Goal: Task Accomplishment & Management: Complete application form

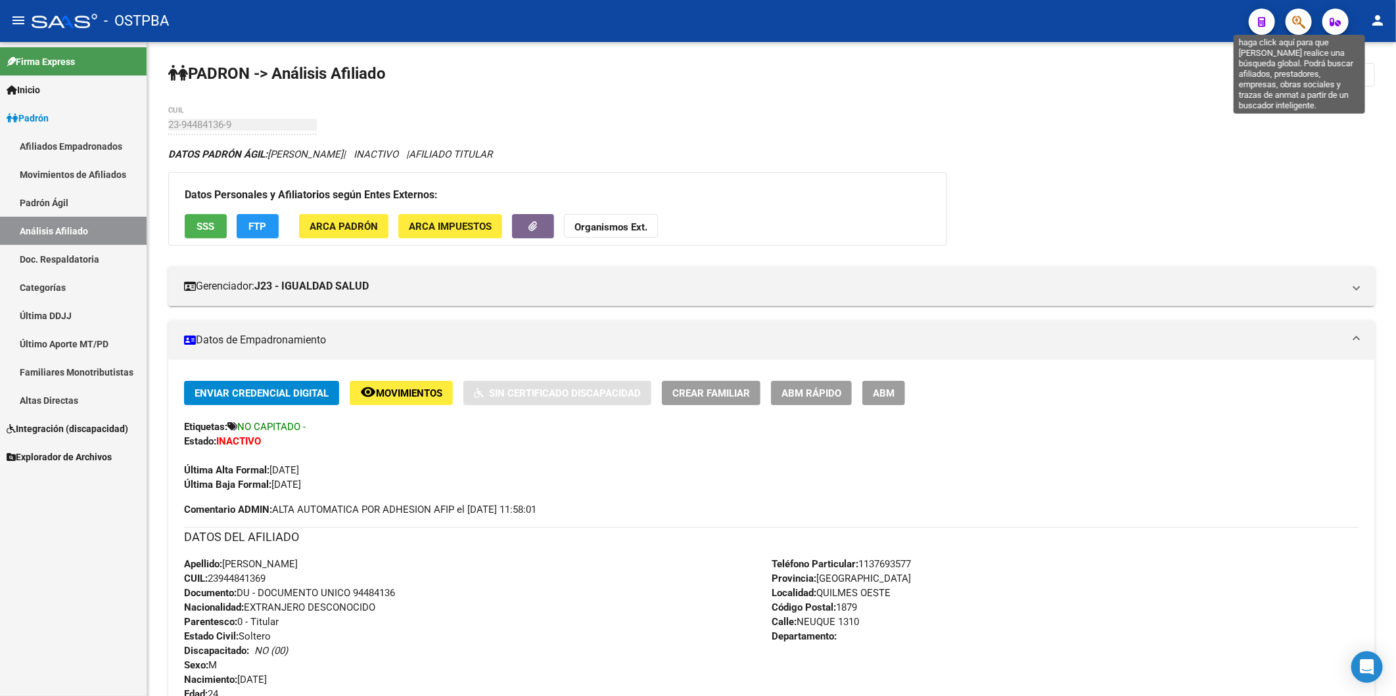
click at [1298, 22] on icon "button" at bounding box center [1298, 21] width 13 height 15
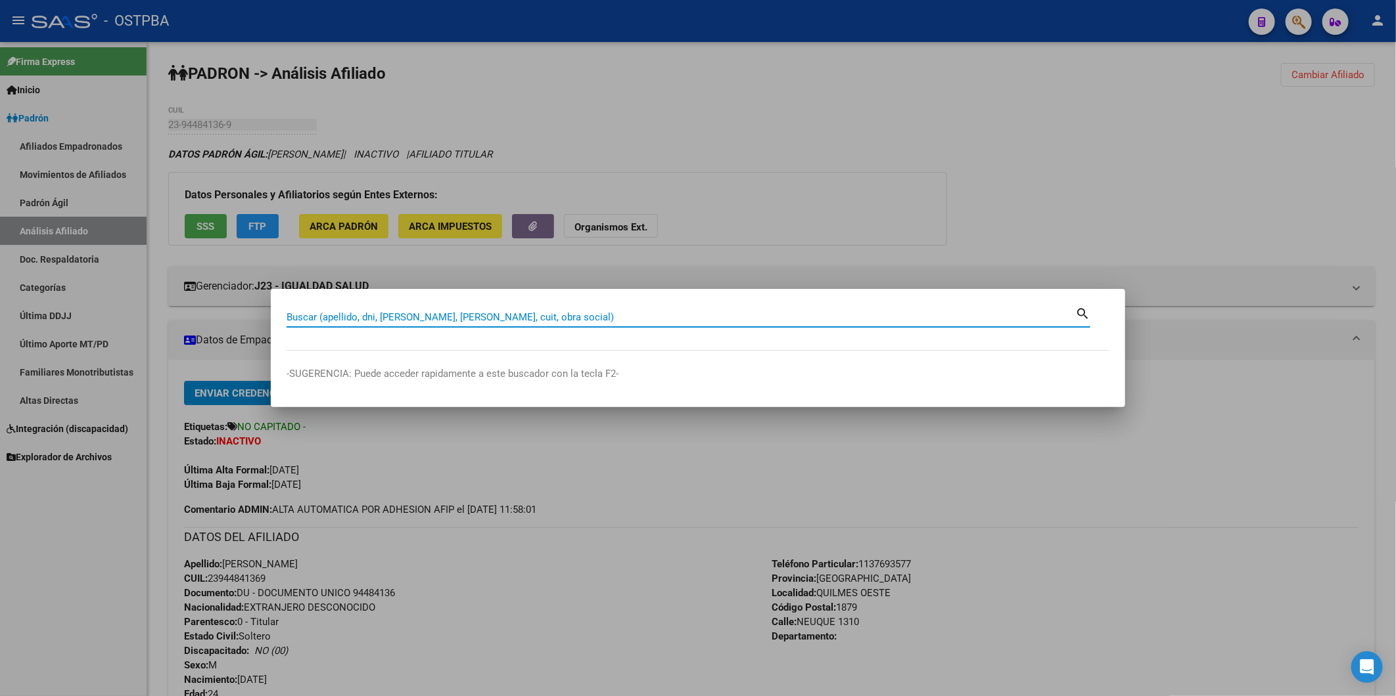
click at [339, 319] on input "Buscar (apellido, dni, cuil, nro traspaso, cuit, obra social)" at bounding box center [680, 317] width 788 height 12
paste input "Cirillano Angelica Ramona"
type input "Cirillano Angelica Ramona"
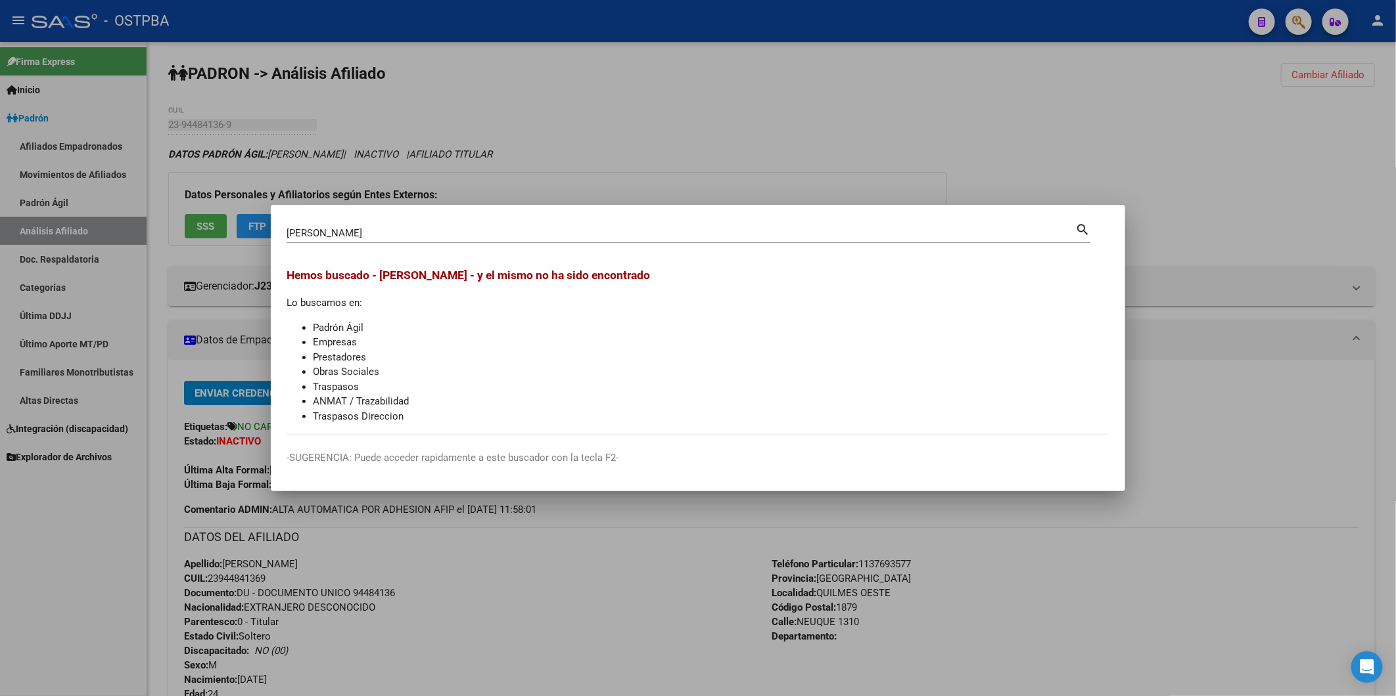
click at [1079, 225] on mat-icon "search" at bounding box center [1082, 229] width 15 height 16
click at [1352, 69] on div at bounding box center [698, 348] width 1396 height 696
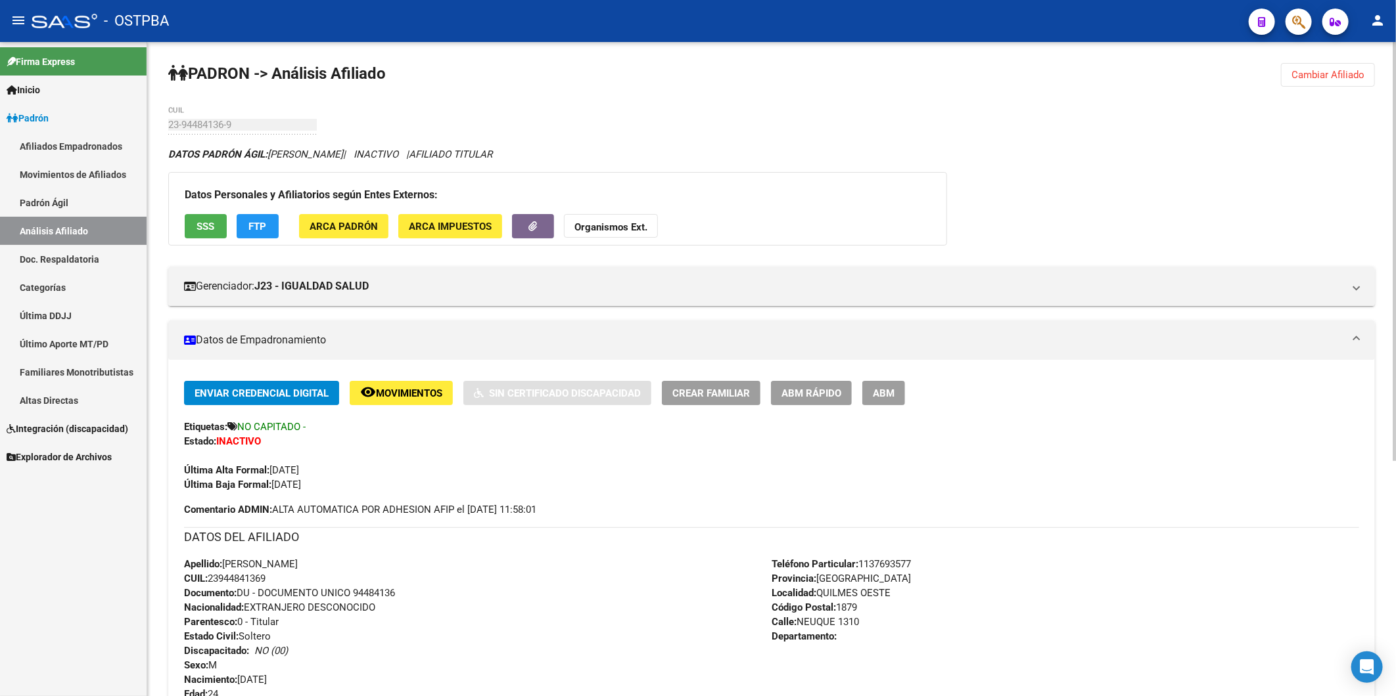
click at [1207, 257] on div "Gerenciador: J23 - IGUALDAD SALUD Atención telefónica: Atención emergencias: Ot…" at bounding box center [771, 281] width 1206 height 50
click at [1317, 77] on span "Cambiar Afiliado" at bounding box center [1327, 75] width 73 height 12
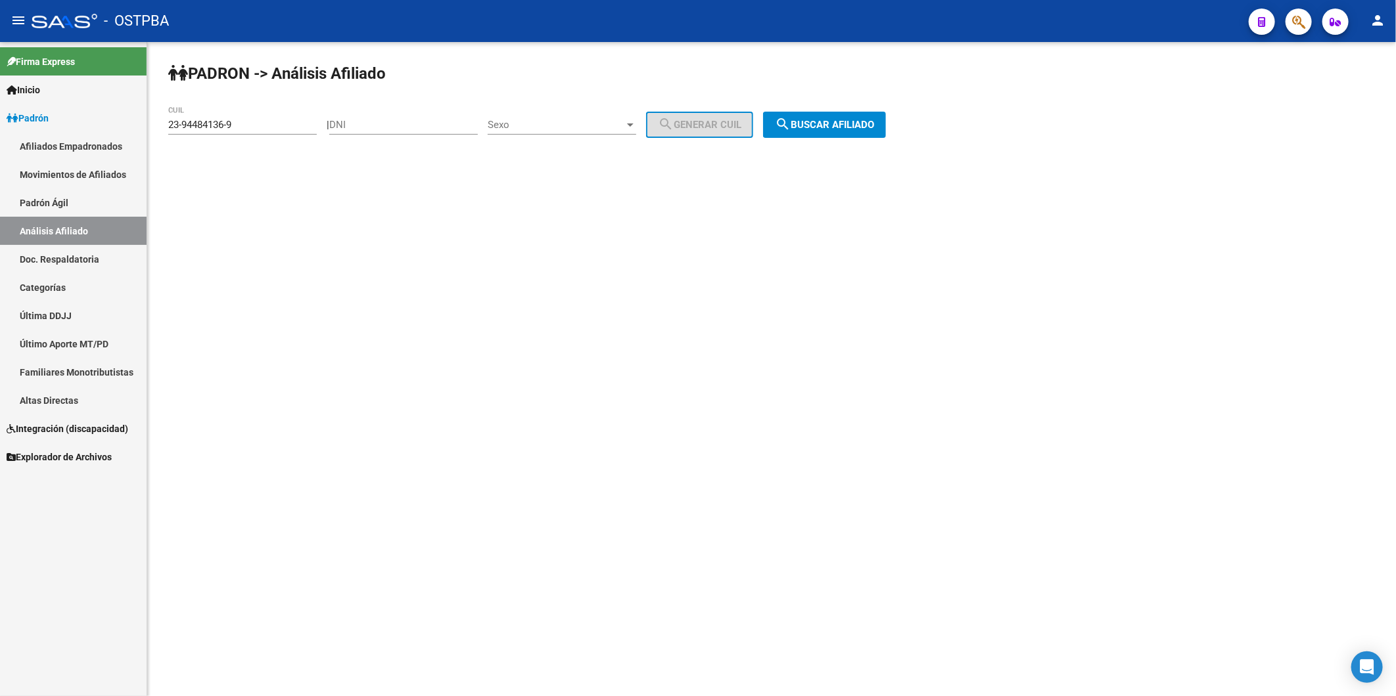
drag, startPoint x: 252, startPoint y: 114, endPoint x: 198, endPoint y: 138, distance: 58.8
click at [198, 138] on div "23-94484136-9 CUIL" at bounding box center [242, 126] width 148 height 41
drag, startPoint x: 198, startPoint y: 138, endPoint x: 264, endPoint y: 136, distance: 65.7
click at [269, 145] on div "23-94484136-9 CUIL" at bounding box center [242, 126] width 148 height 41
drag, startPoint x: 251, startPoint y: 123, endPoint x: 108, endPoint y: 141, distance: 143.7
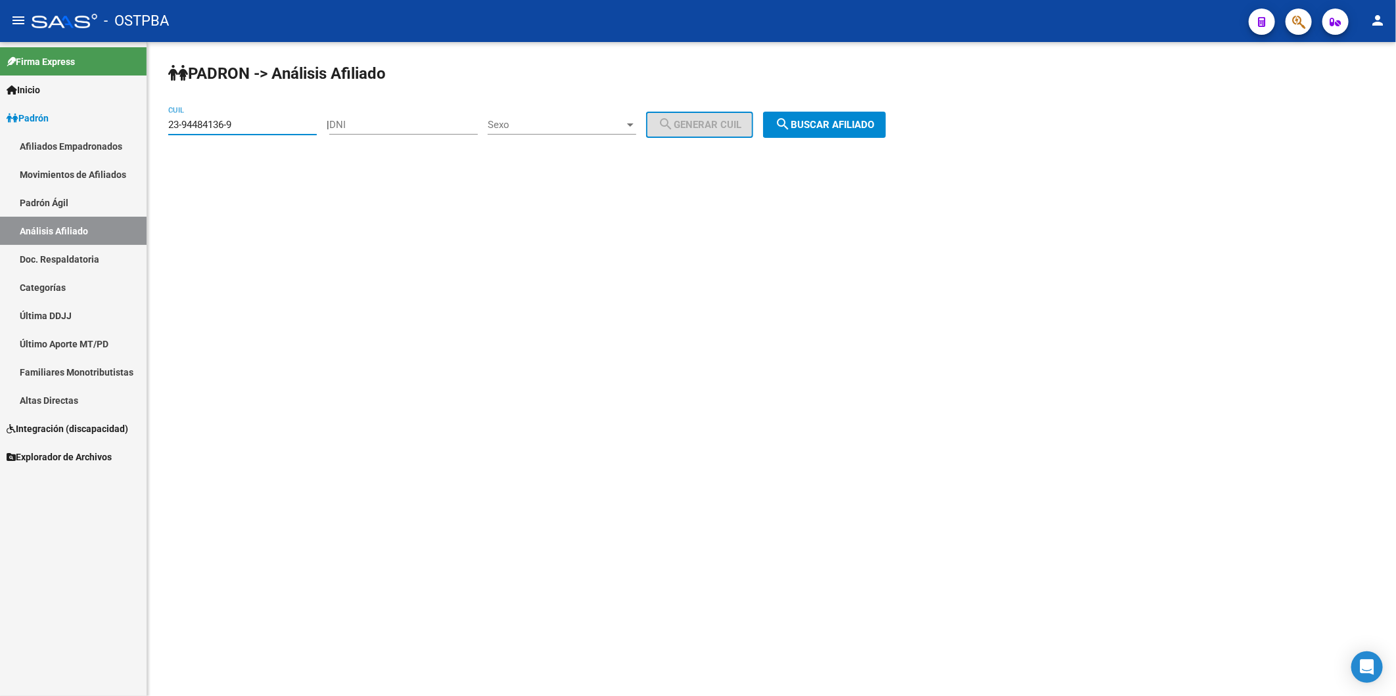
click at [121, 141] on mat-sidenav-container "Firma Express Inicio Calendario SSS Instructivos Contacto OS Padrón Afiliados E…" at bounding box center [698, 369] width 1396 height 654
paste input
click at [219, 122] on input "CUIL" at bounding box center [242, 125] width 148 height 12
paste input
click at [273, 128] on input "CUIL" at bounding box center [242, 125] width 148 height 12
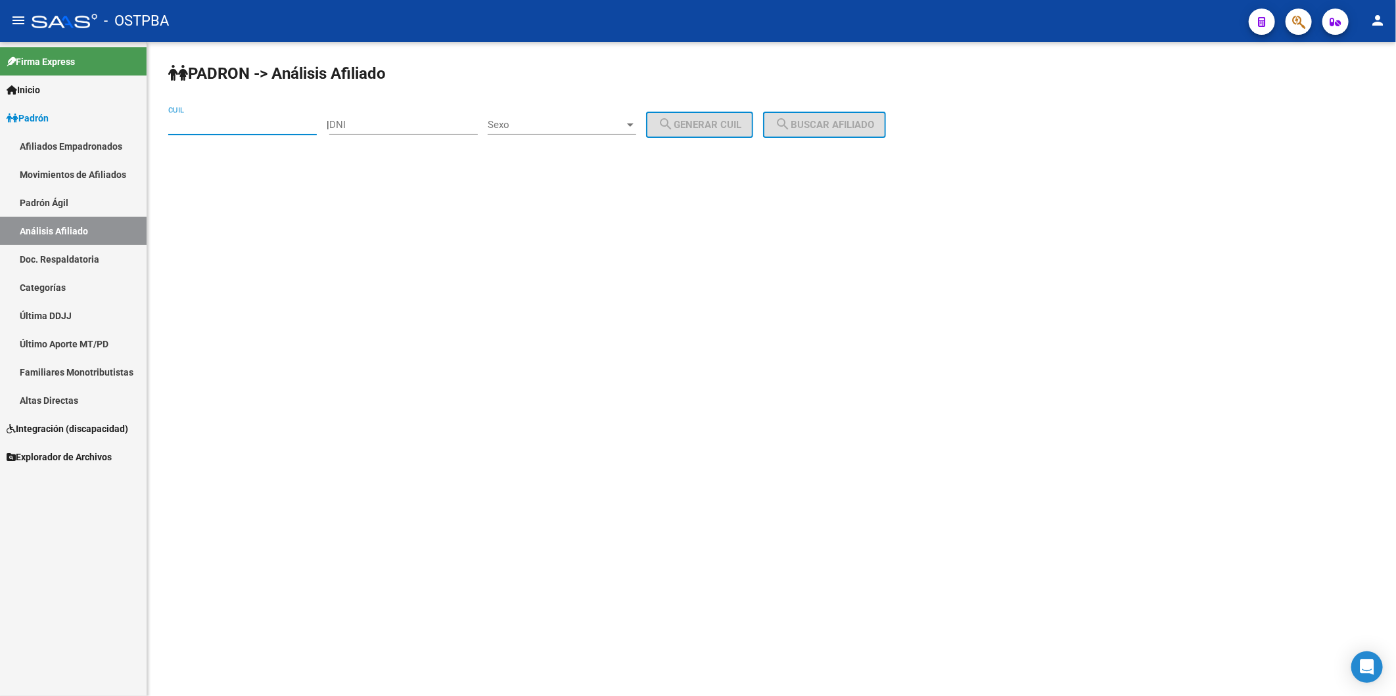
paste input "27-03664827-4"
type input "27-03664827-4"
click at [833, 125] on span "search Buscar afiliado" at bounding box center [824, 125] width 99 height 12
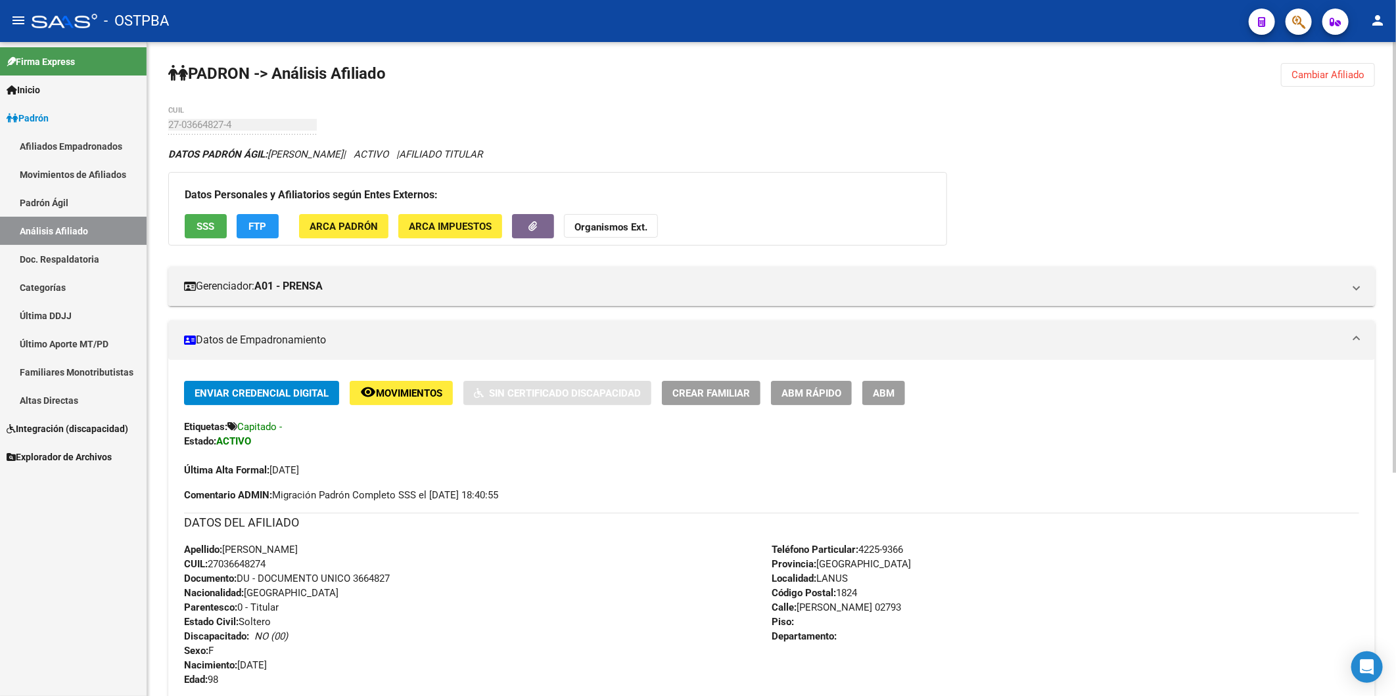
click at [743, 391] on span "Crear Familiar" at bounding box center [711, 394] width 78 height 12
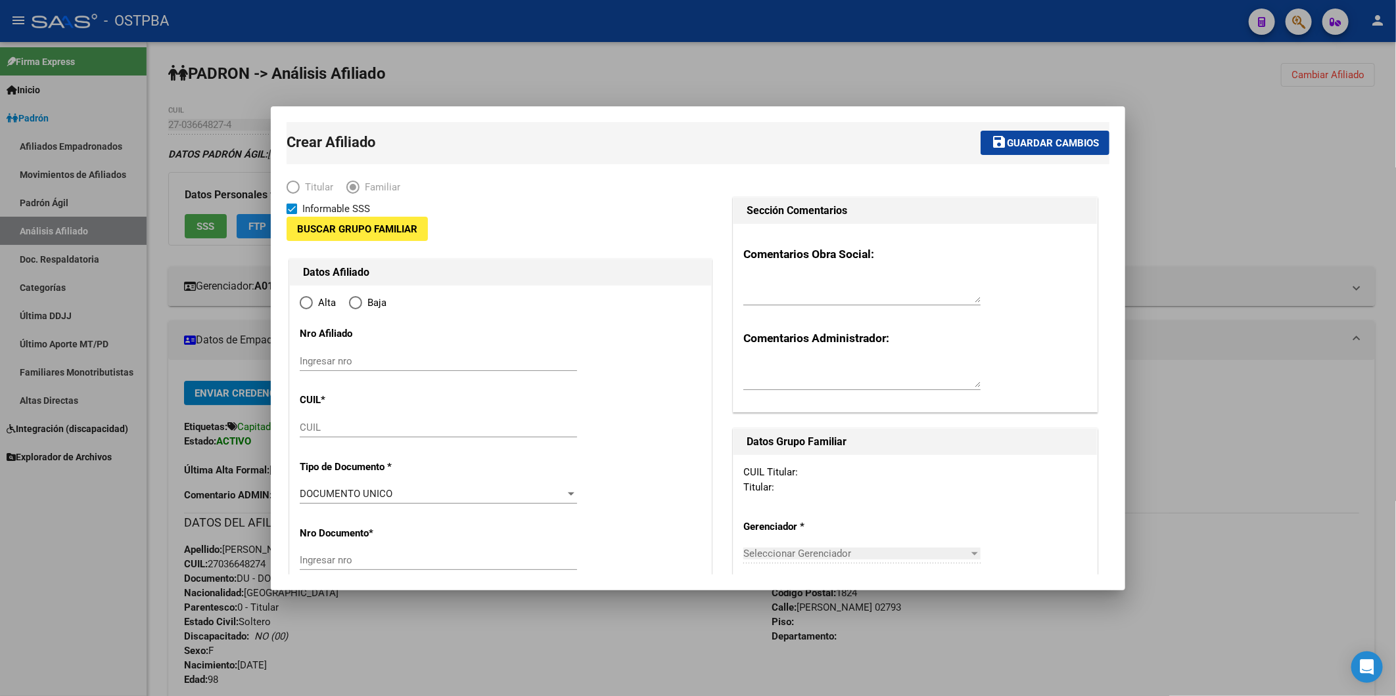
type input "33-63761744-9"
click at [829, 392] on div at bounding box center [861, 381] width 237 height 44
type input "LANUS"
type input "1824"
type input "[PERSON_NAME]"
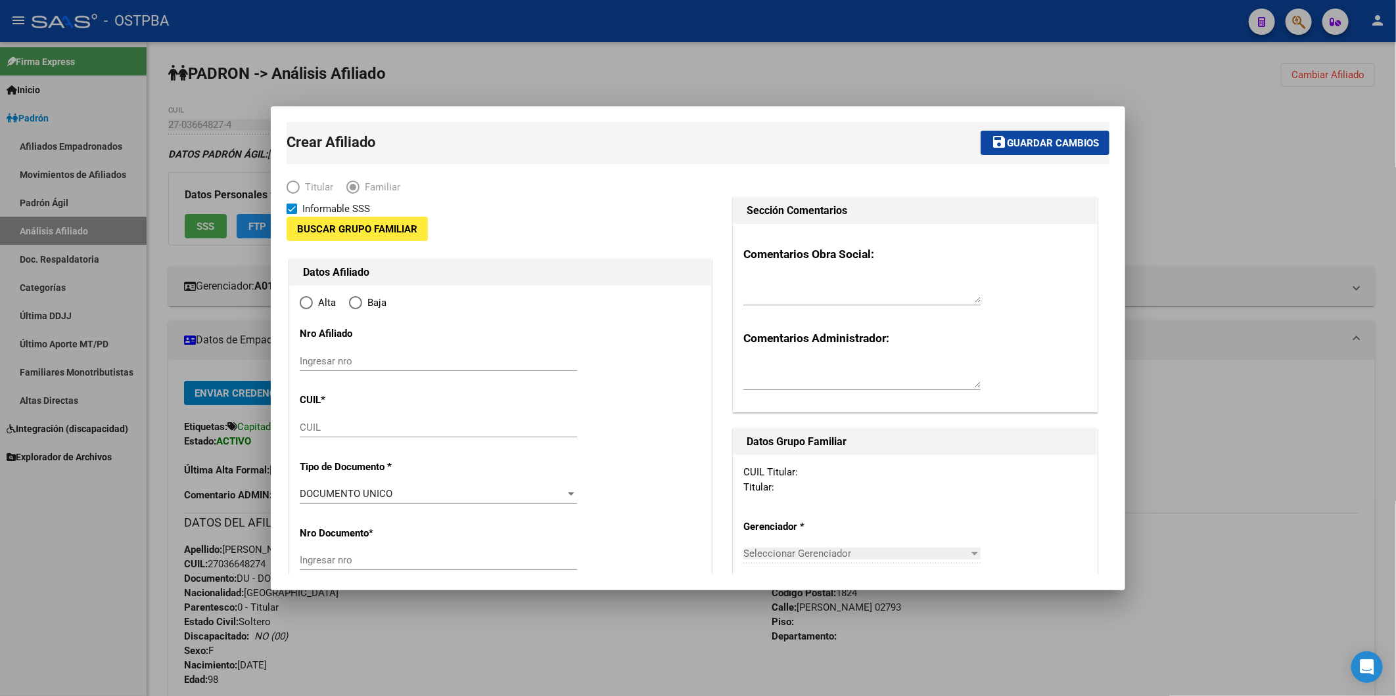
type input "02793"
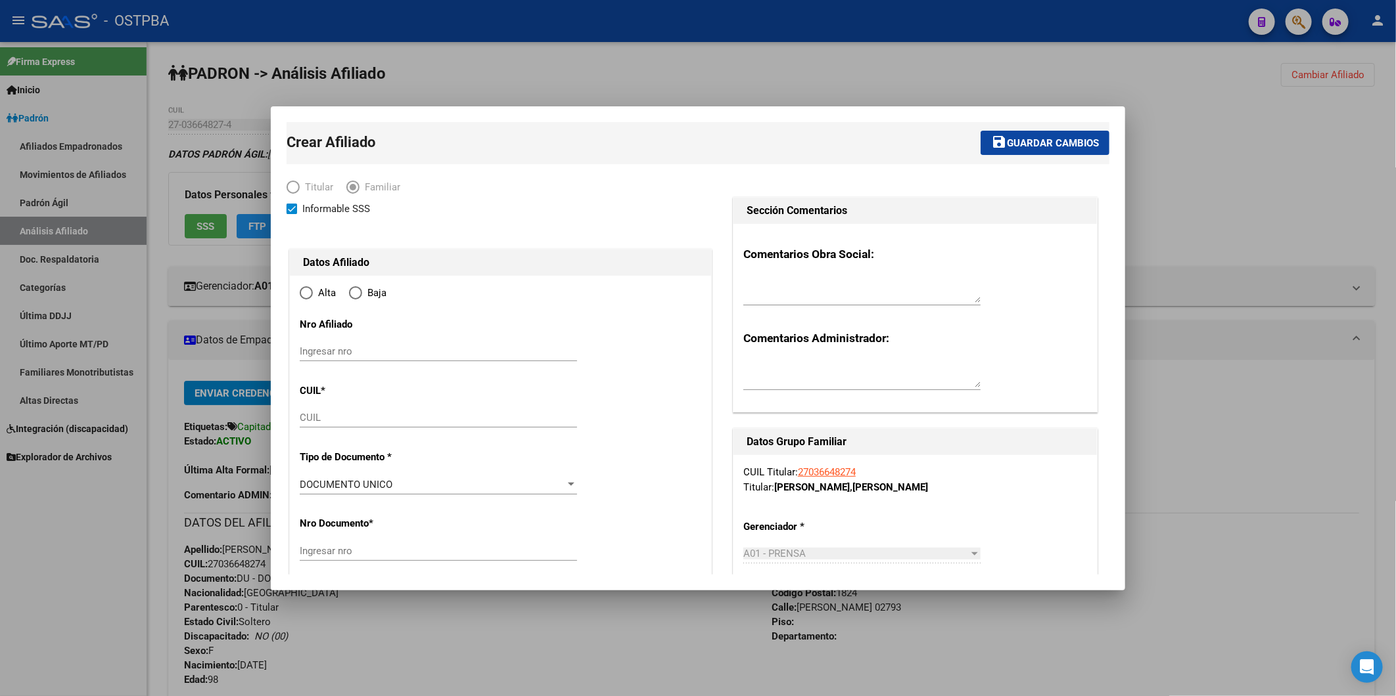
radio input "true"
type input "33-63761744-9"
click at [1172, 130] on div at bounding box center [698, 348] width 1396 height 696
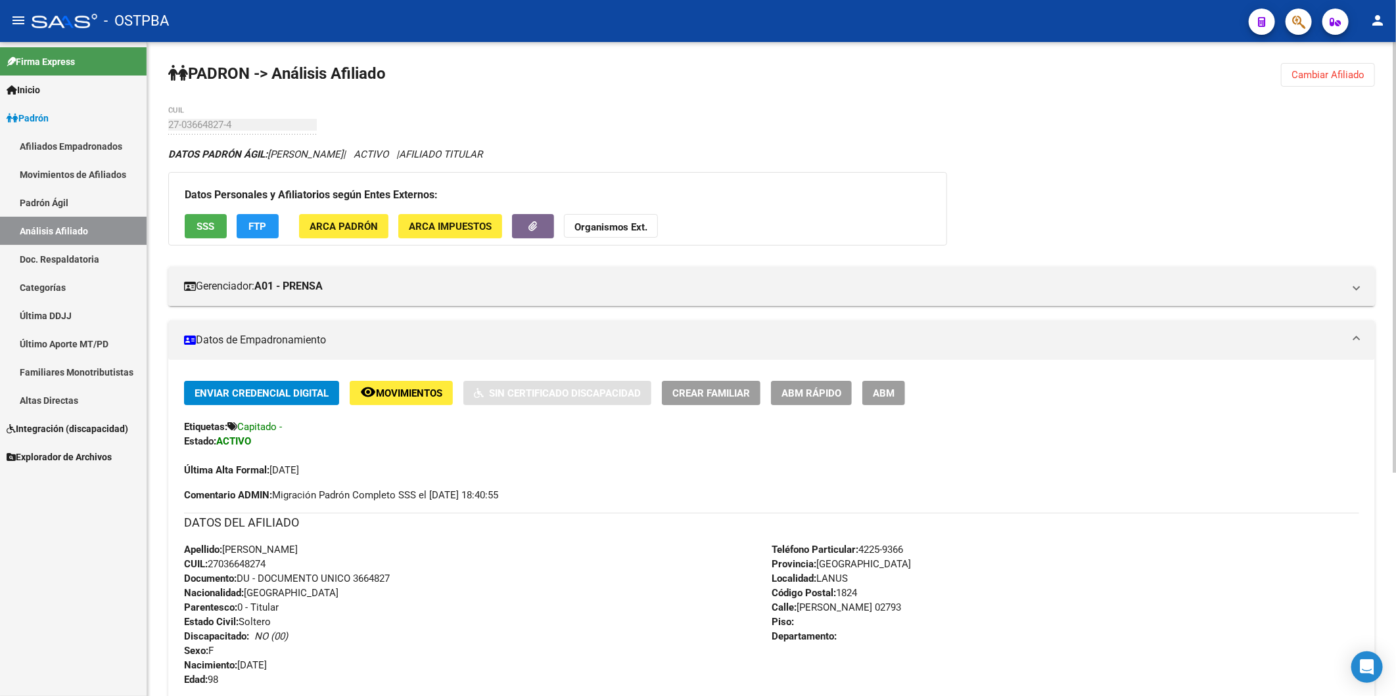
click at [833, 387] on span "ABM Rápido" at bounding box center [811, 393] width 60 height 12
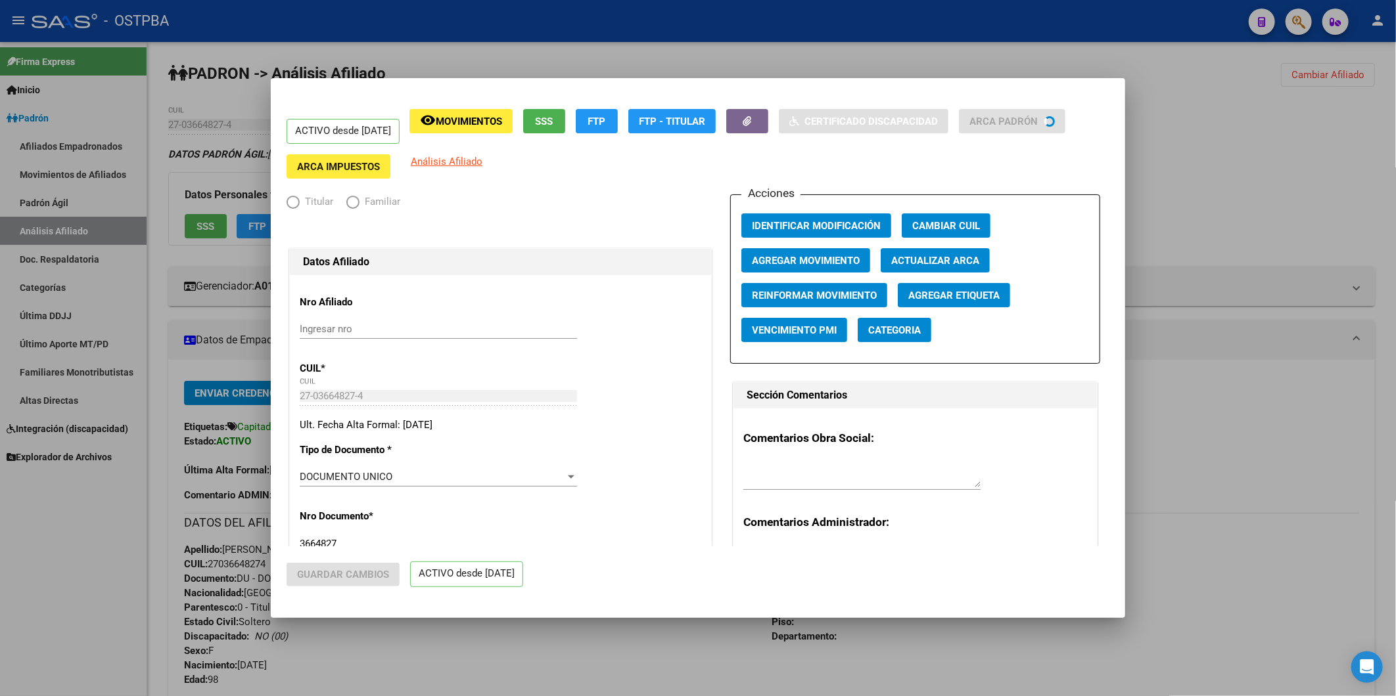
radio input "true"
type input "33-63761744-9"
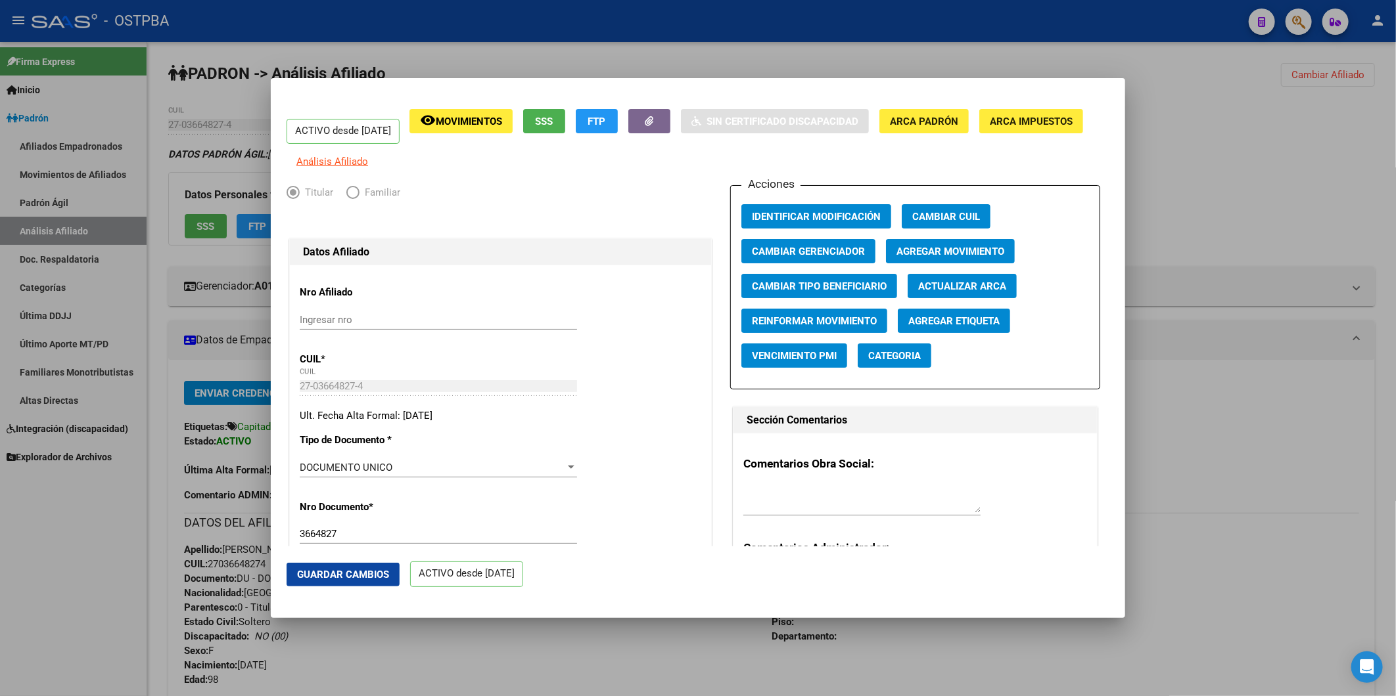
click at [990, 258] on span "Agregar Movimiento" at bounding box center [950, 252] width 108 height 12
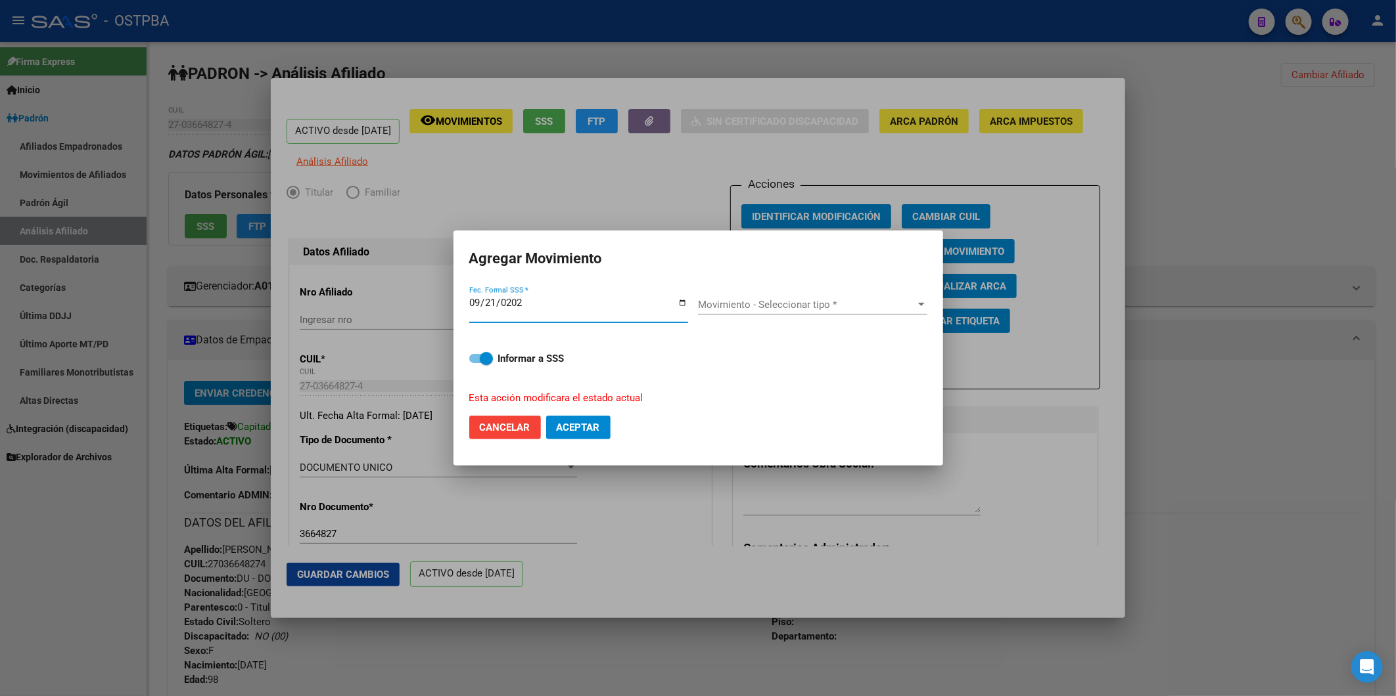
type input "2025-09-21"
click at [920, 300] on div at bounding box center [921, 305] width 12 height 11
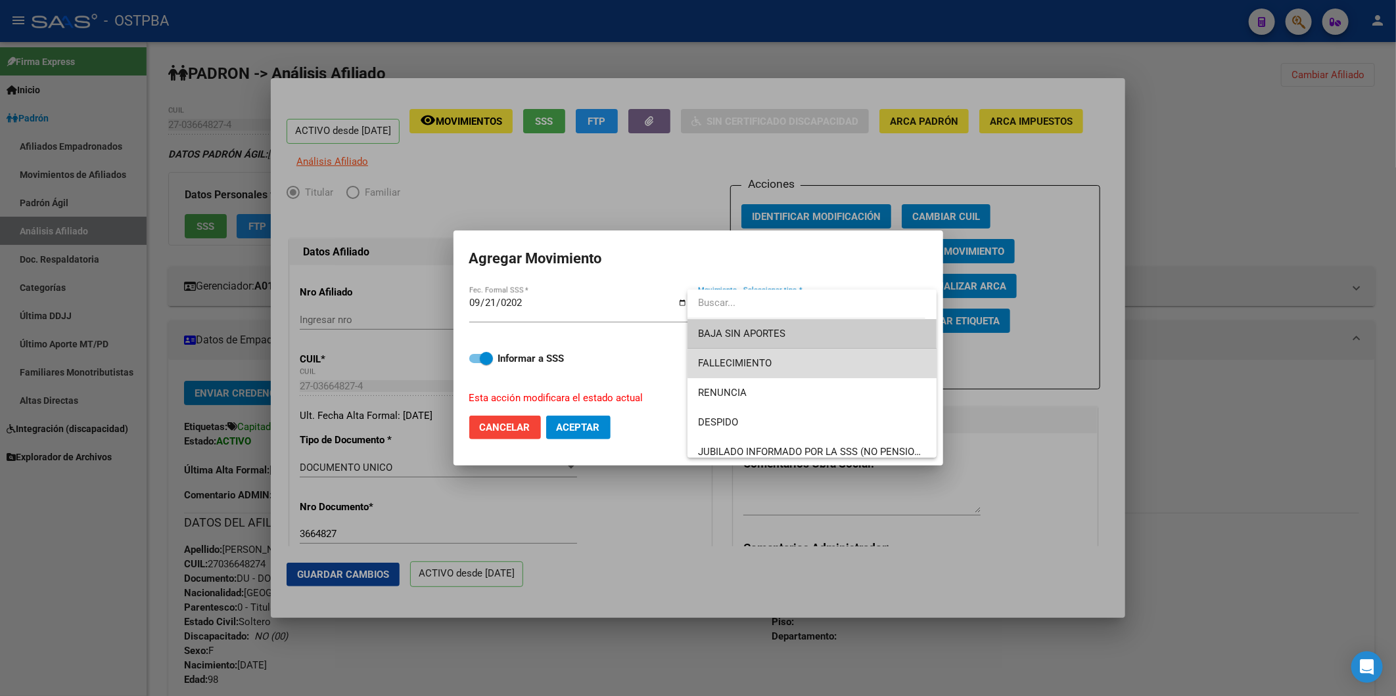
click at [842, 363] on span "FALLECIMIENTO" at bounding box center [812, 364] width 228 height 30
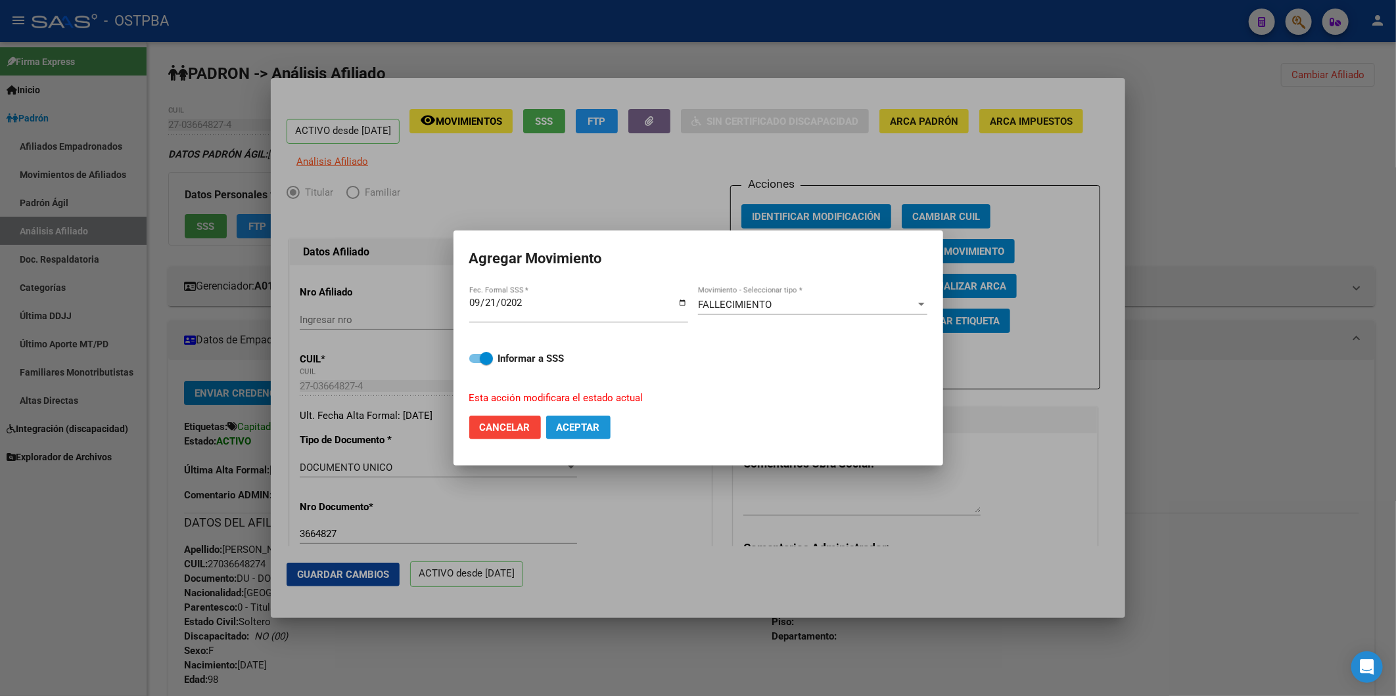
click at [574, 424] on span "Aceptar" at bounding box center [578, 428] width 43 height 12
checkbox input "false"
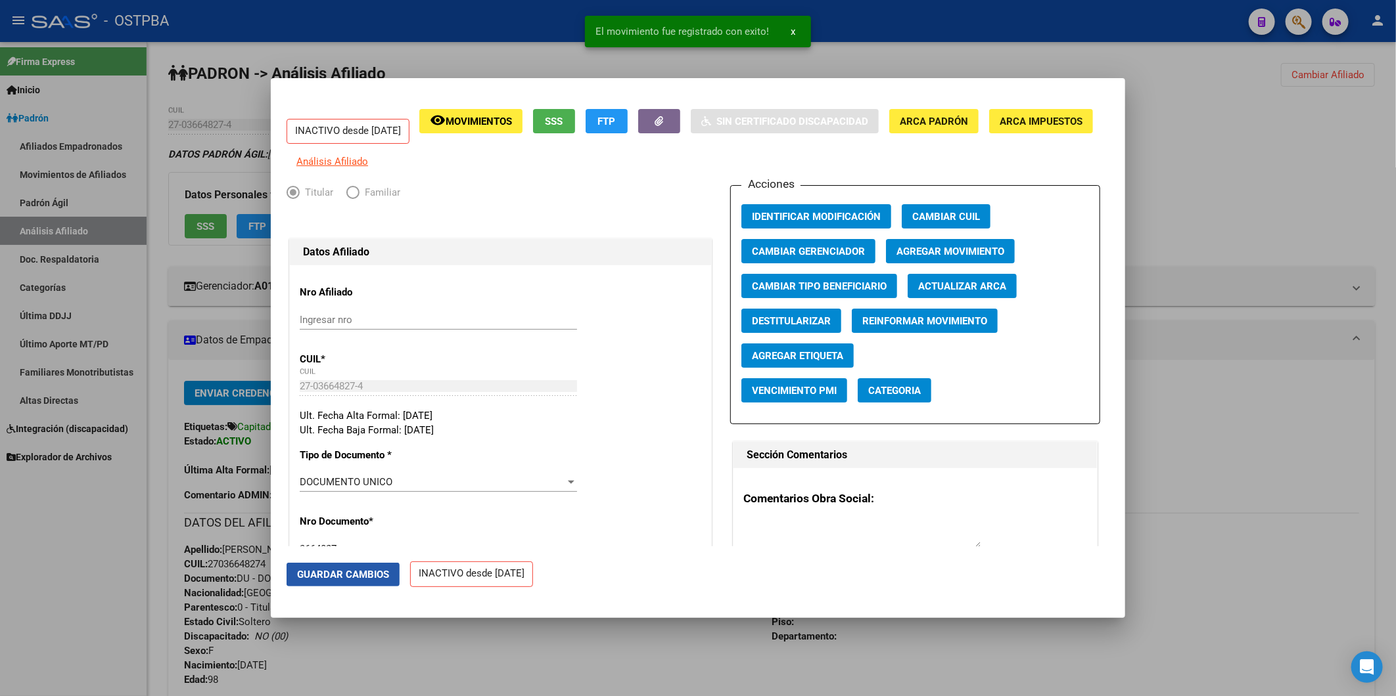
click at [366, 574] on span "Guardar Cambios" at bounding box center [343, 575] width 92 height 12
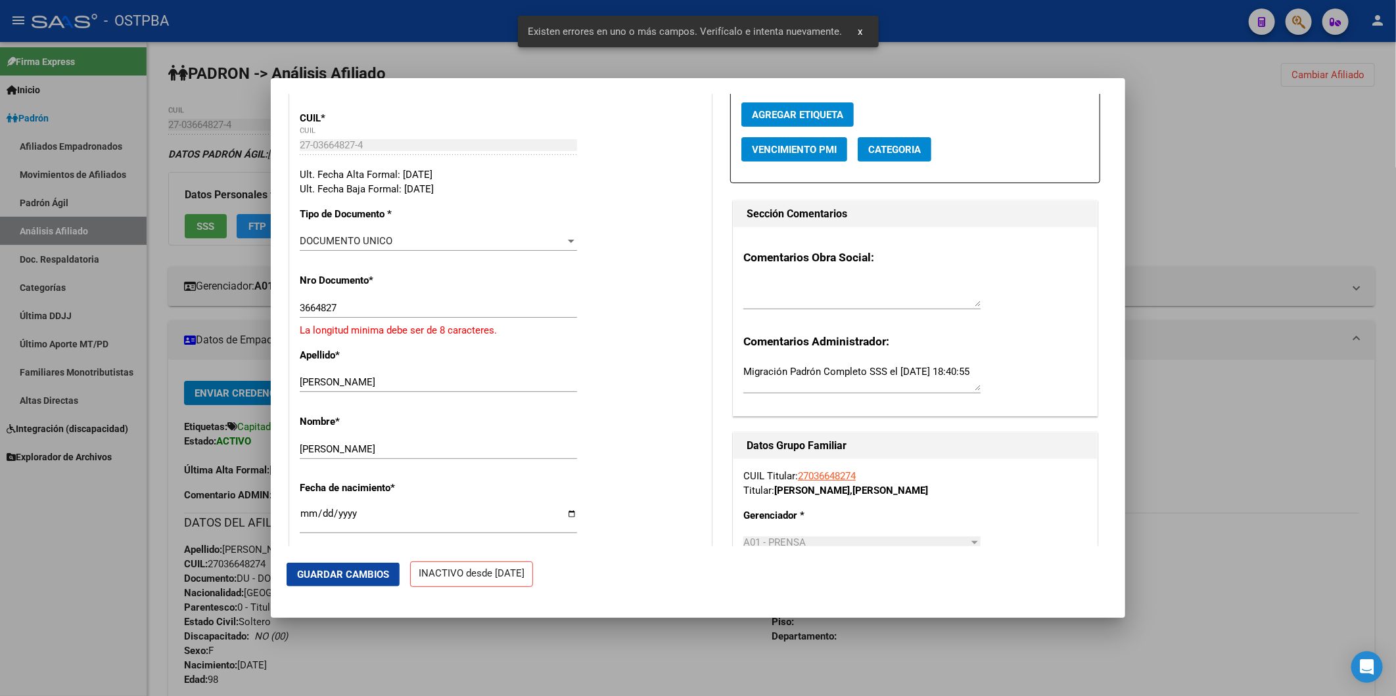
scroll to position [292, 0]
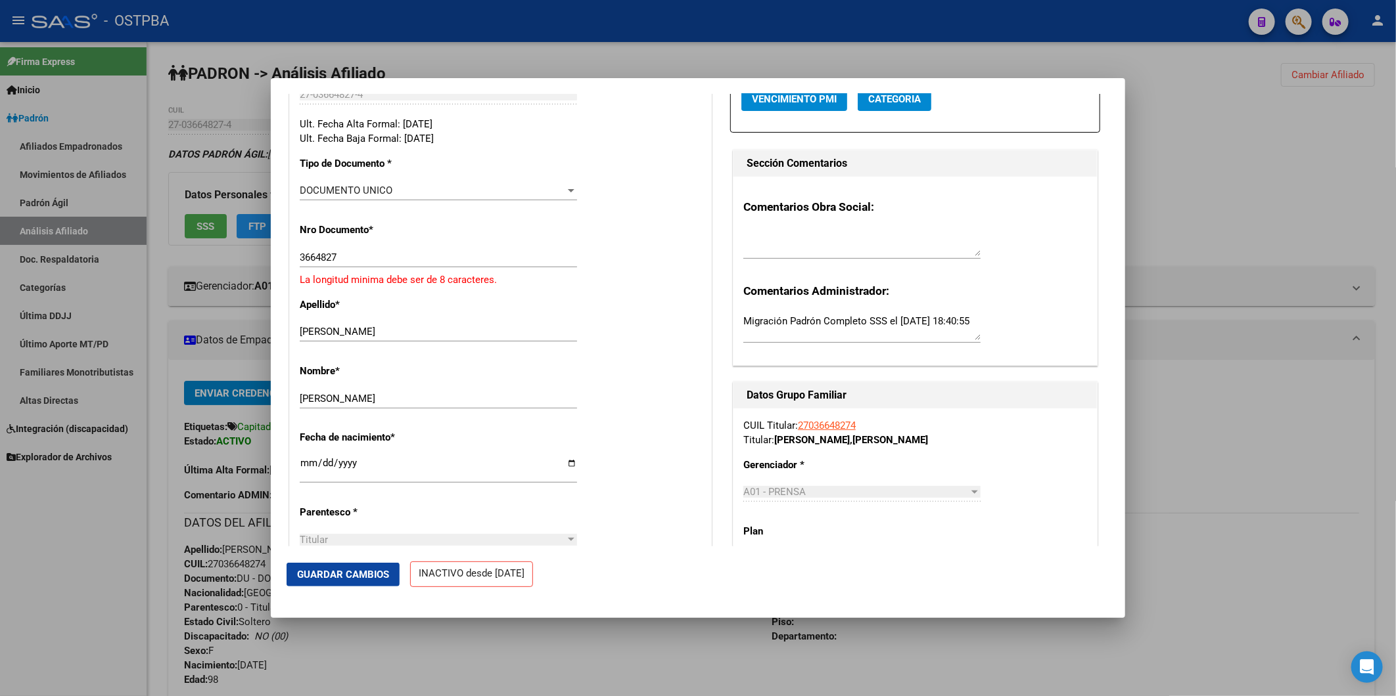
click at [301, 263] on input "3664827" at bounding box center [438, 258] width 277 height 12
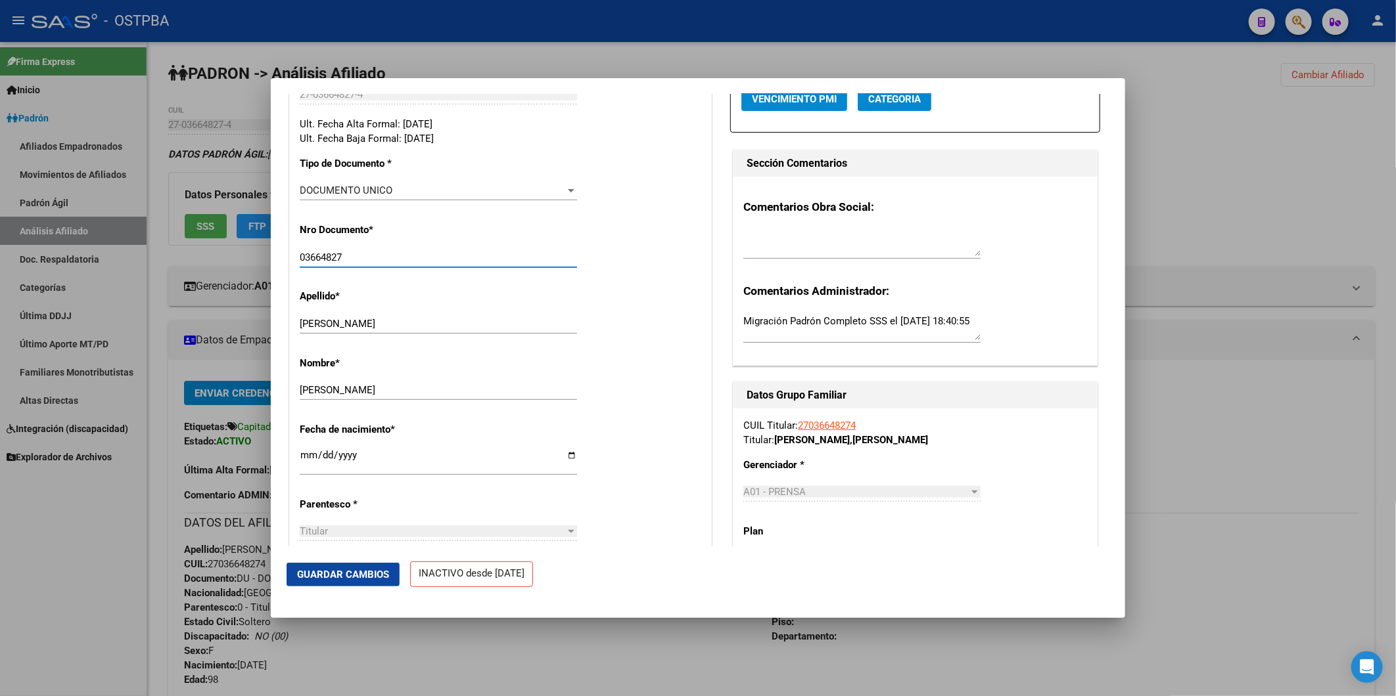
type input "03664827"
click at [351, 572] on span "Guardar Cambios" at bounding box center [343, 575] width 92 height 12
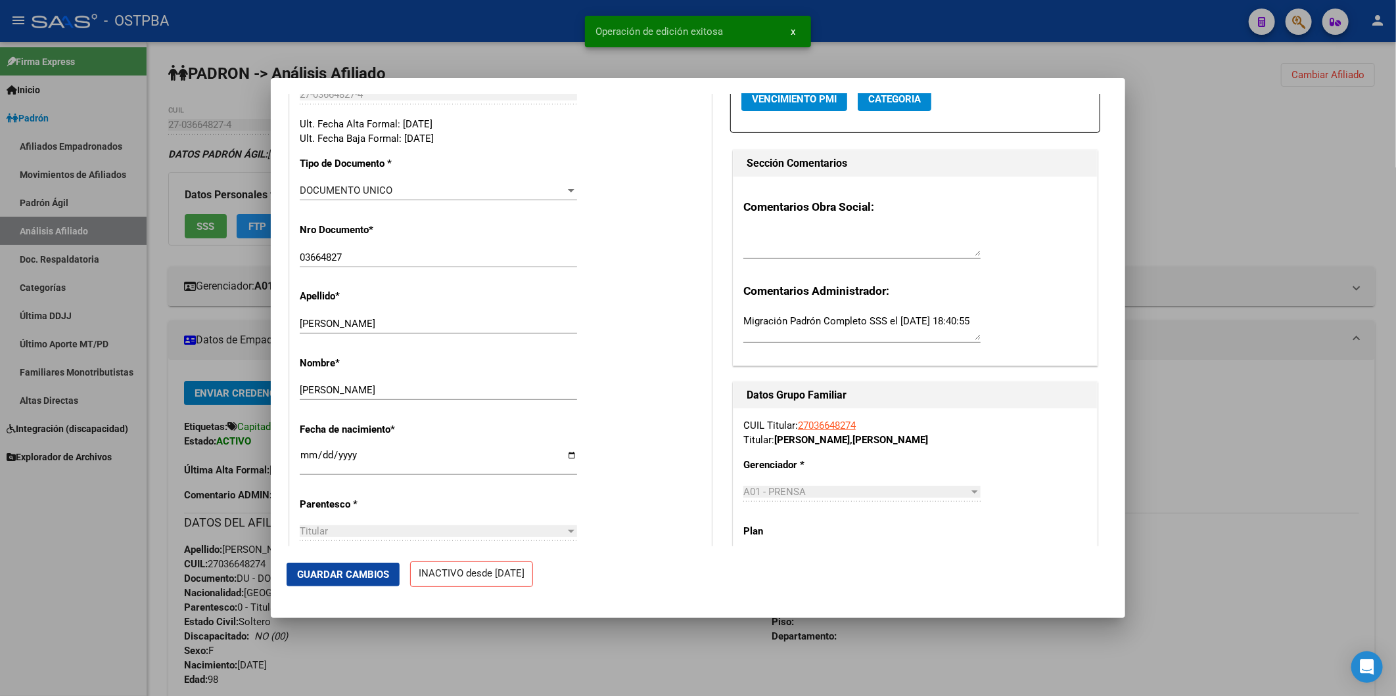
click at [1213, 153] on div at bounding box center [698, 348] width 1396 height 696
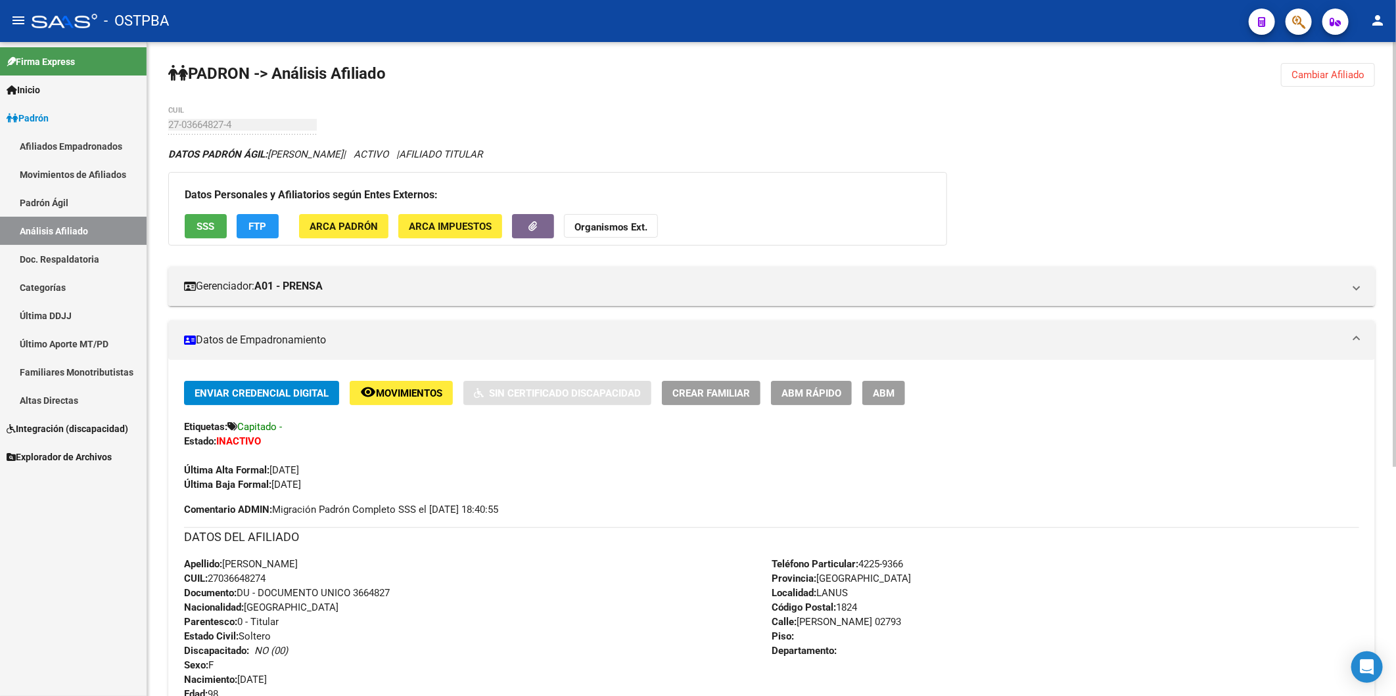
click at [783, 395] on span "ABM Rápido" at bounding box center [811, 394] width 60 height 12
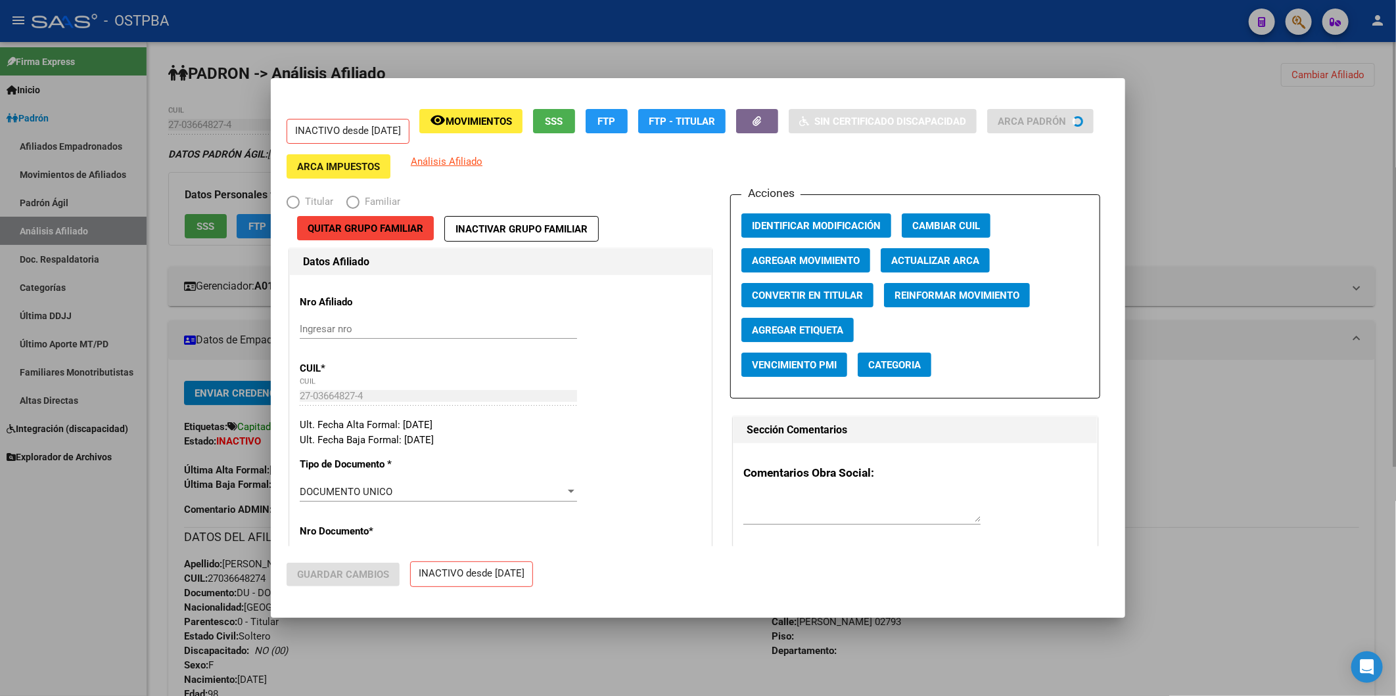
radio input "true"
type input "33-63761744-9"
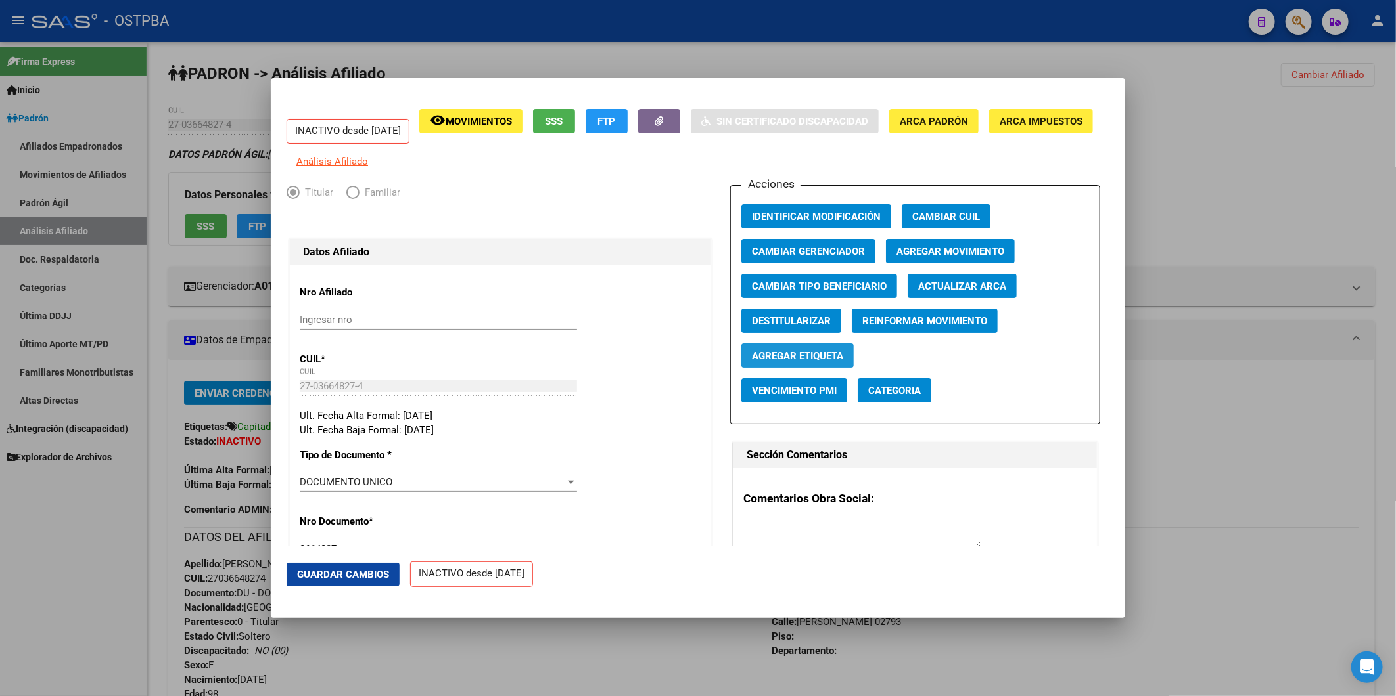
click at [792, 362] on span "Agregar Etiqueta" at bounding box center [797, 356] width 91 height 12
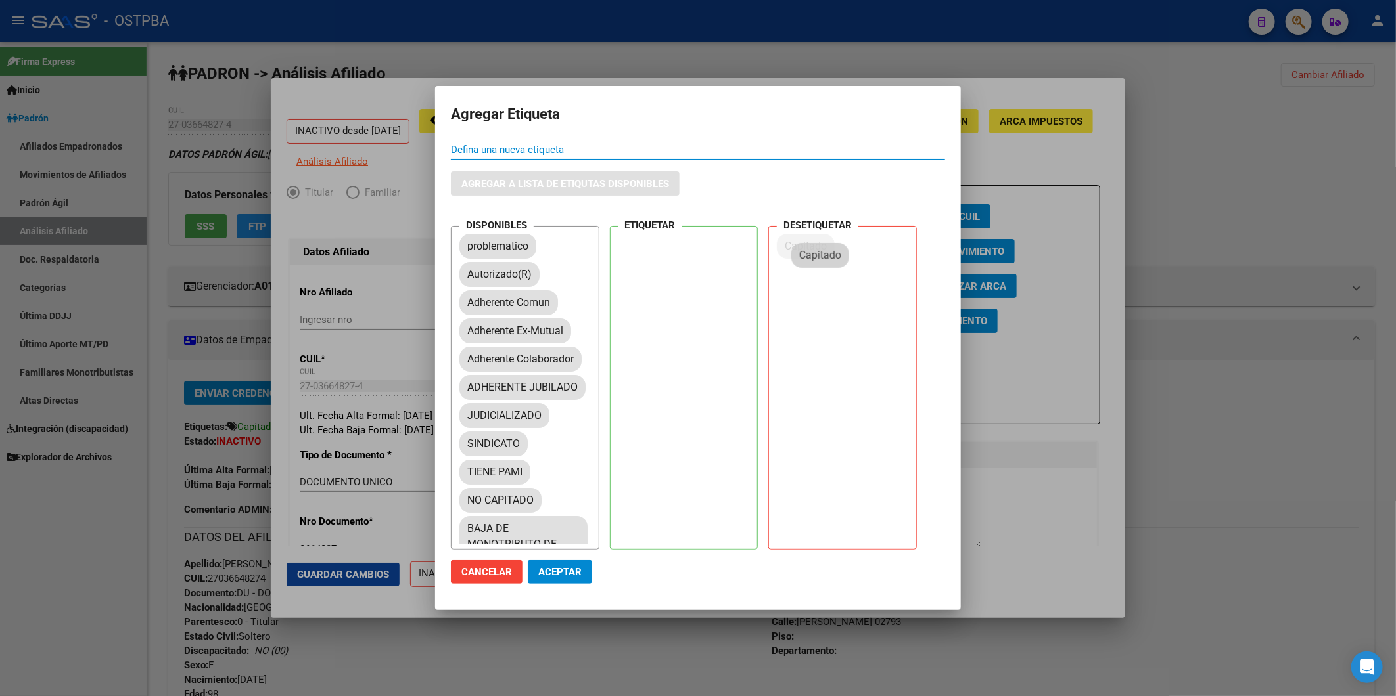
drag, startPoint x: 497, startPoint y: 276, endPoint x: 829, endPoint y: 255, distance: 332.5
click at [554, 570] on span "Aceptar" at bounding box center [559, 572] width 43 height 12
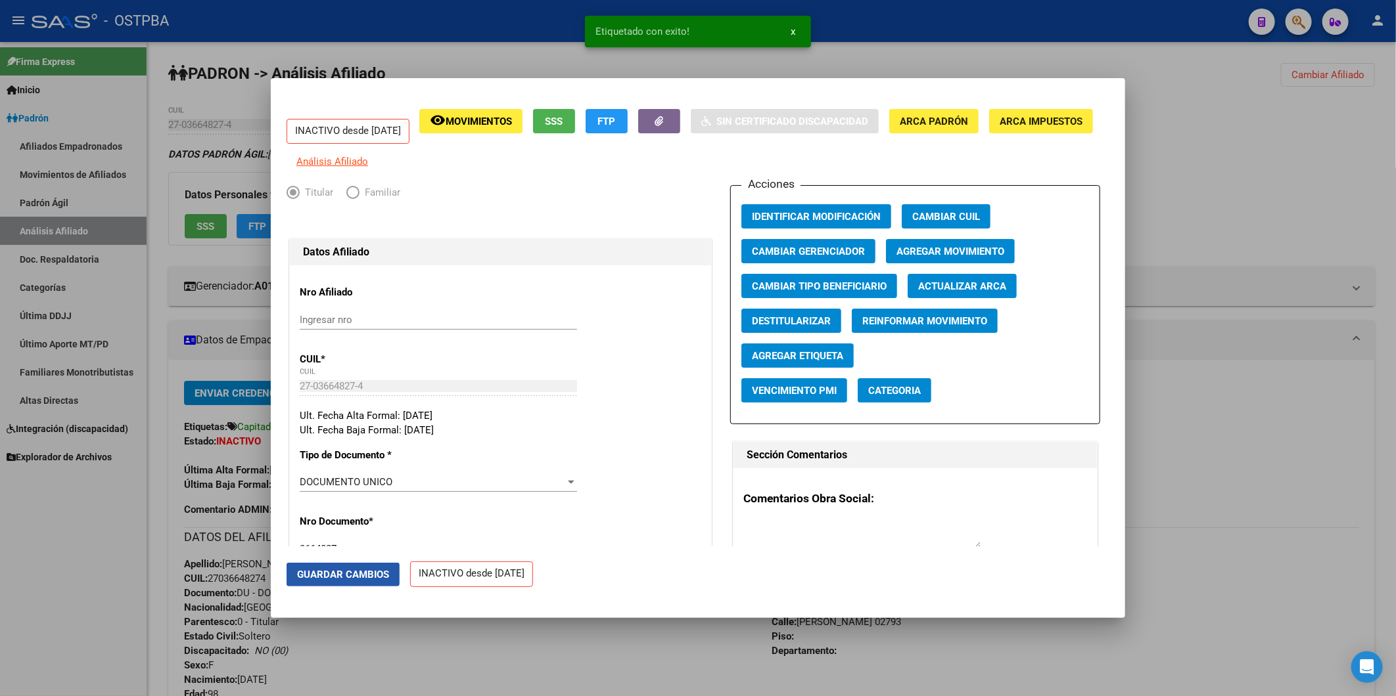
click at [314, 574] on span "Guardar Cambios" at bounding box center [343, 575] width 92 height 12
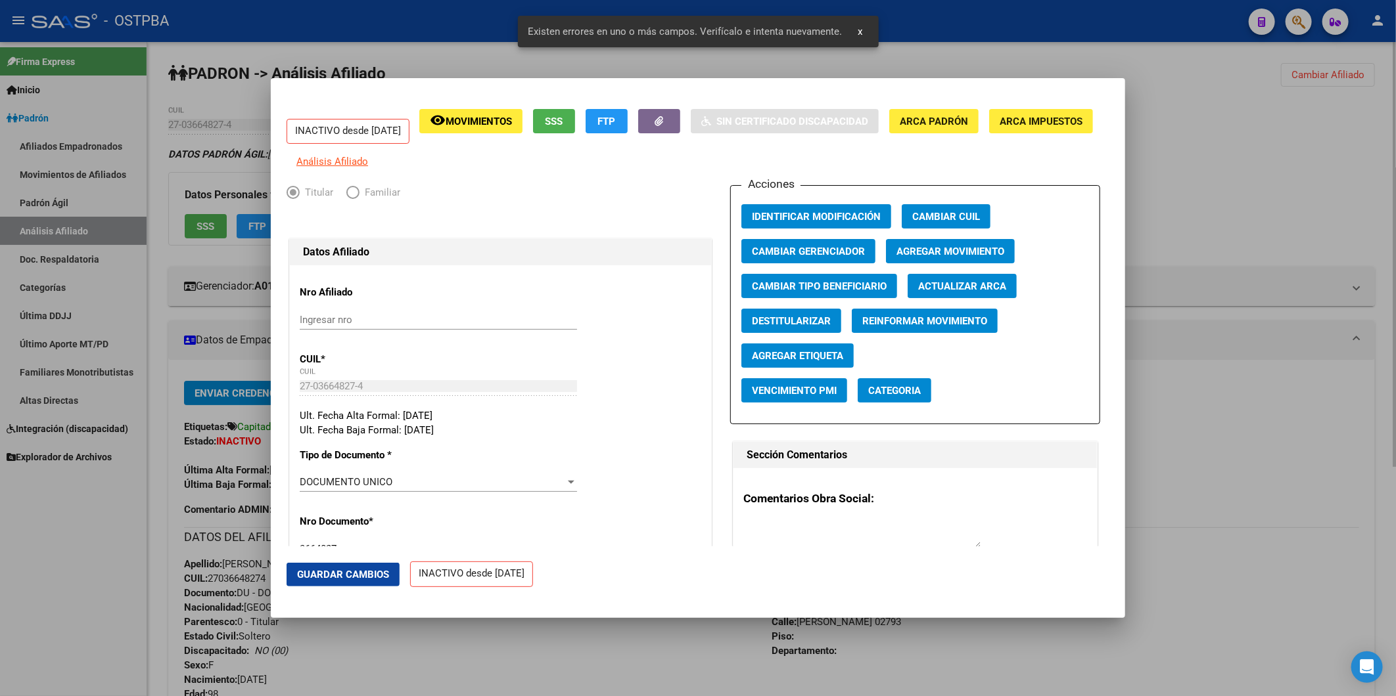
click at [1181, 181] on div at bounding box center [698, 348] width 1396 height 696
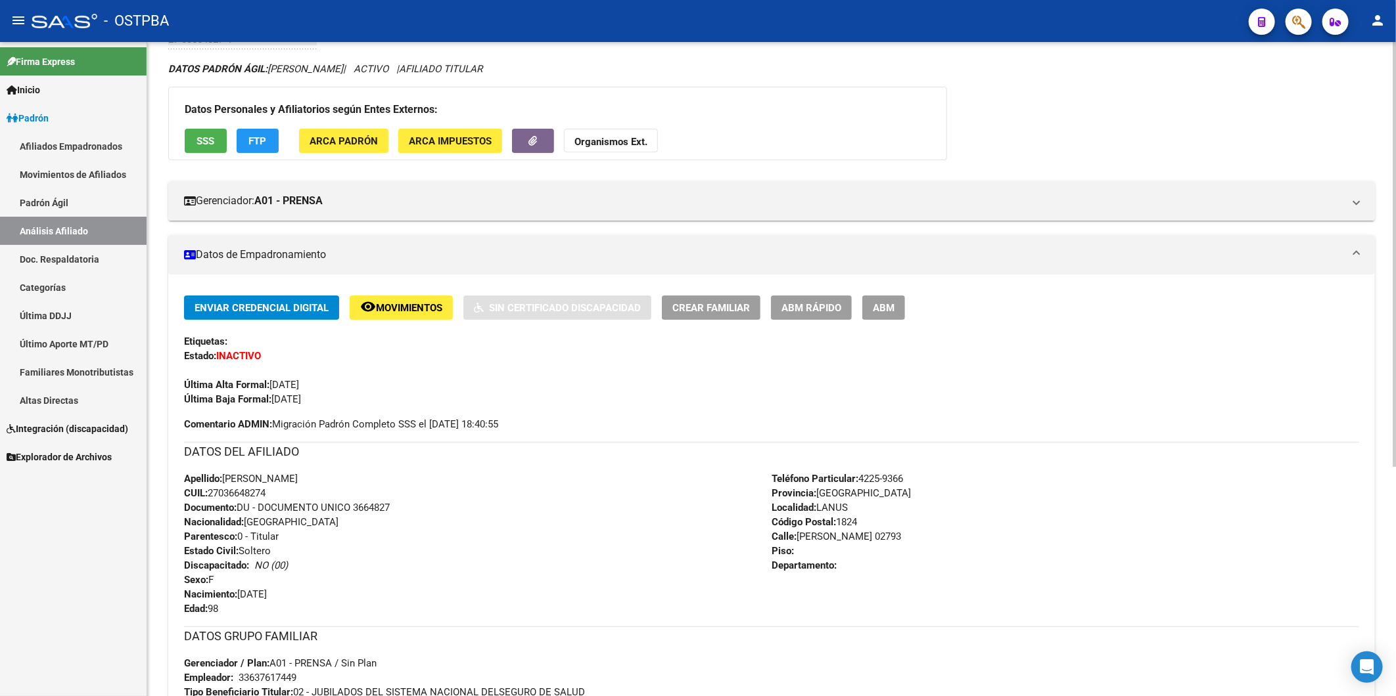
scroll to position [0, 0]
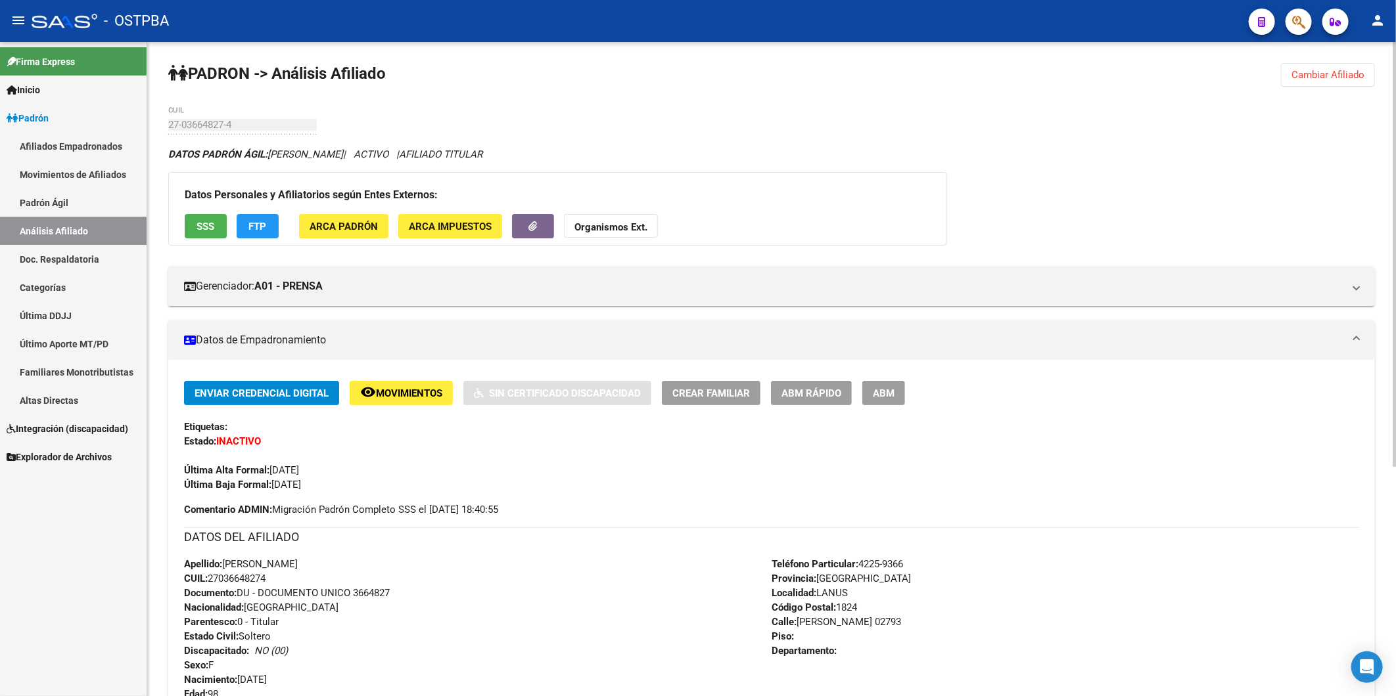
click at [824, 396] on span "ABM Rápido" at bounding box center [811, 394] width 60 height 12
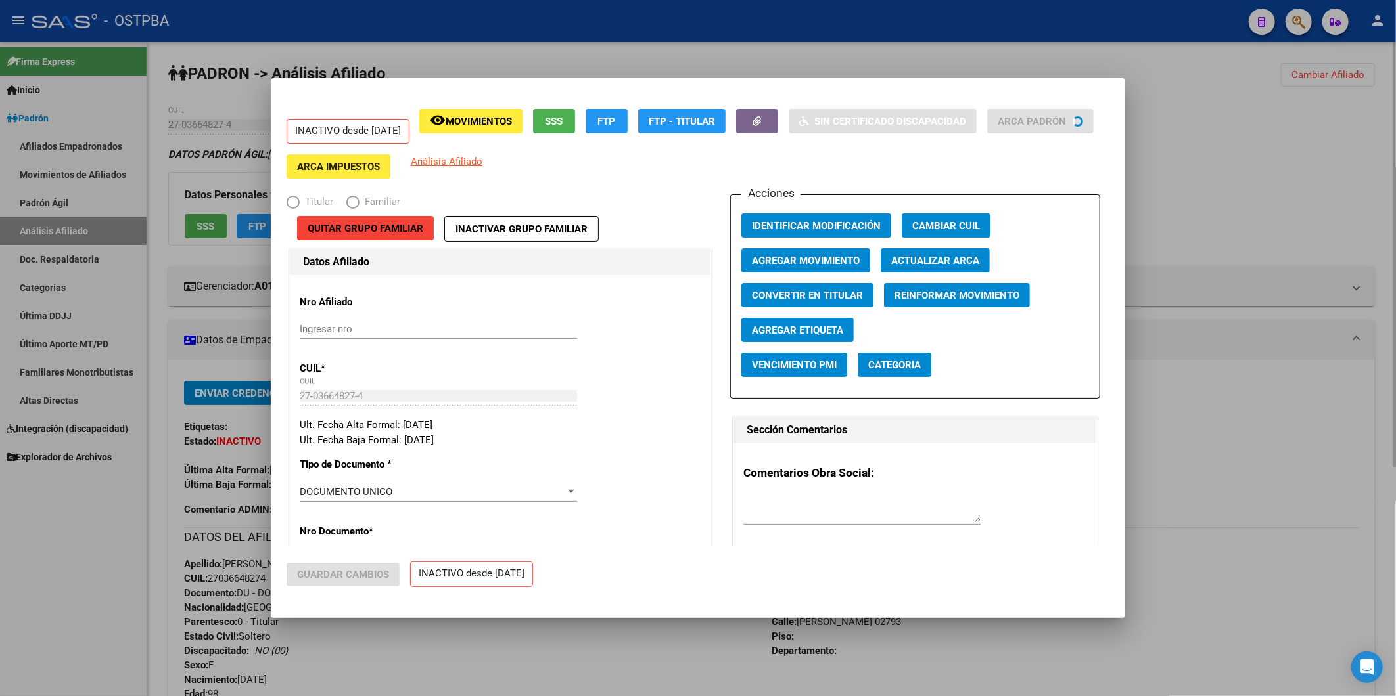
radio input "true"
type input "33-63761744-9"
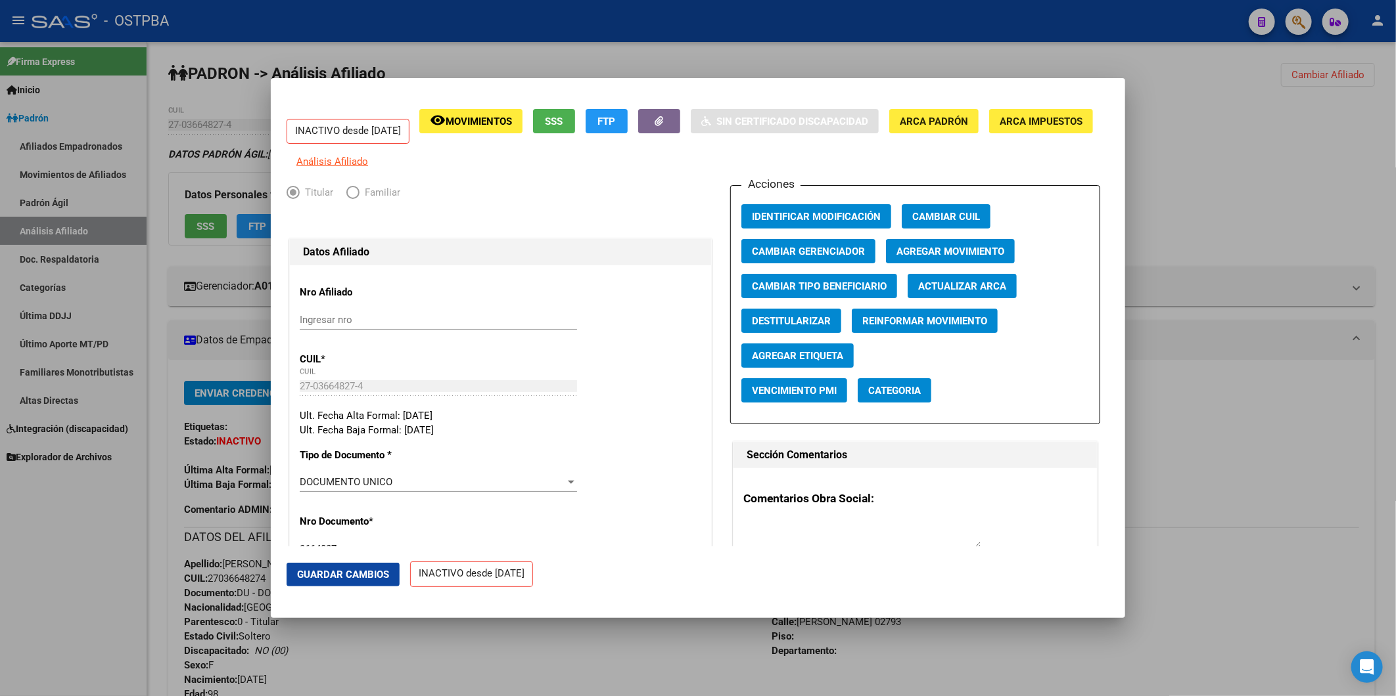
click at [926, 263] on button "Agregar Movimiento" at bounding box center [950, 251] width 129 height 24
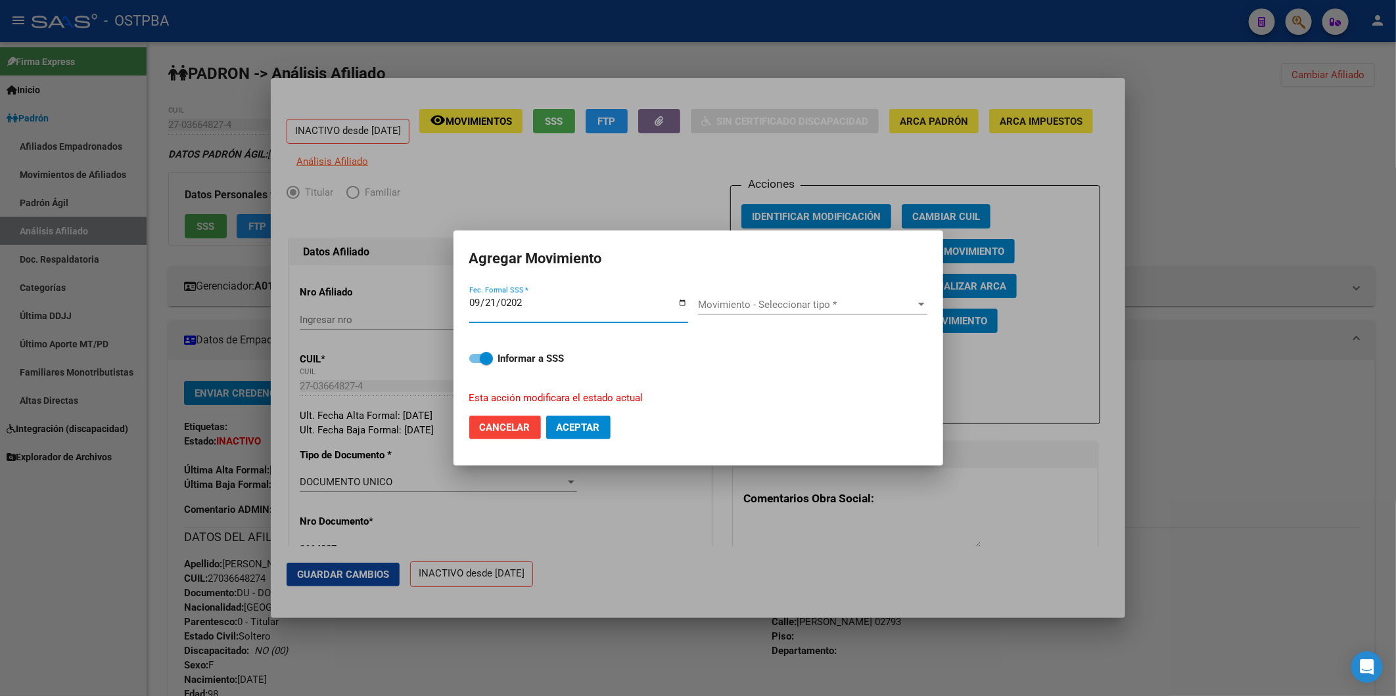
type input "2025-09-21"
click at [919, 304] on div at bounding box center [921, 304] width 7 height 3
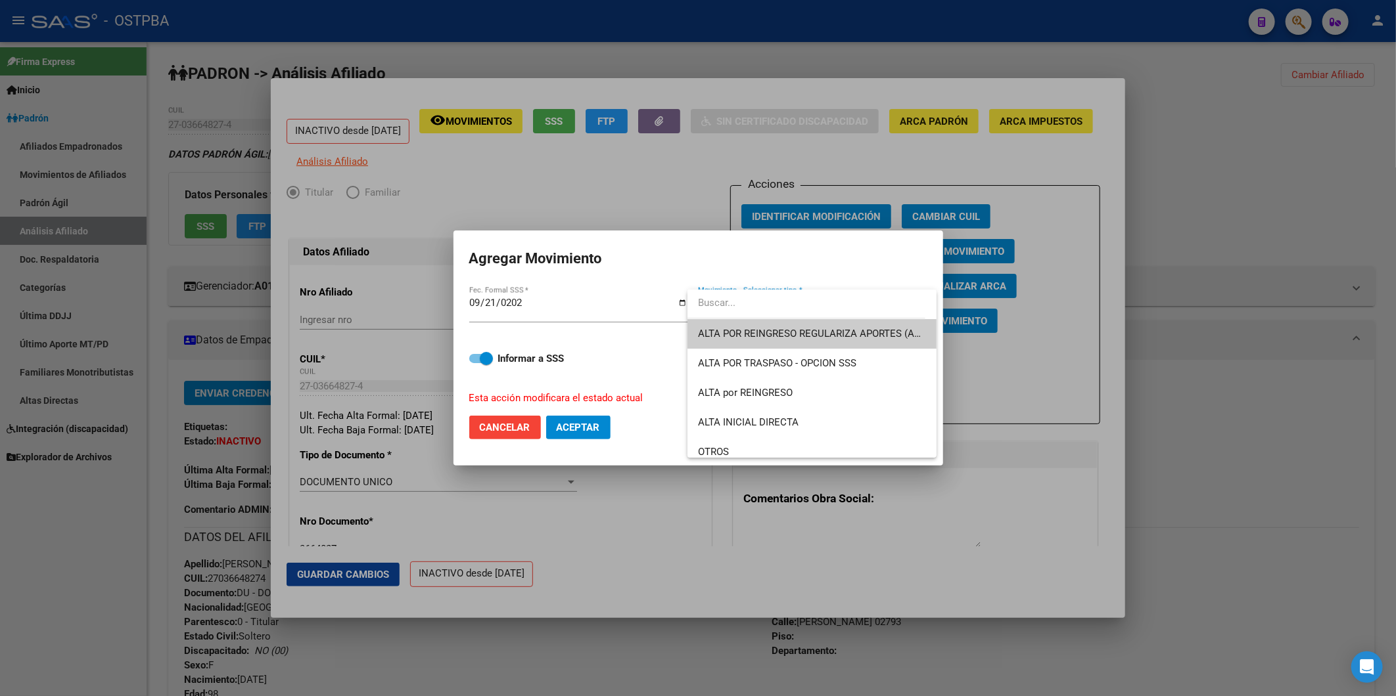
click at [503, 426] on div at bounding box center [698, 348] width 1396 height 696
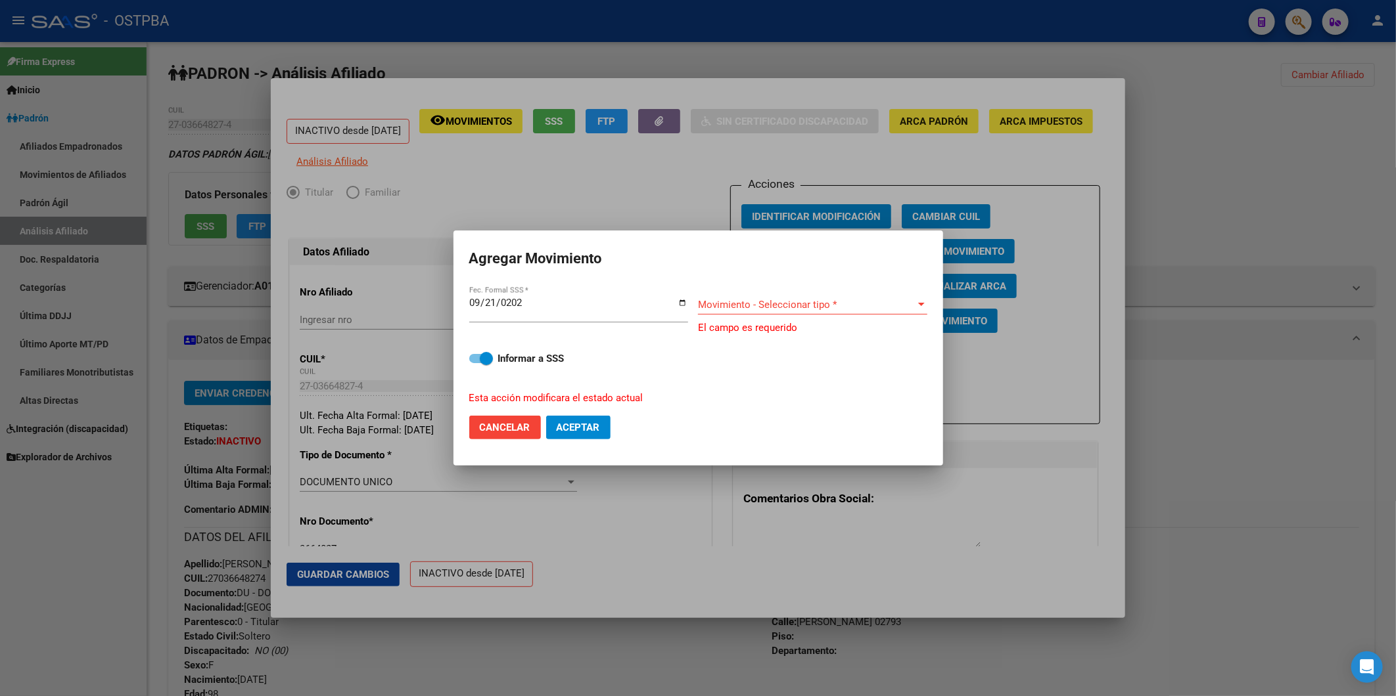
click at [1238, 300] on div at bounding box center [698, 348] width 1396 height 696
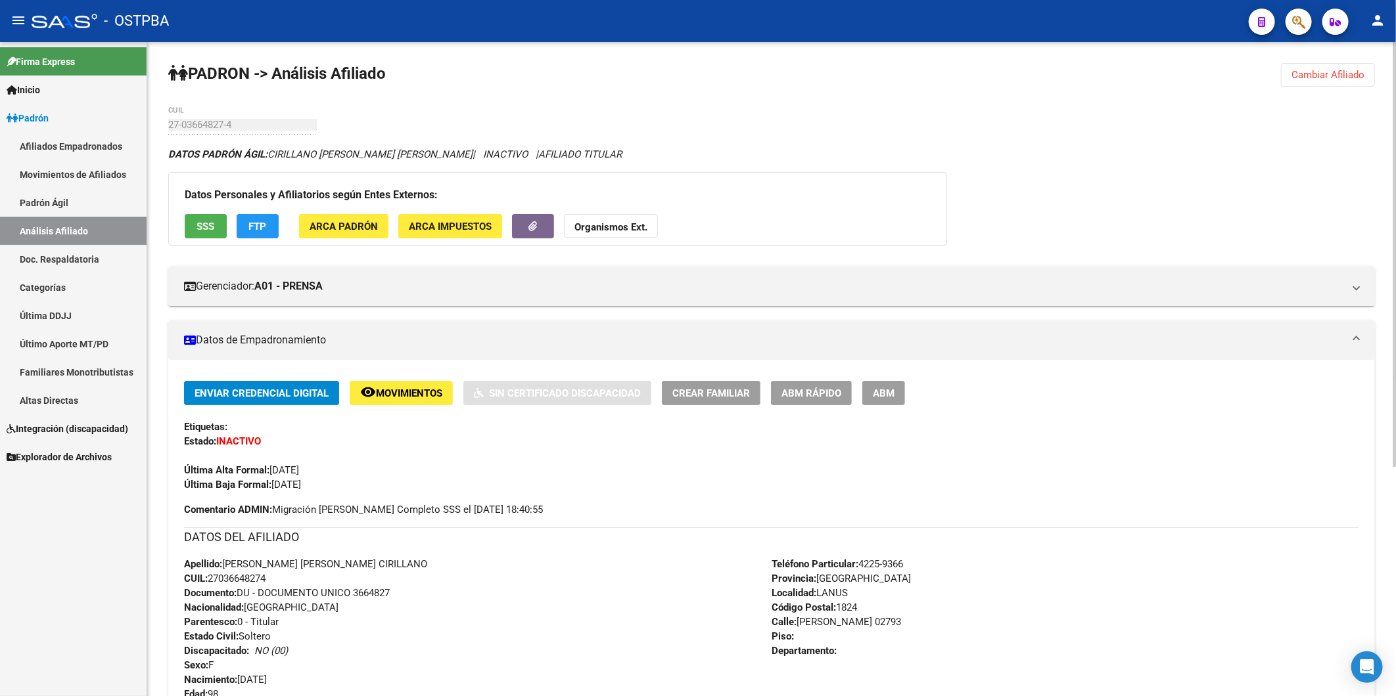
click at [741, 396] on span "Crear Familiar" at bounding box center [711, 394] width 78 height 12
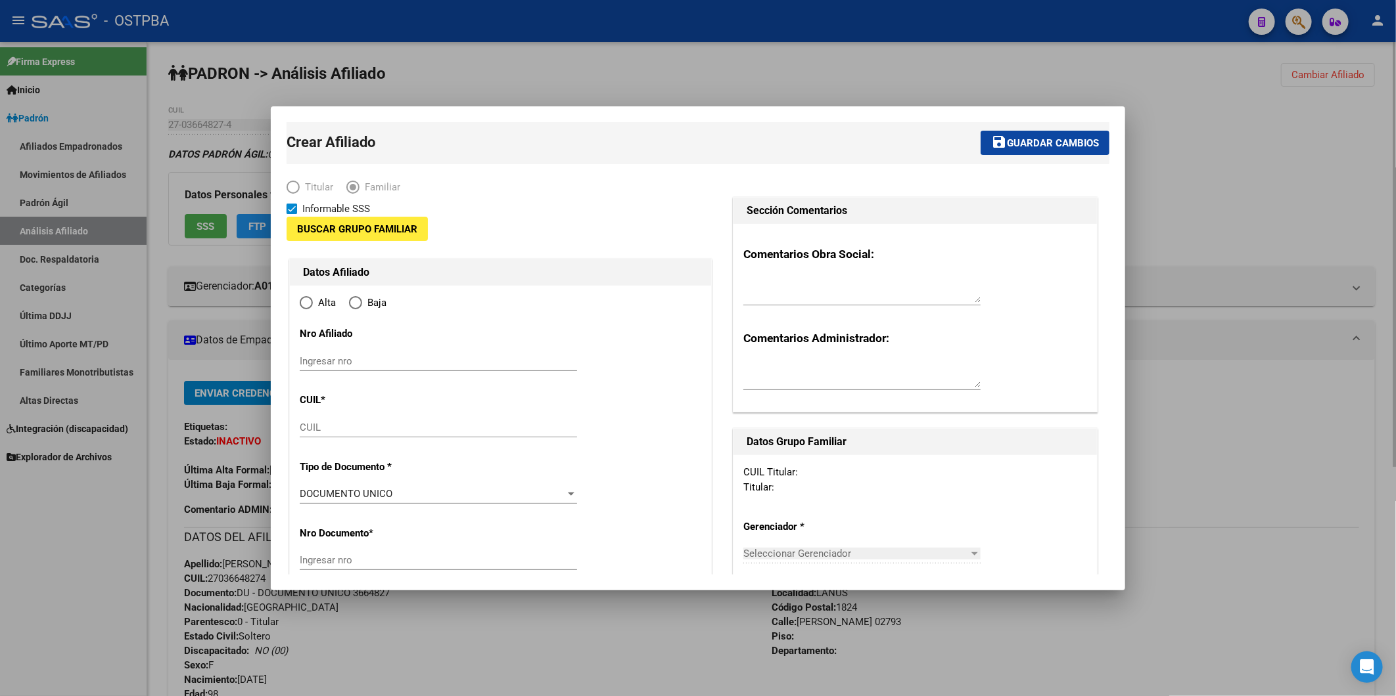
type input "33-63761744-9"
type input "LANUS"
type input "1824"
type input "[PERSON_NAME]"
type input "02793"
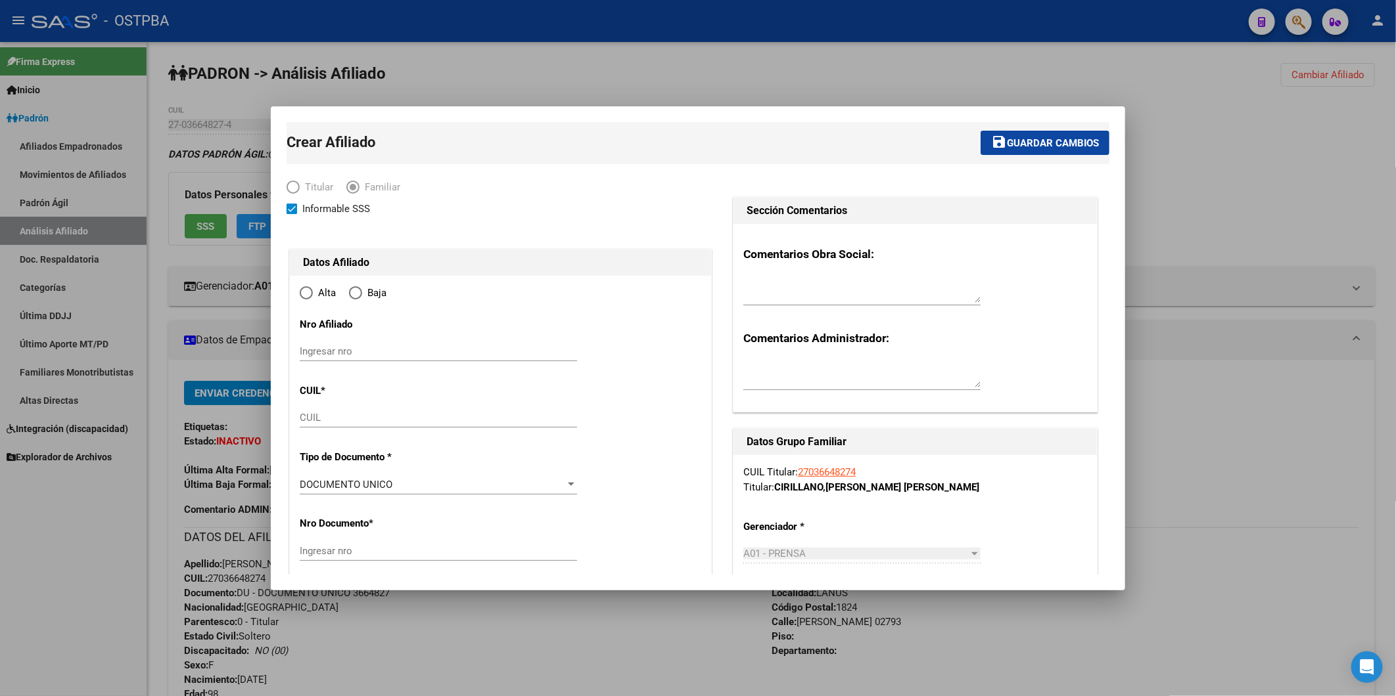
radio input "true"
type input "33-63761744-9"
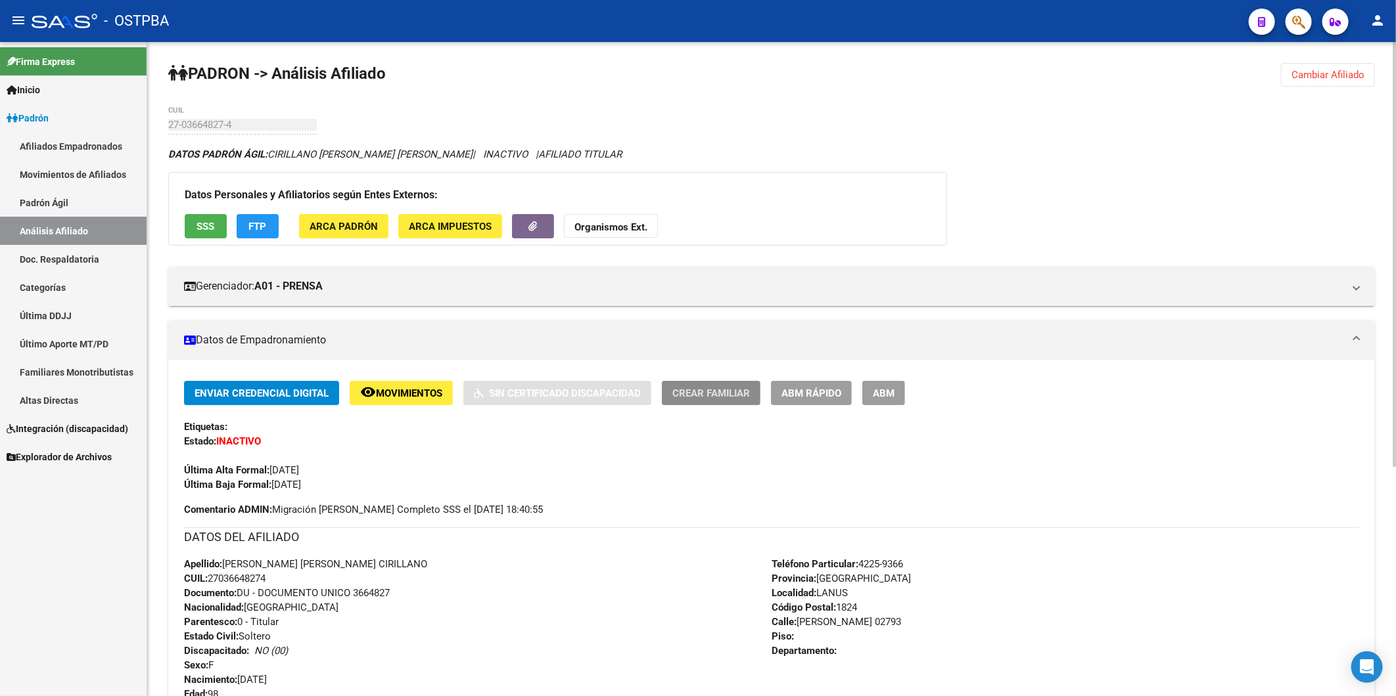
click at [803, 401] on button "ABM Rápido" at bounding box center [811, 393] width 81 height 24
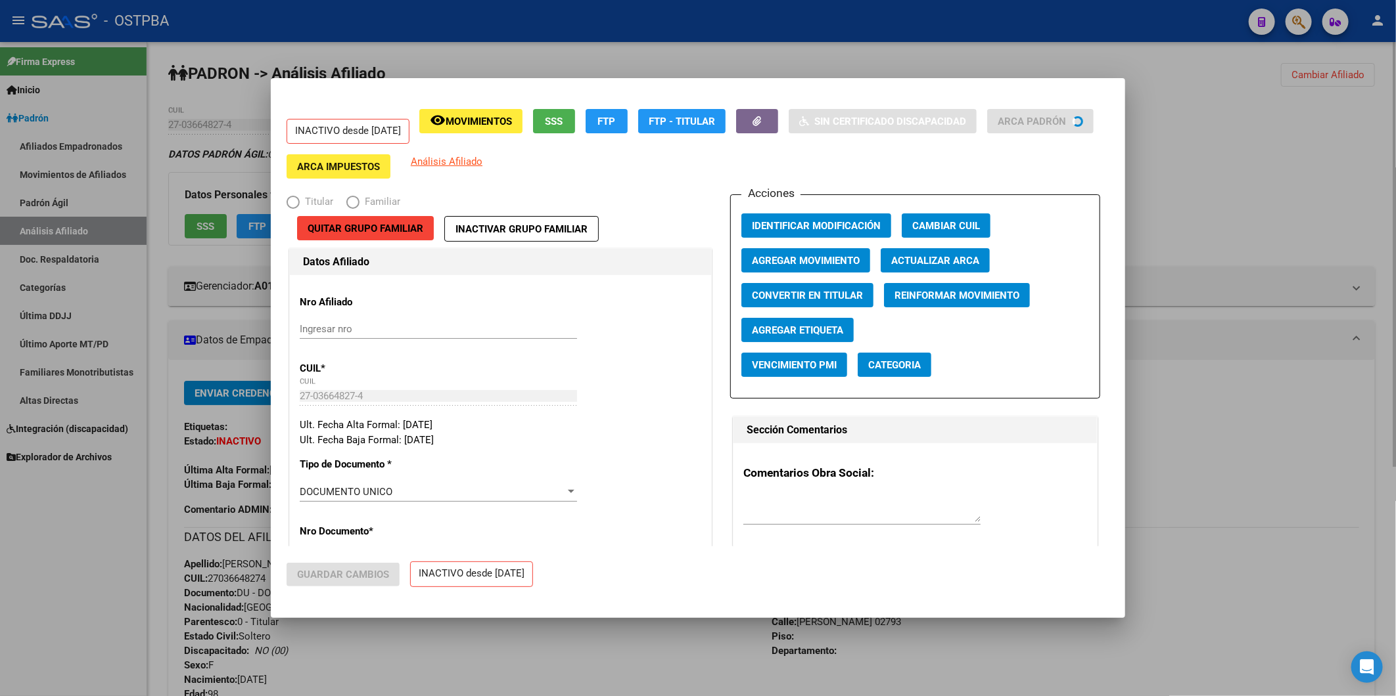
radio input "true"
type input "33-63761744-9"
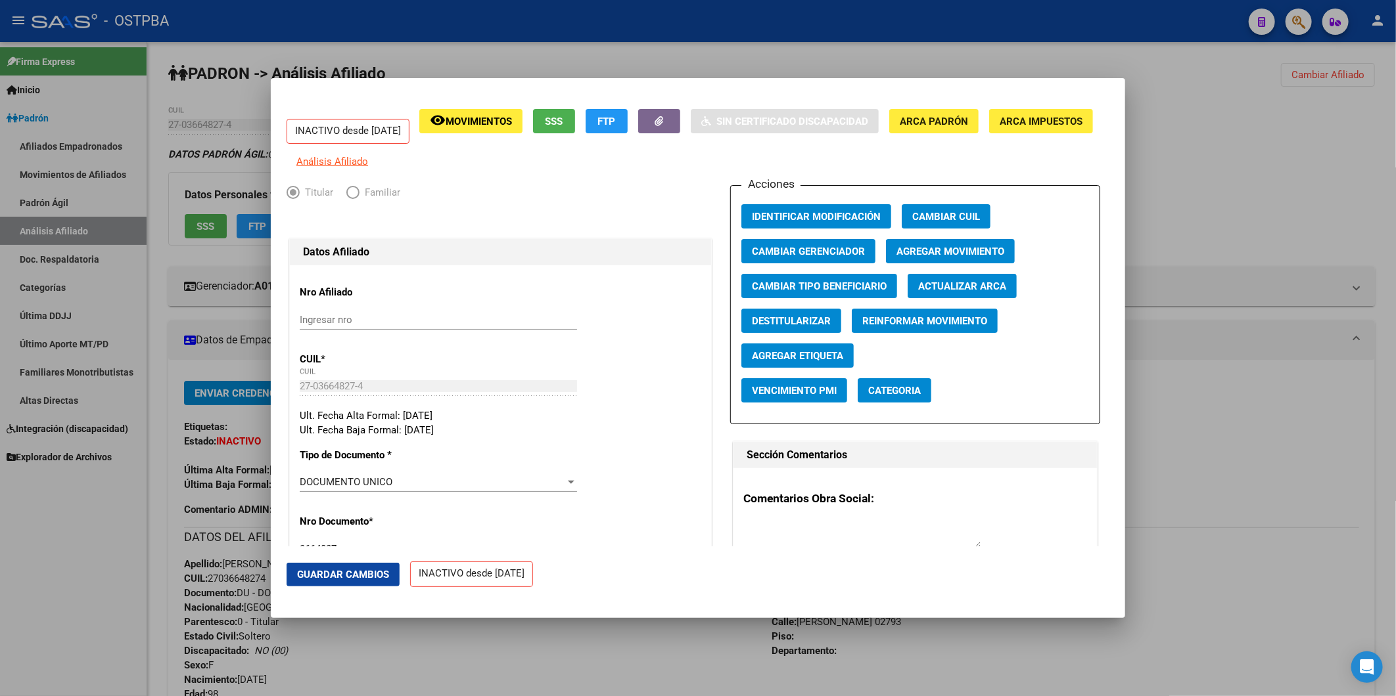
click at [774, 362] on span "Agregar Etiqueta" at bounding box center [797, 356] width 91 height 12
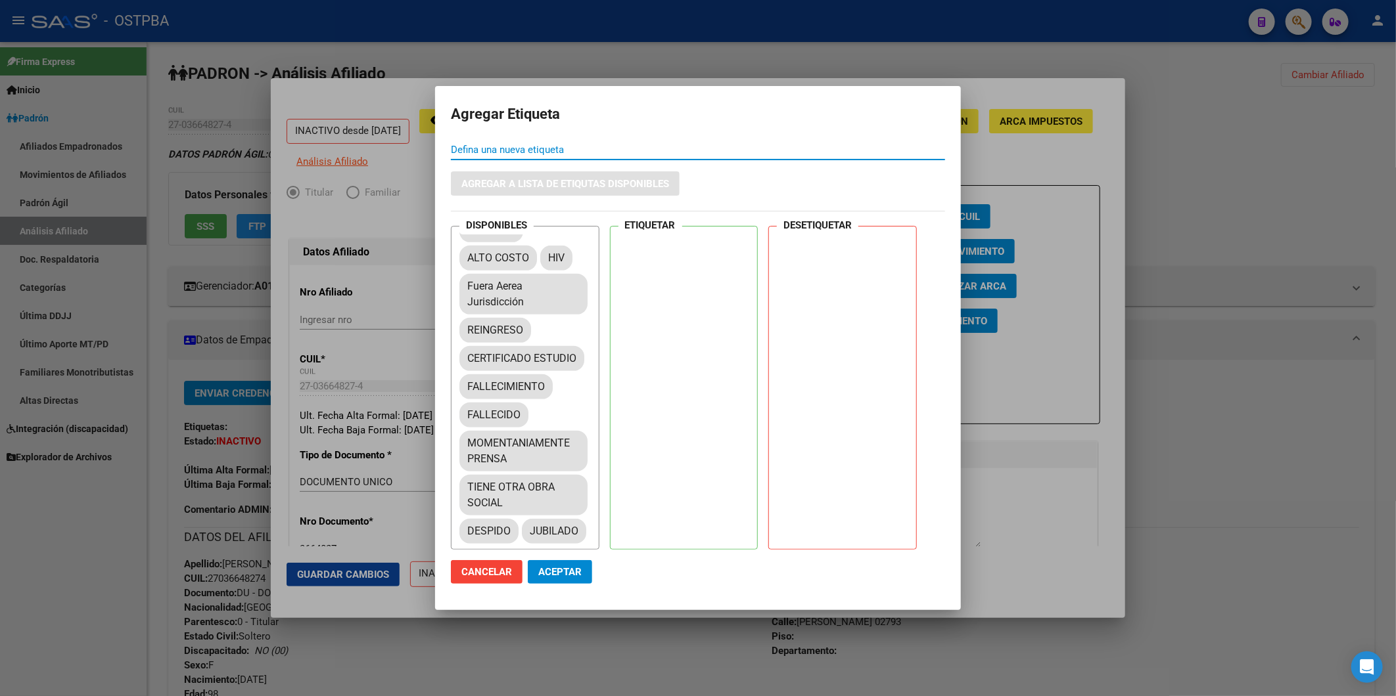
scroll to position [438, 0]
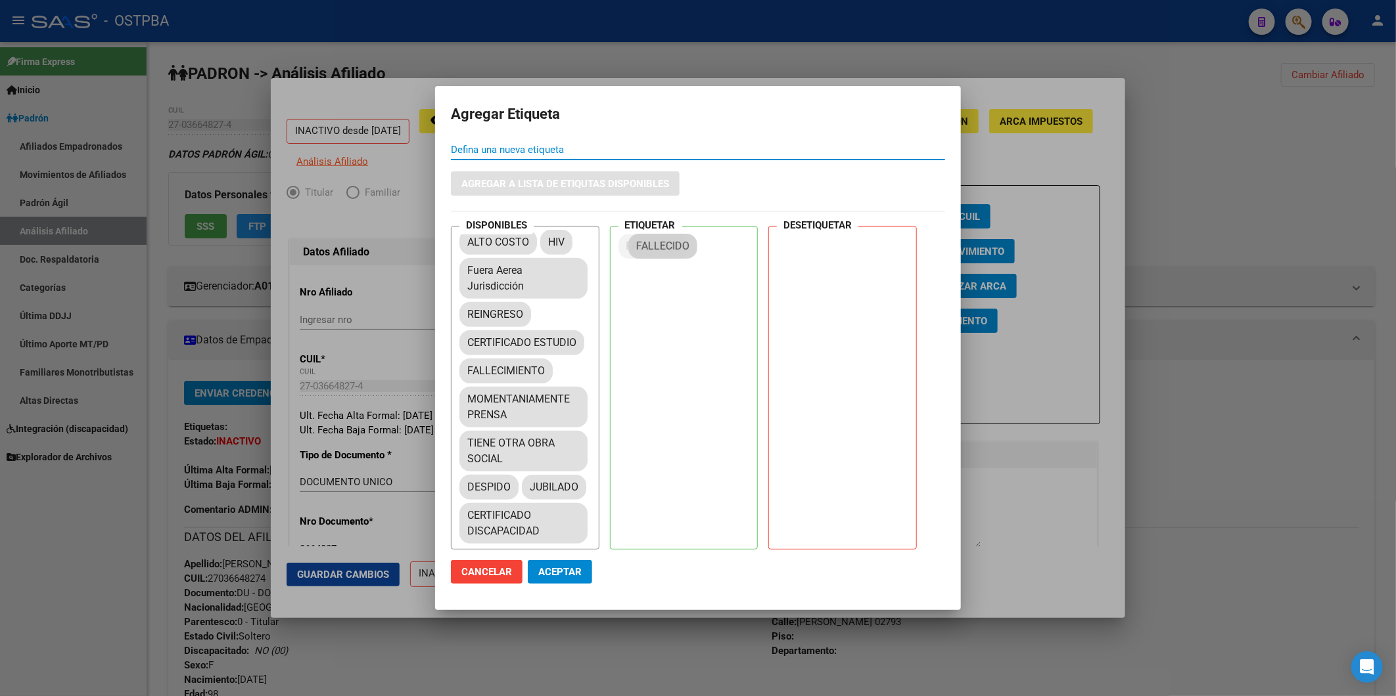
drag, startPoint x: 502, startPoint y: 441, endPoint x: 670, endPoint y: 245, distance: 258.1
click at [576, 574] on span "Aceptar" at bounding box center [559, 572] width 43 height 12
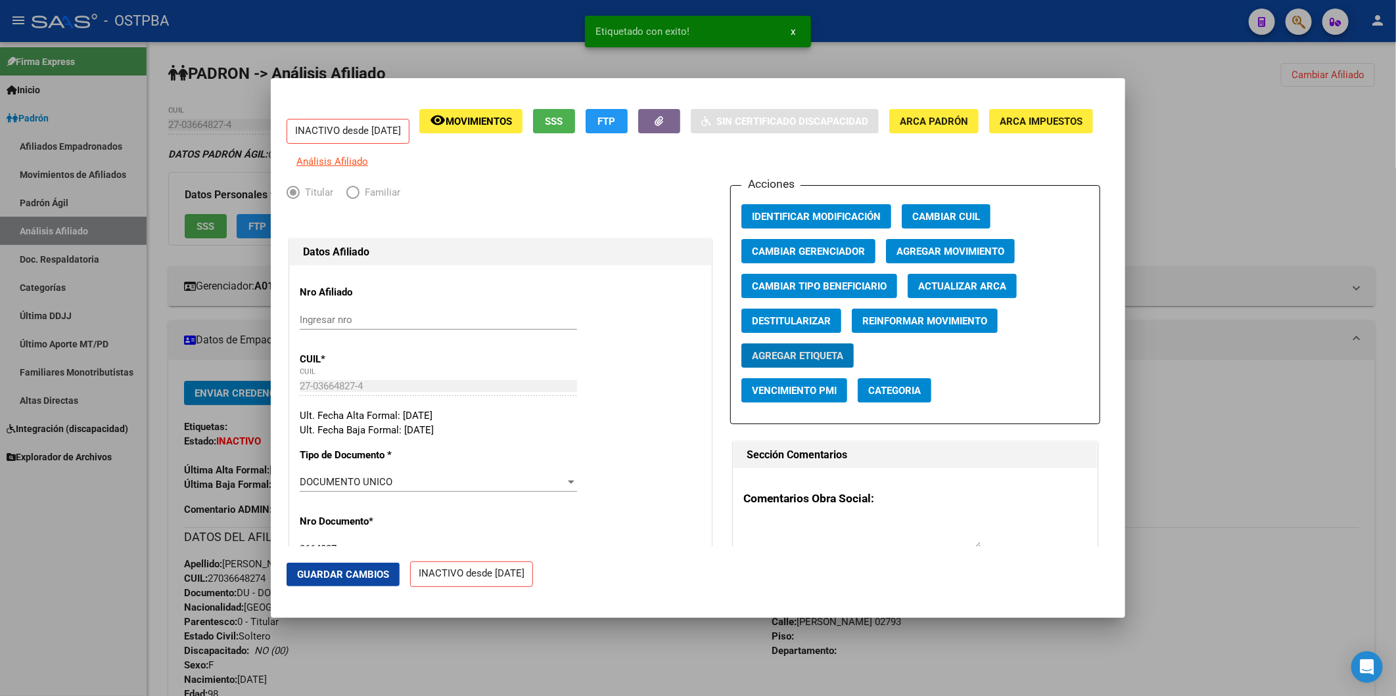
click at [1266, 539] on div at bounding box center [698, 348] width 1396 height 696
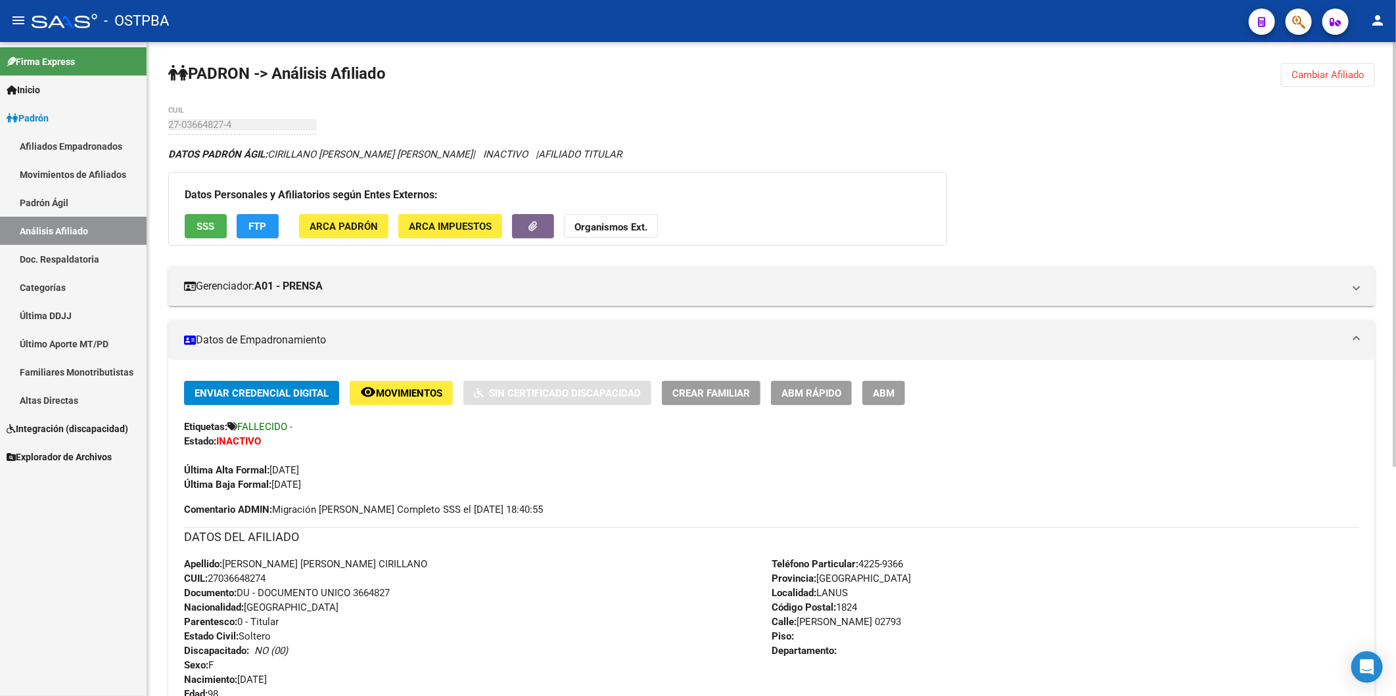
click at [1329, 60] on div "[PERSON_NAME] -> Análisis Afiliado Cambiar Afiliado 27-03664827-4 CUIL DATOS [P…" at bounding box center [771, 545] width 1248 height 1007
click at [1333, 78] on span "Cambiar Afiliado" at bounding box center [1327, 75] width 73 height 12
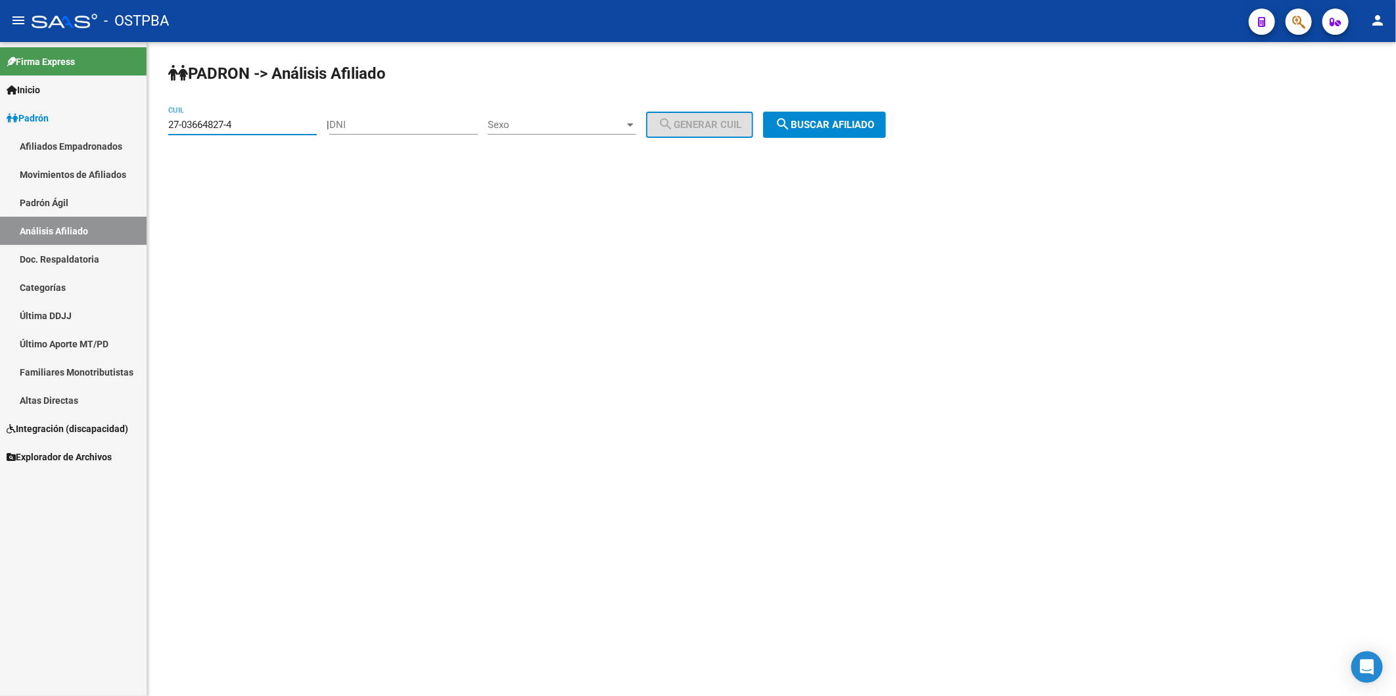
drag, startPoint x: 294, startPoint y: 129, endPoint x: 41, endPoint y: 163, distance: 255.2
click at [44, 163] on mat-sidenav-container "Firma Express Inicio Calendario SSS Instructivos Contacto OS [PERSON_NAME] Afil…" at bounding box center [698, 369] width 1396 height 654
type input "20-30011087-9"
click at [864, 129] on span "search Buscar afiliado" at bounding box center [824, 125] width 99 height 12
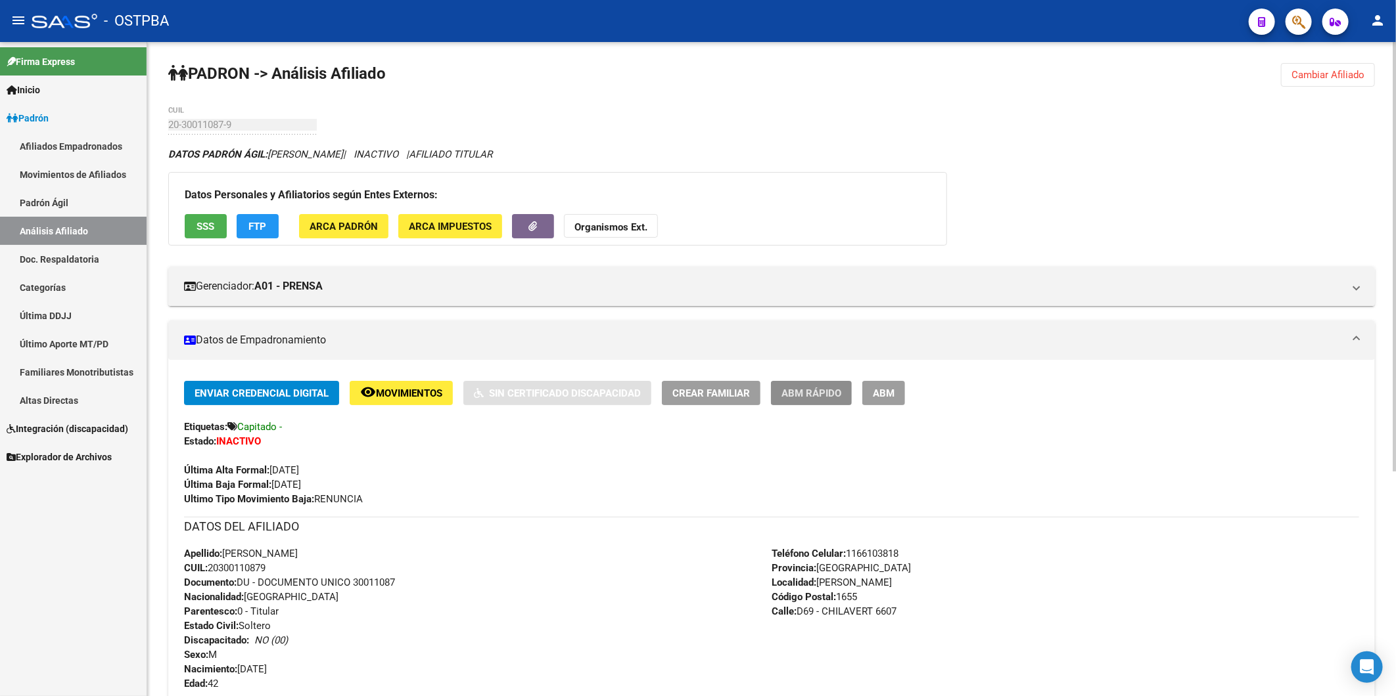
click at [839, 393] on span "ABM Rápido" at bounding box center [811, 394] width 60 height 12
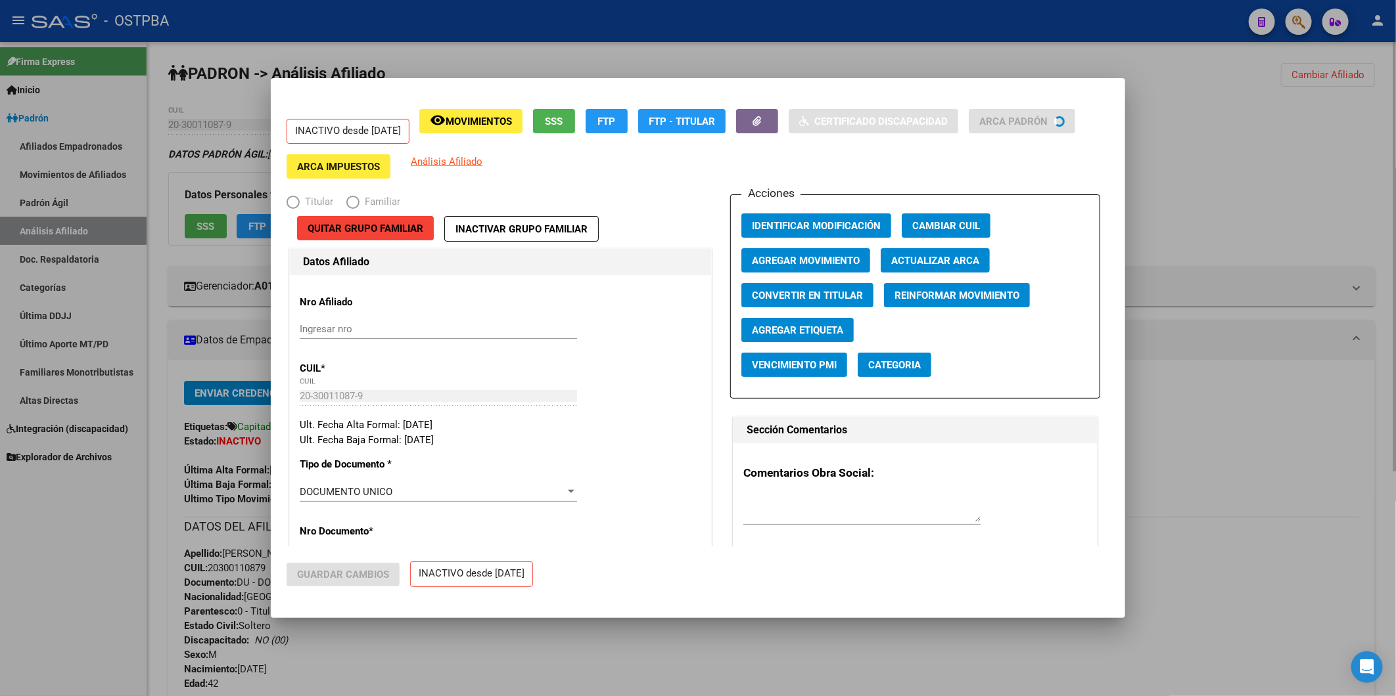
radio input "true"
type input "30-71624643-0"
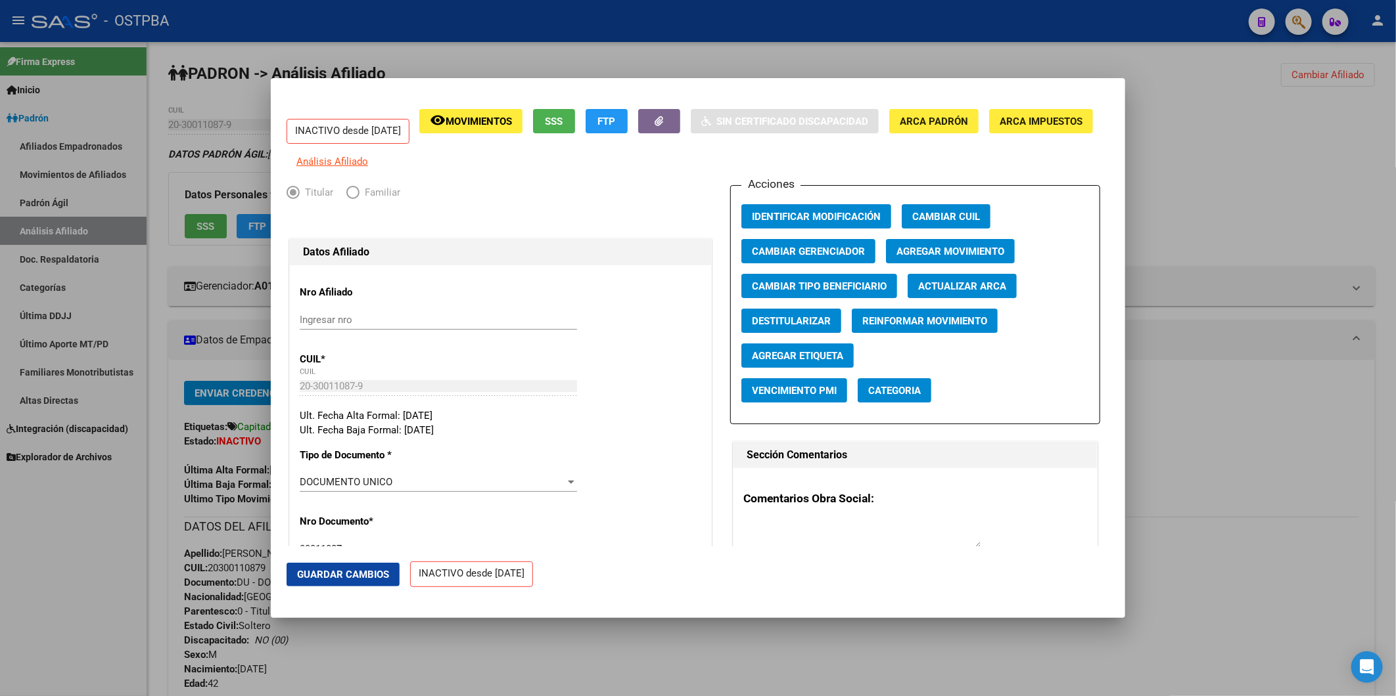
click at [941, 263] on button "Agregar Movimiento" at bounding box center [950, 251] width 129 height 24
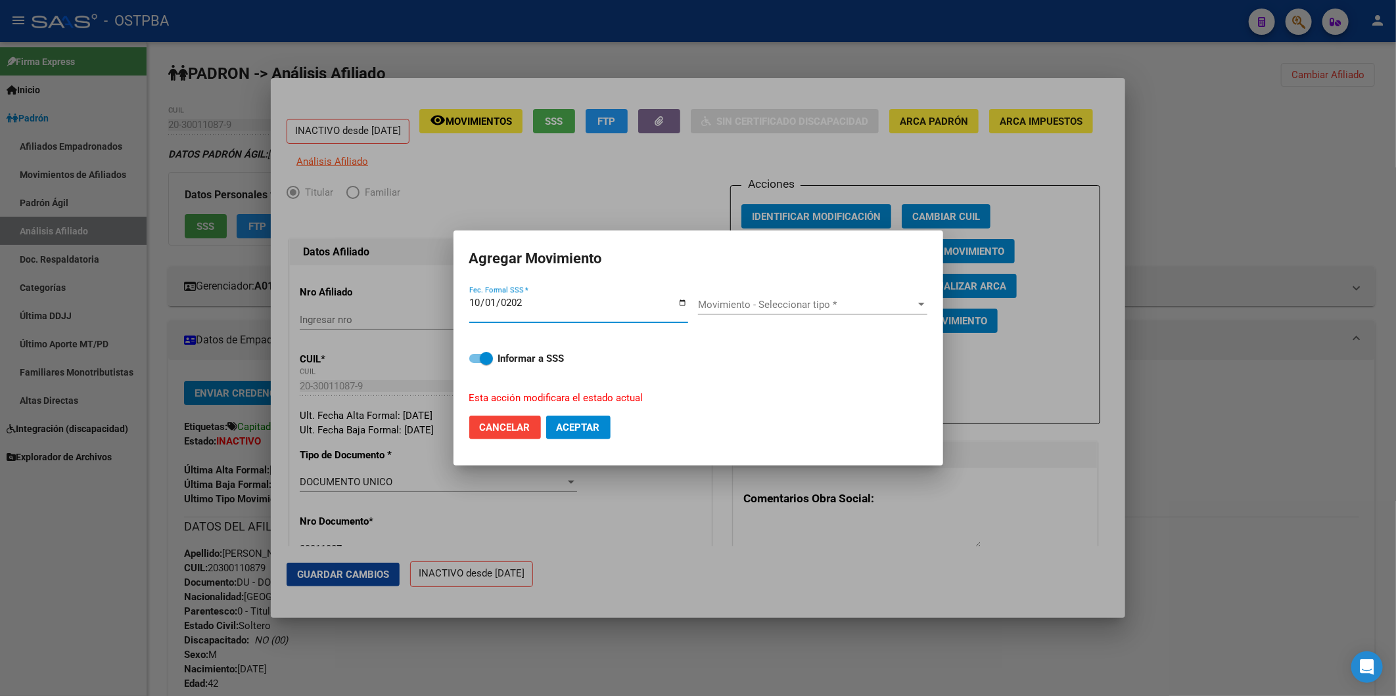
type input "[DATE]"
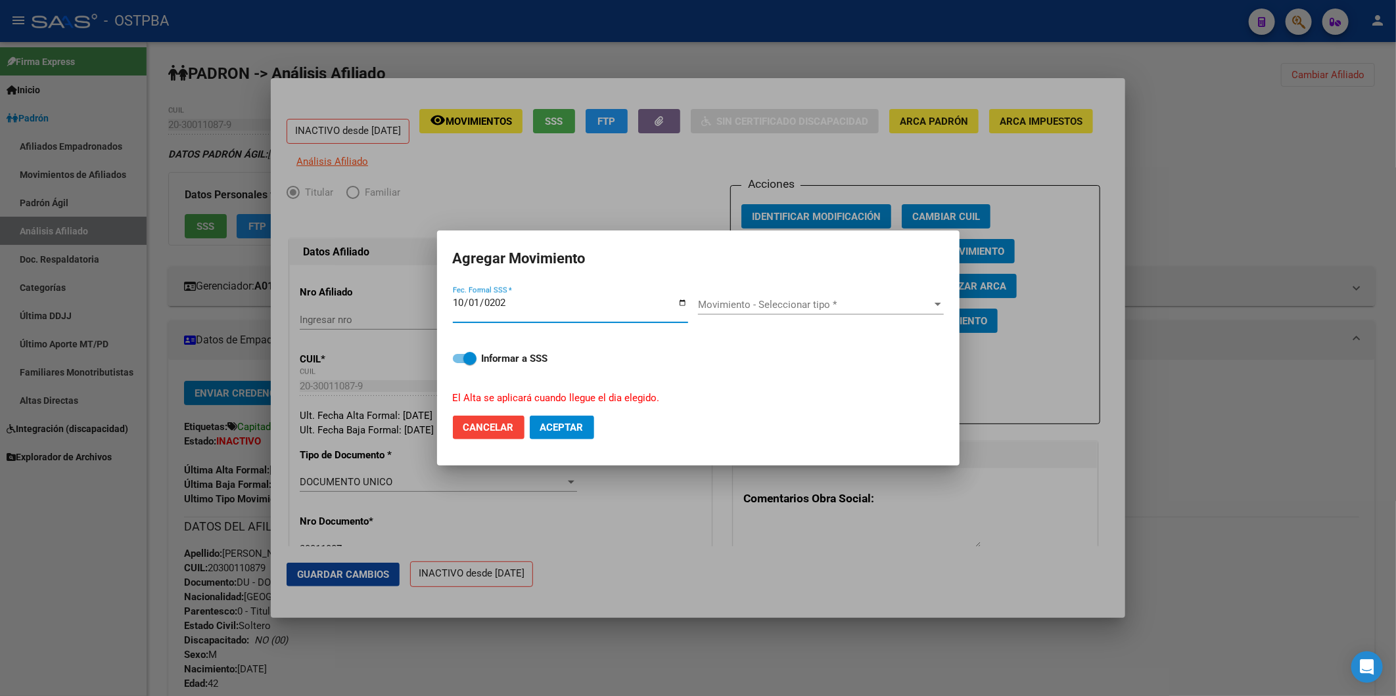
click at [938, 304] on div at bounding box center [937, 304] width 7 height 3
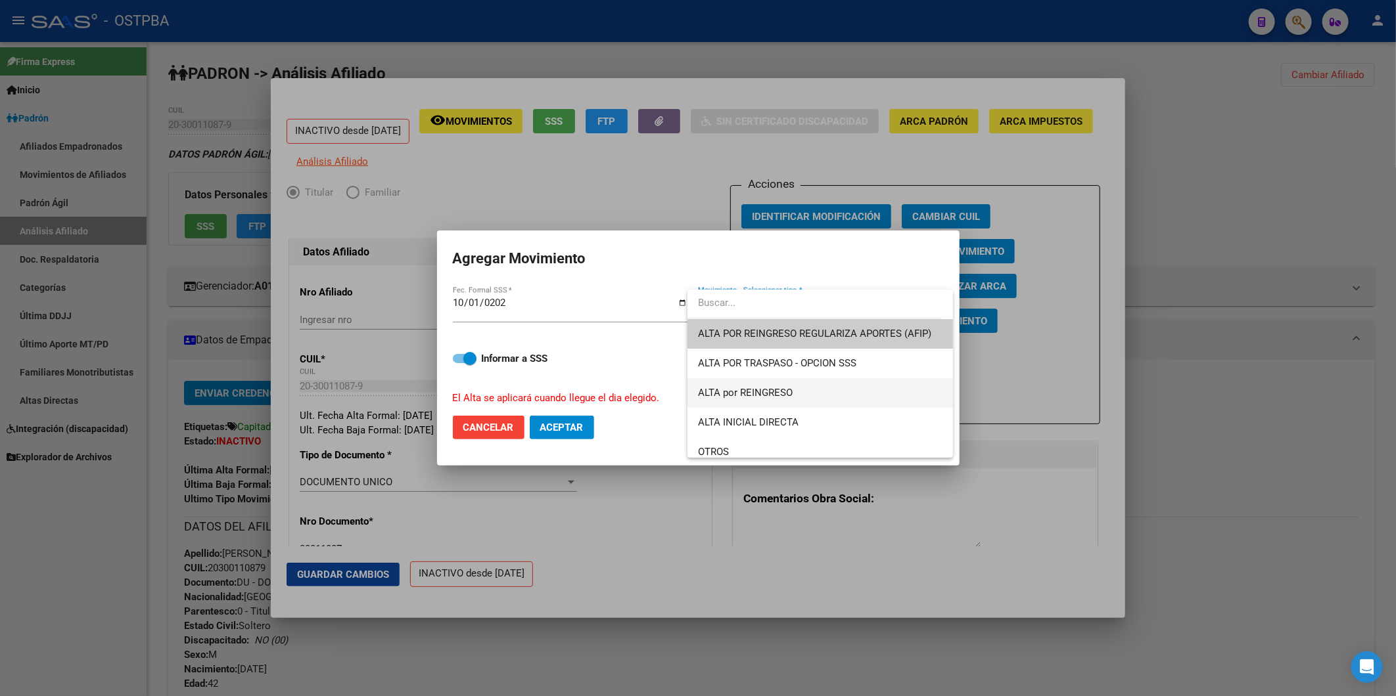
click at [805, 393] on span "ALTA por REINGRESO" at bounding box center [820, 393] width 244 height 30
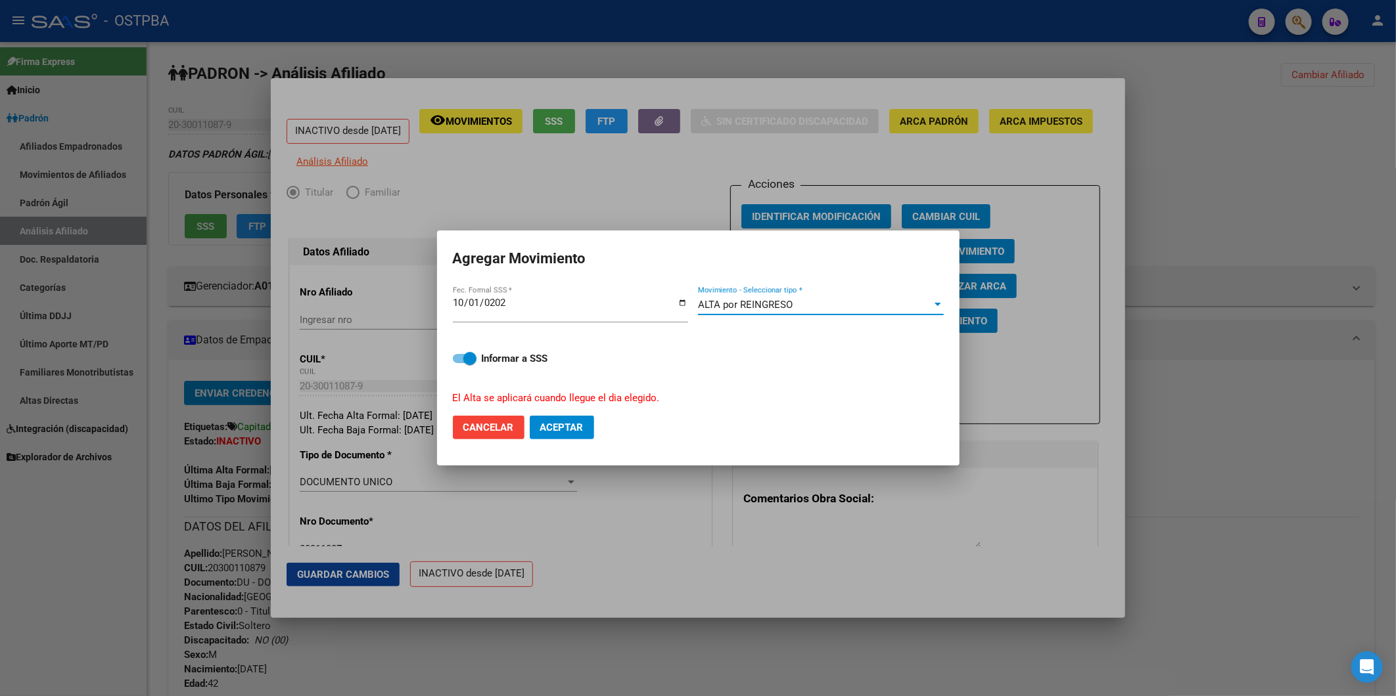
click at [568, 430] on span "Aceptar" at bounding box center [561, 428] width 43 height 12
checkbox input "false"
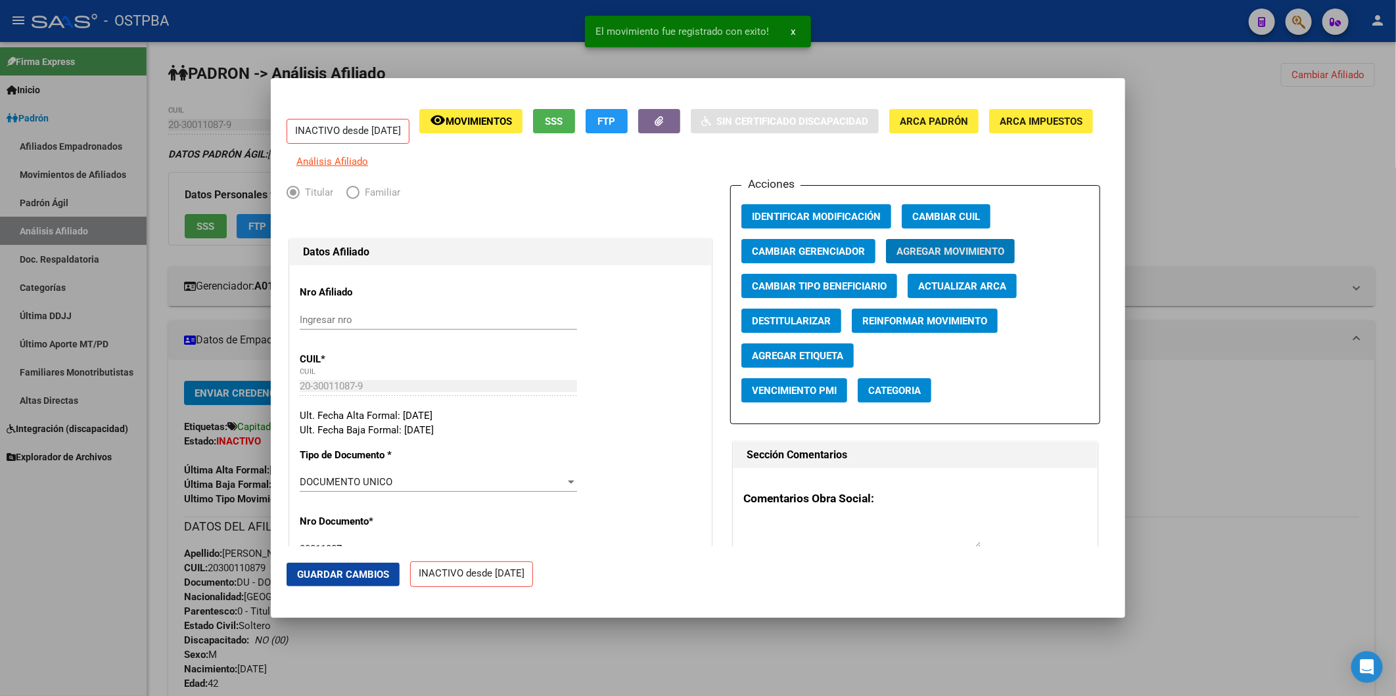
click at [376, 572] on span "Guardar Cambios" at bounding box center [343, 575] width 92 height 12
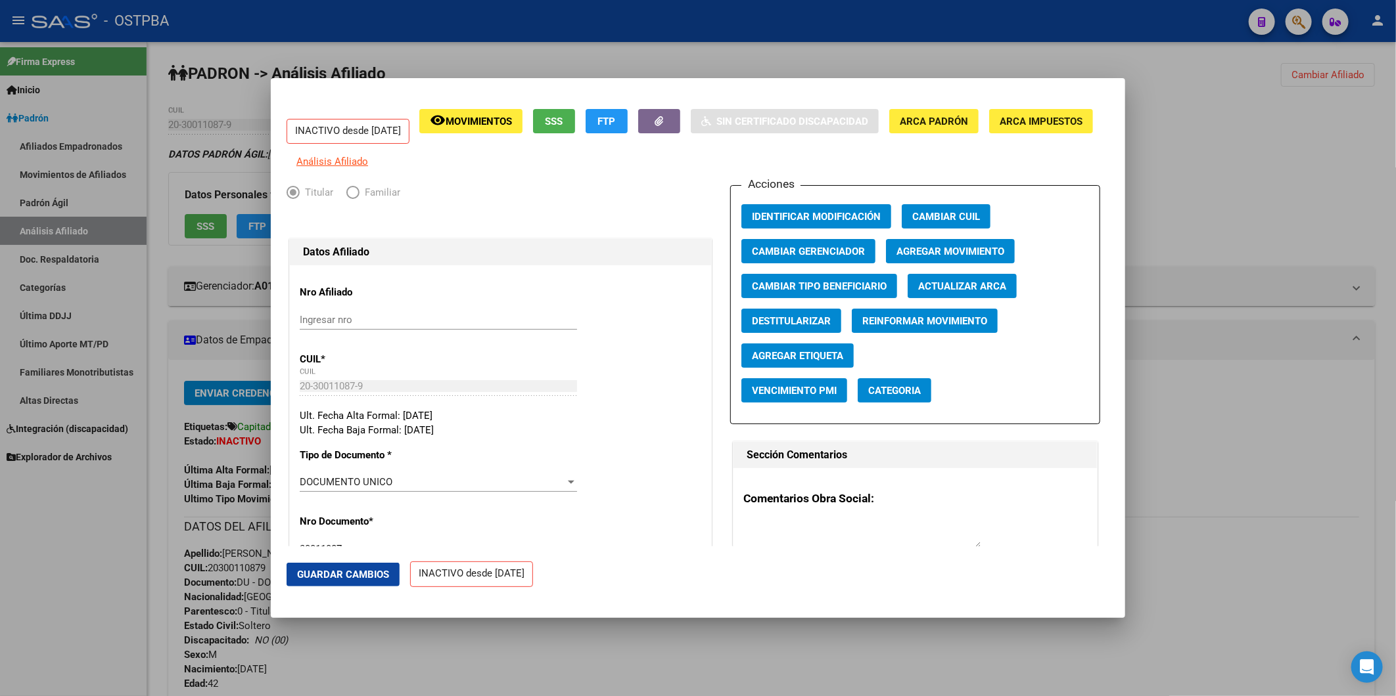
click at [951, 255] on span "Agregar Movimiento" at bounding box center [950, 252] width 108 height 12
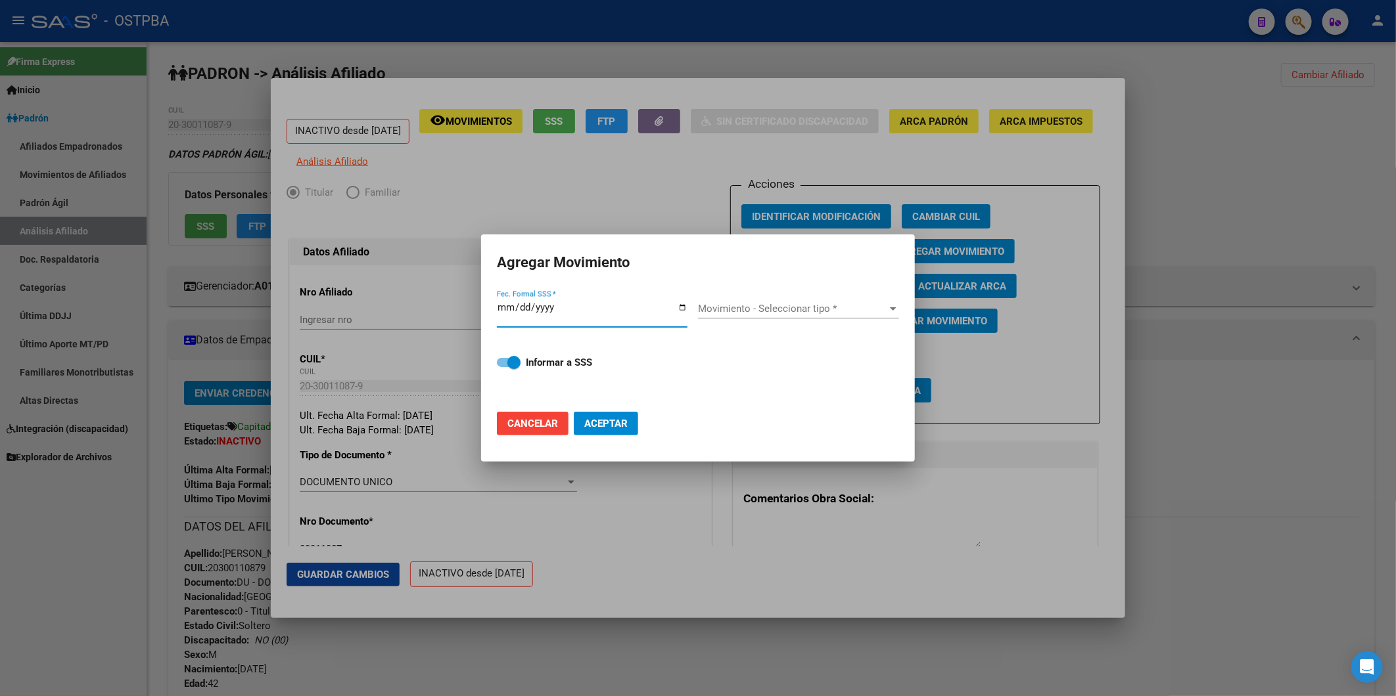
click at [522, 308] on input "Fec. Formal SSS *" at bounding box center [592, 312] width 191 height 21
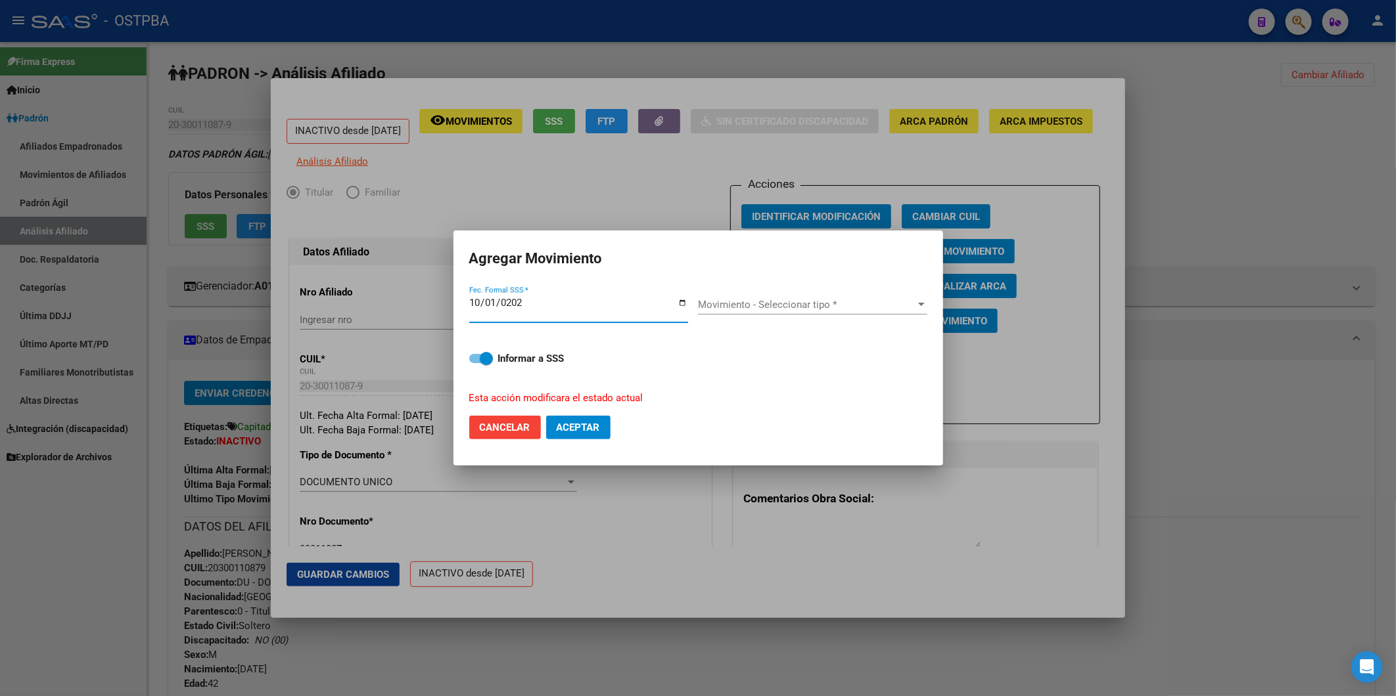
type input "[DATE]"
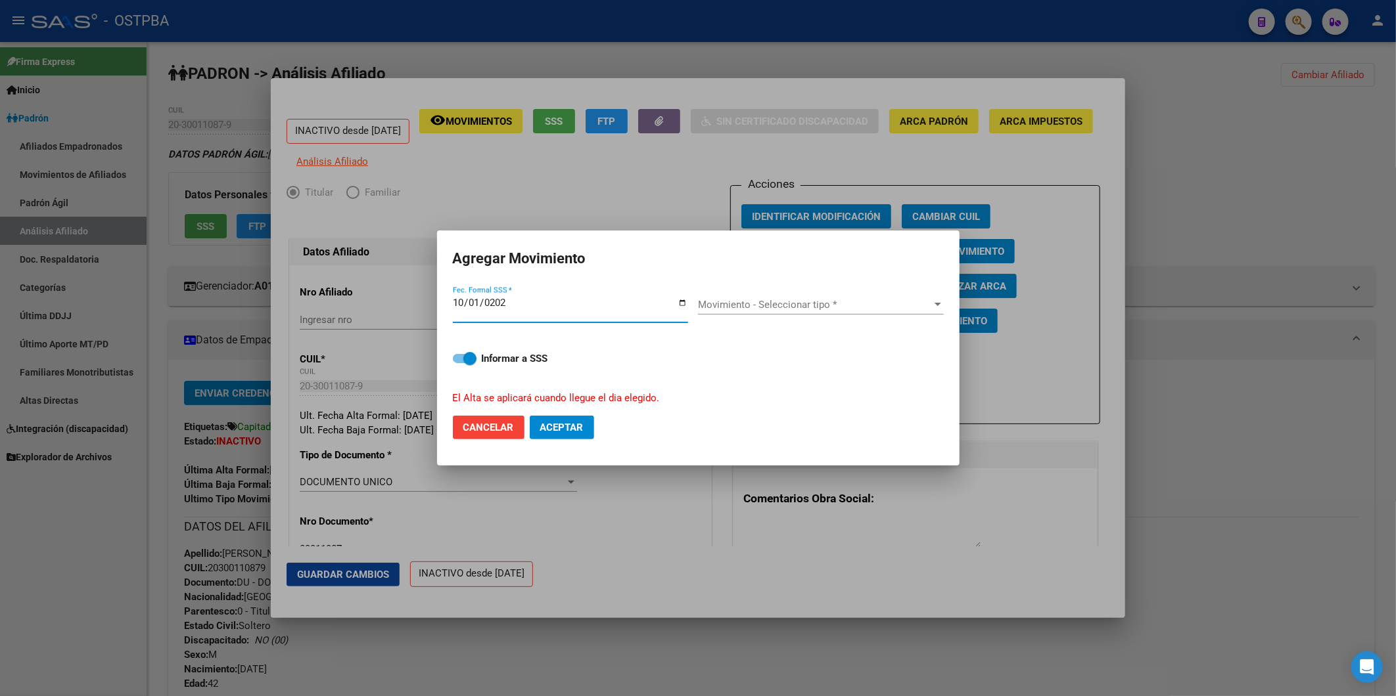
click at [941, 304] on div at bounding box center [938, 305] width 12 height 11
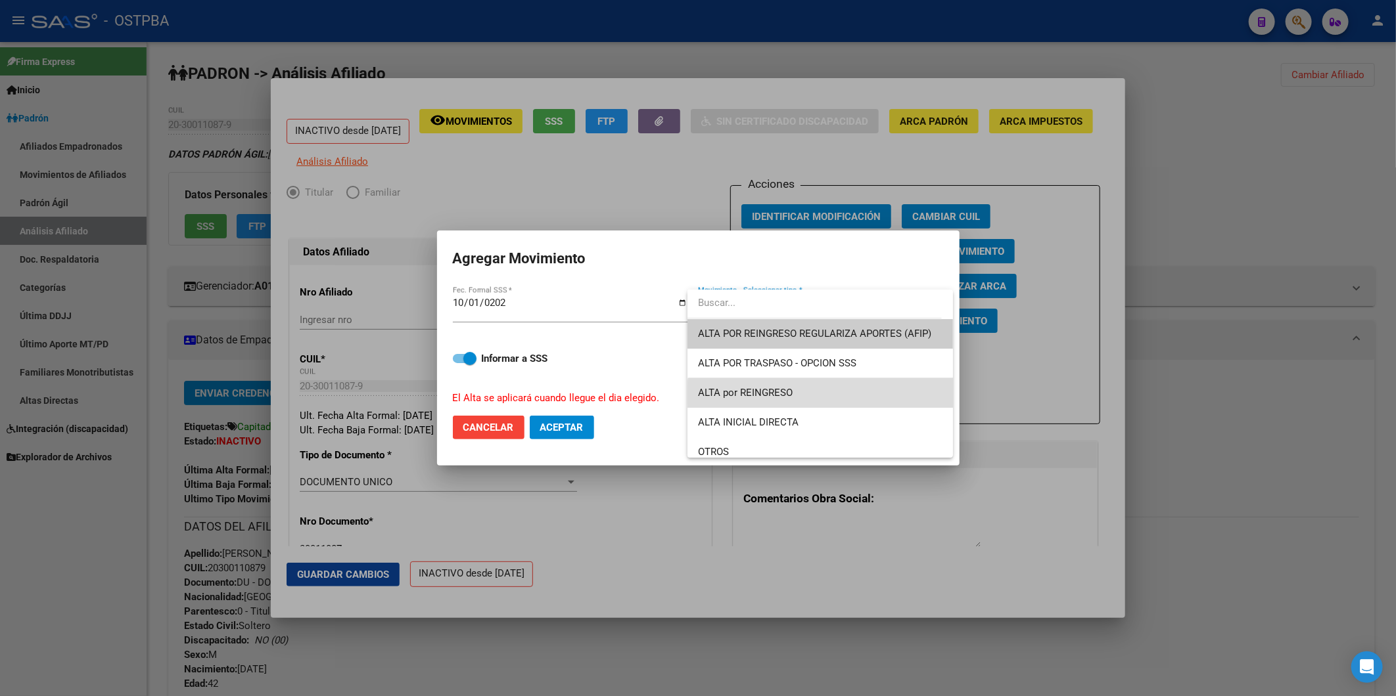
click at [824, 395] on span "ALTA por REINGRESO" at bounding box center [820, 393] width 244 height 30
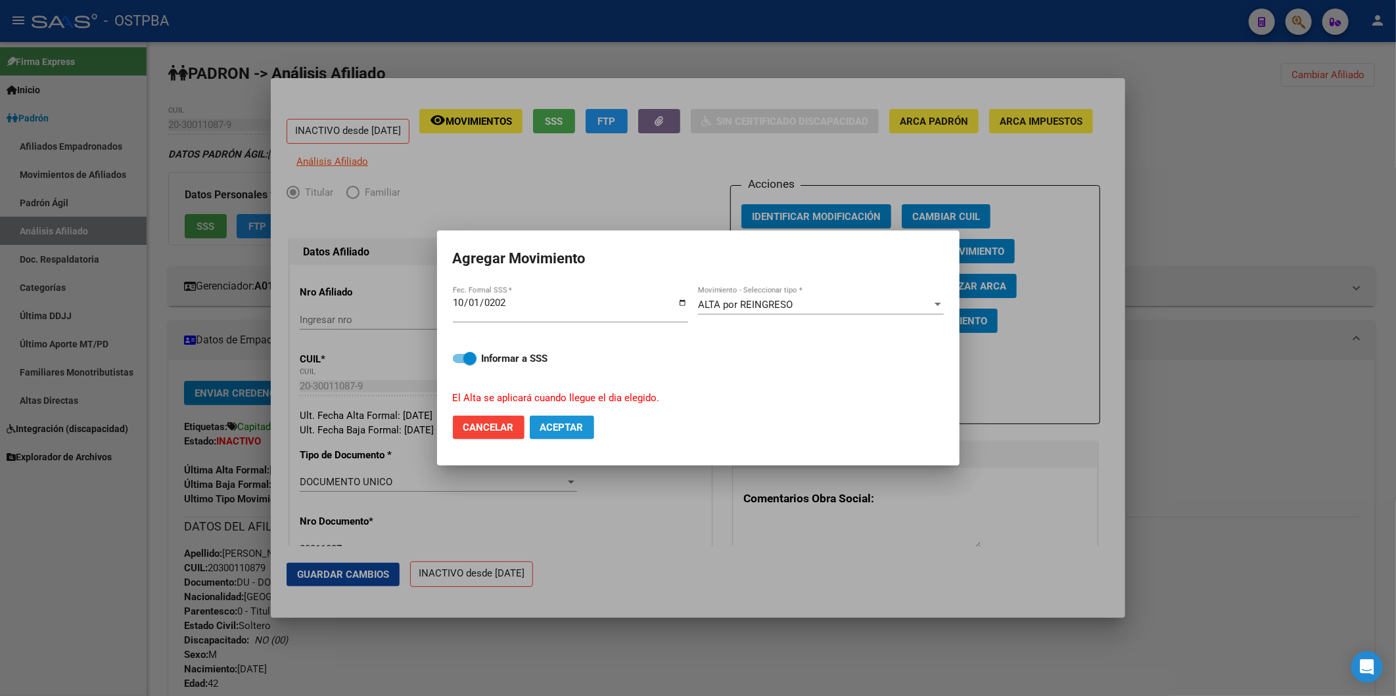
click at [574, 428] on span "Aceptar" at bounding box center [561, 428] width 43 height 12
checkbox input "false"
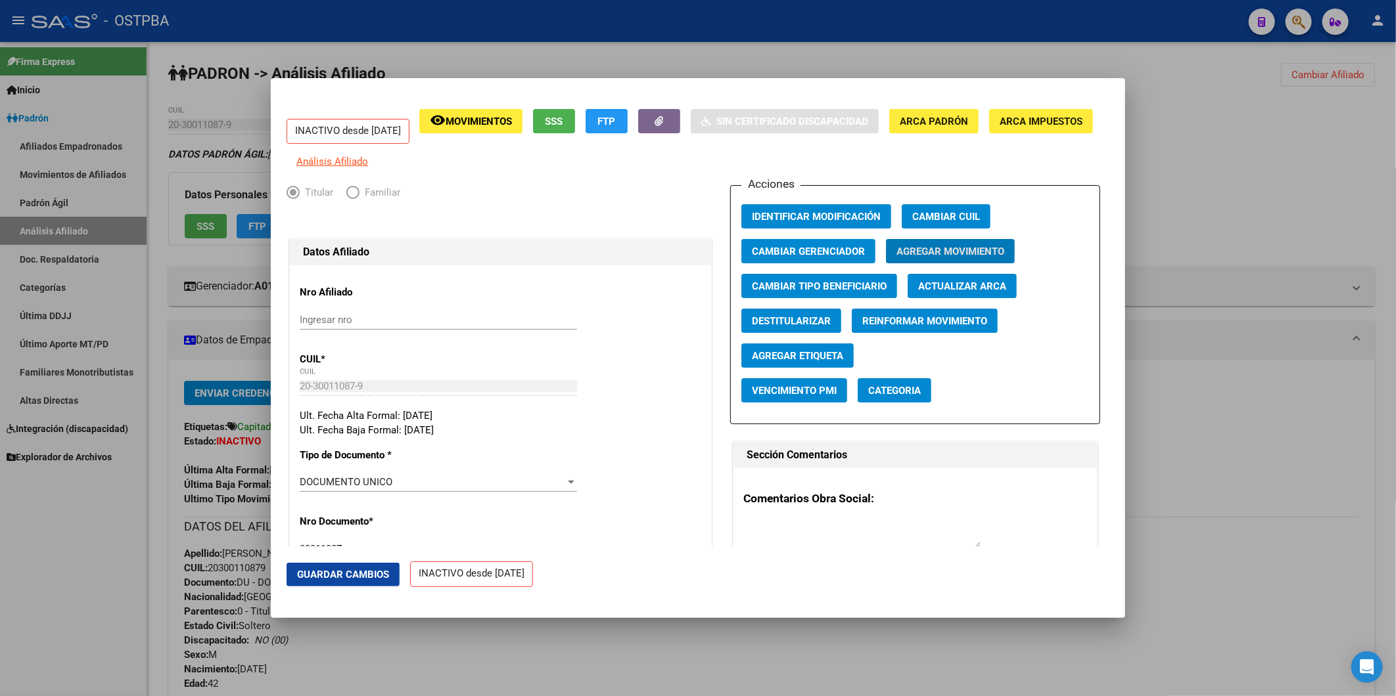
click at [346, 570] on span "Guardar Cambios" at bounding box center [343, 575] width 92 height 12
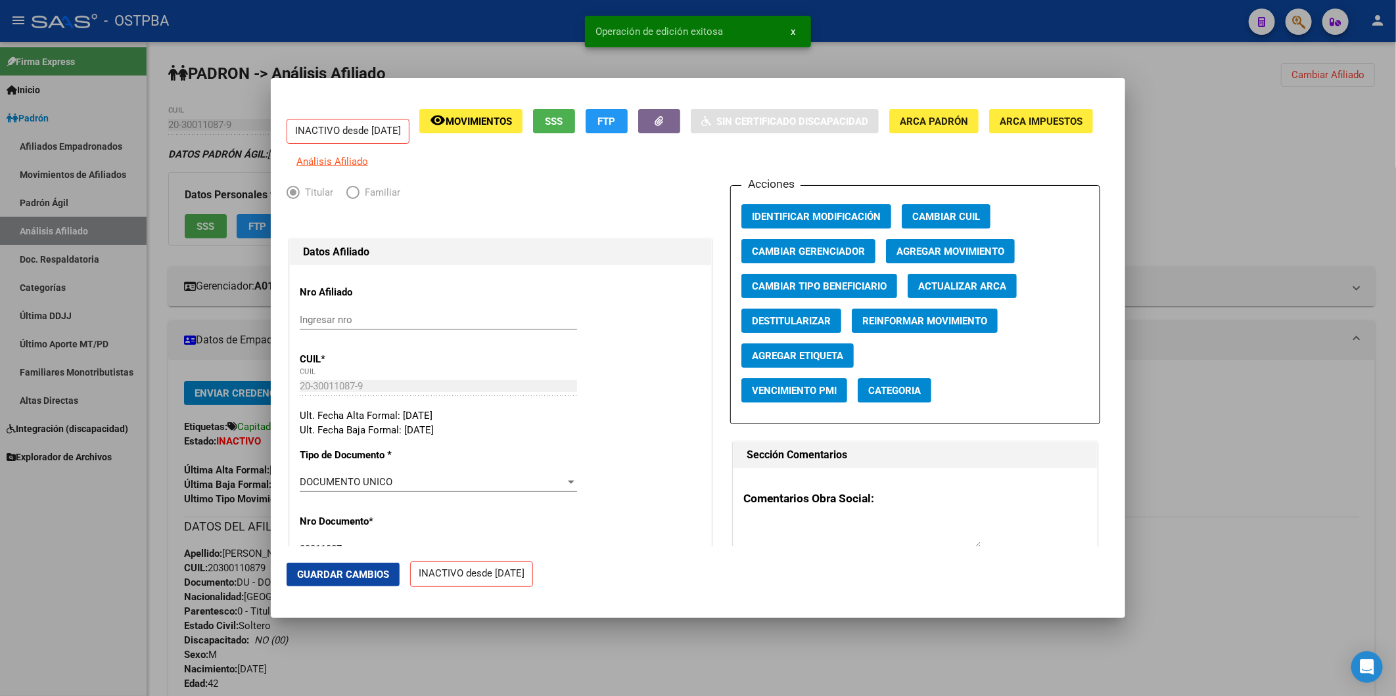
click at [1317, 222] on div at bounding box center [698, 348] width 1396 height 696
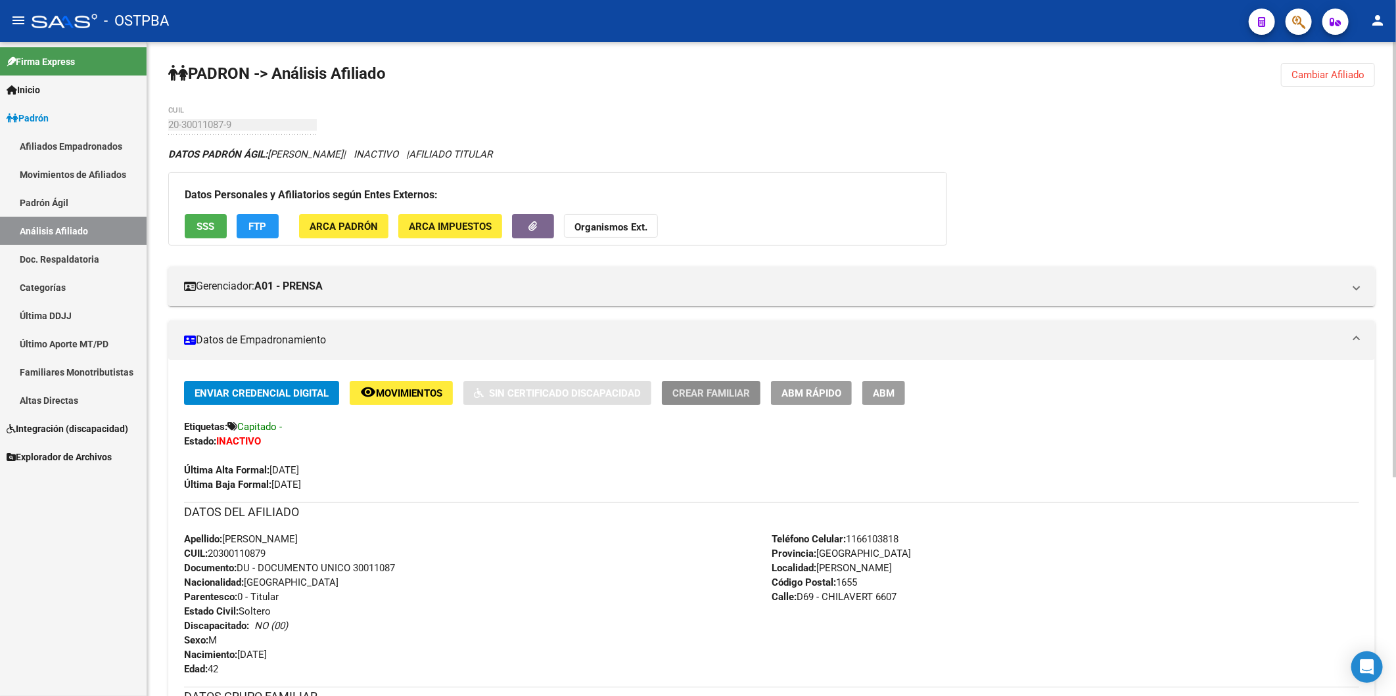
click at [745, 398] on span "Crear Familiar" at bounding box center [711, 394] width 78 height 12
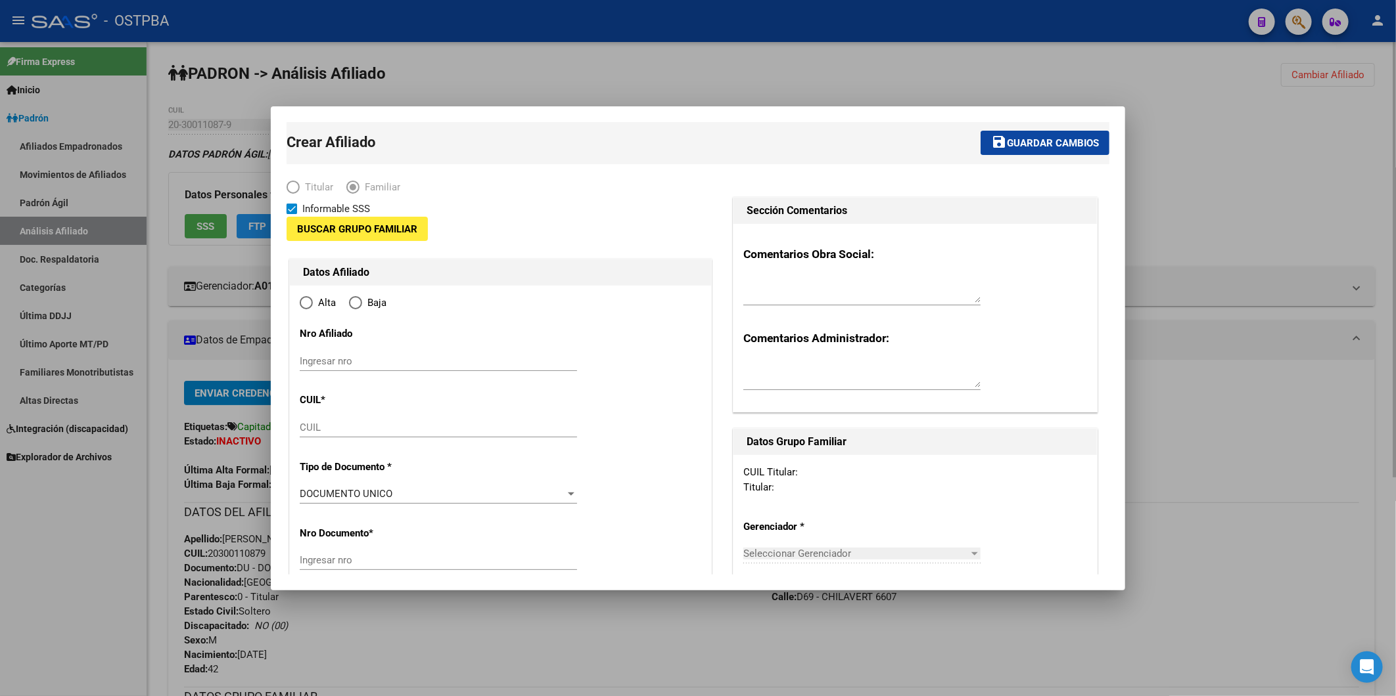
type input "30-71624643-0"
type input "[PERSON_NAME]"
type input "1655"
type input "D69 - CHILAVERT"
type input "6607"
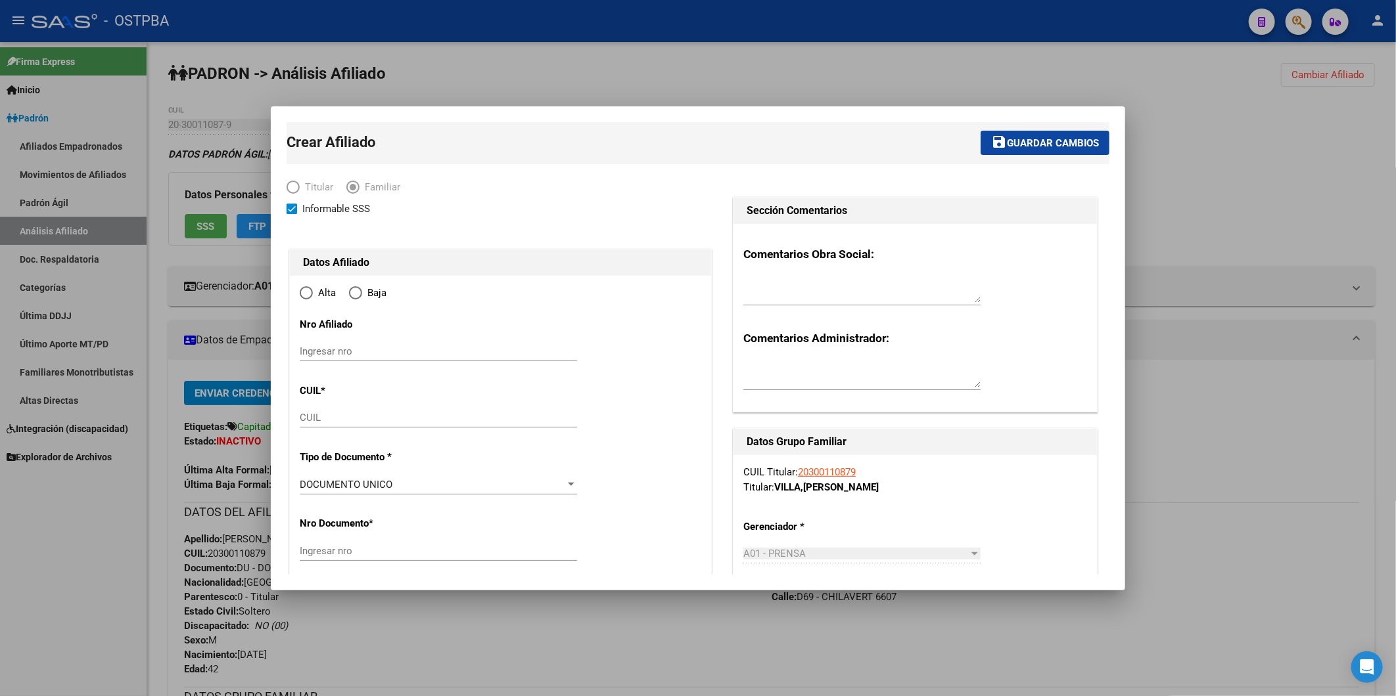
radio input "true"
type input "30-71624643-0"
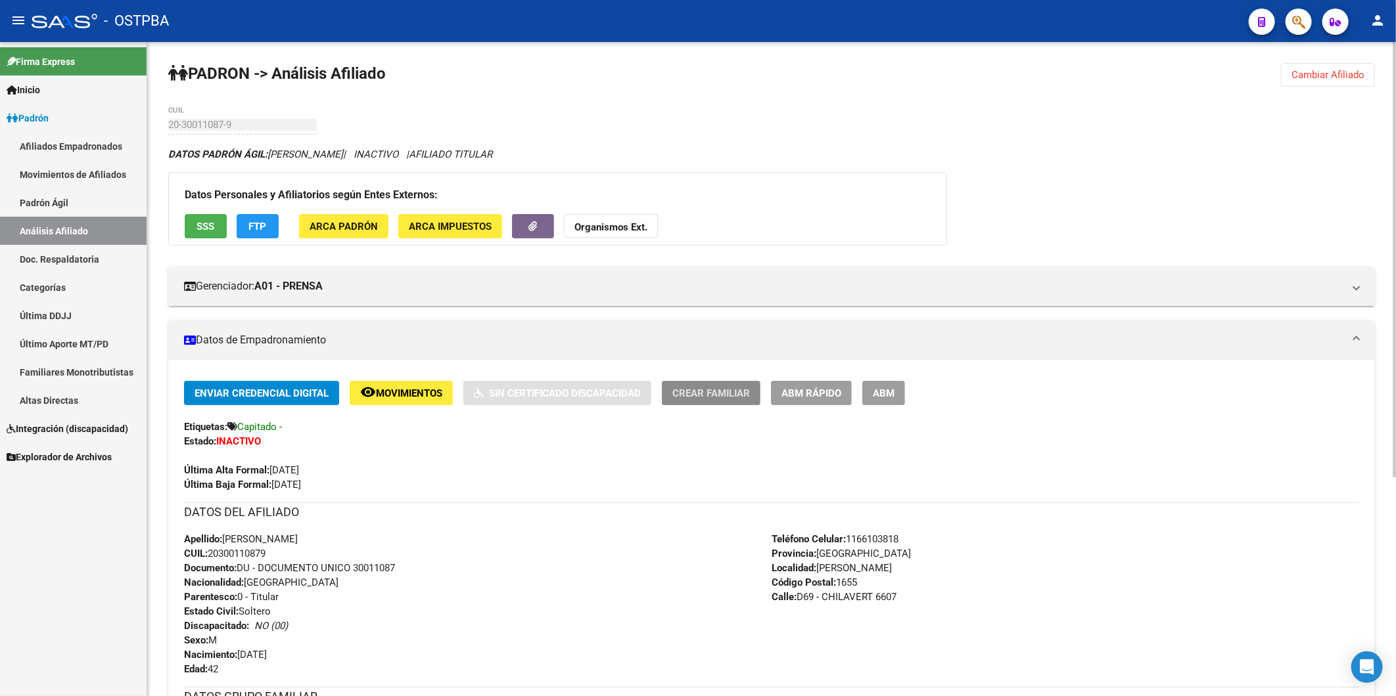
click at [802, 393] on span "ABM Rápido" at bounding box center [811, 394] width 60 height 12
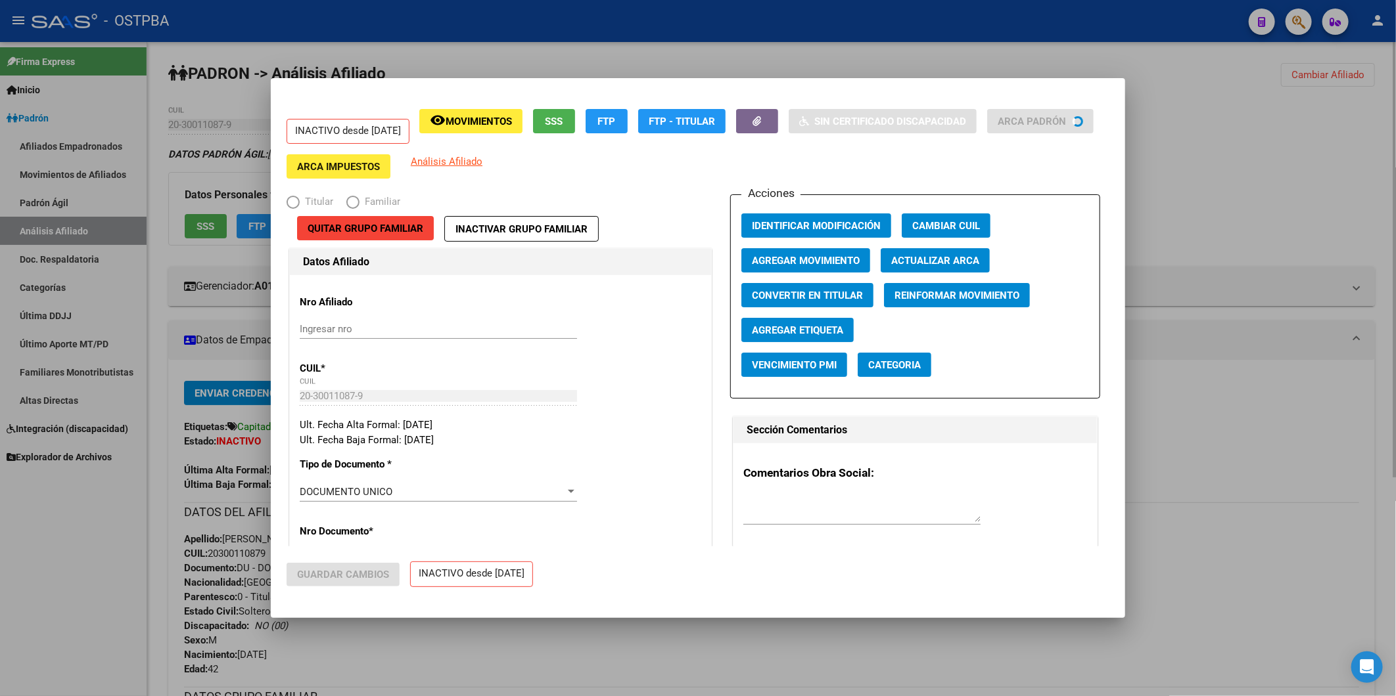
radio input "true"
type input "30-71624643-0"
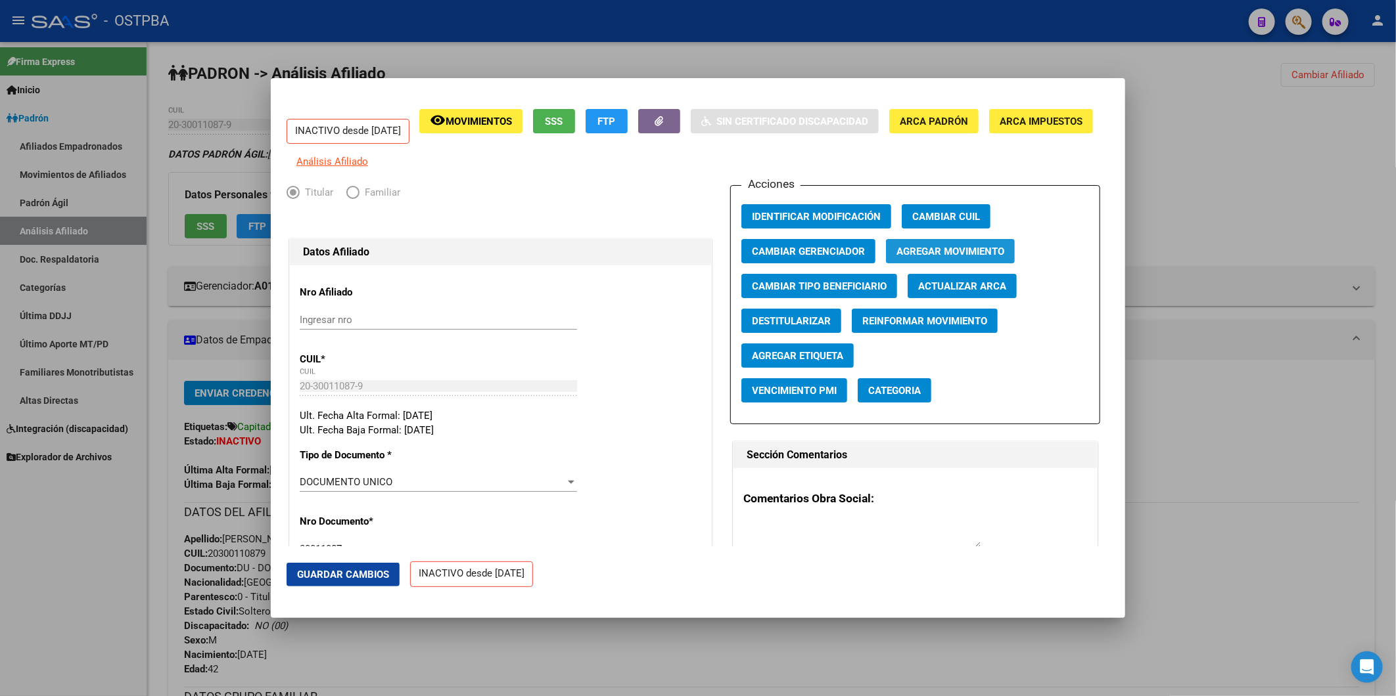
click at [921, 258] on span "Agregar Movimiento" at bounding box center [950, 252] width 108 height 12
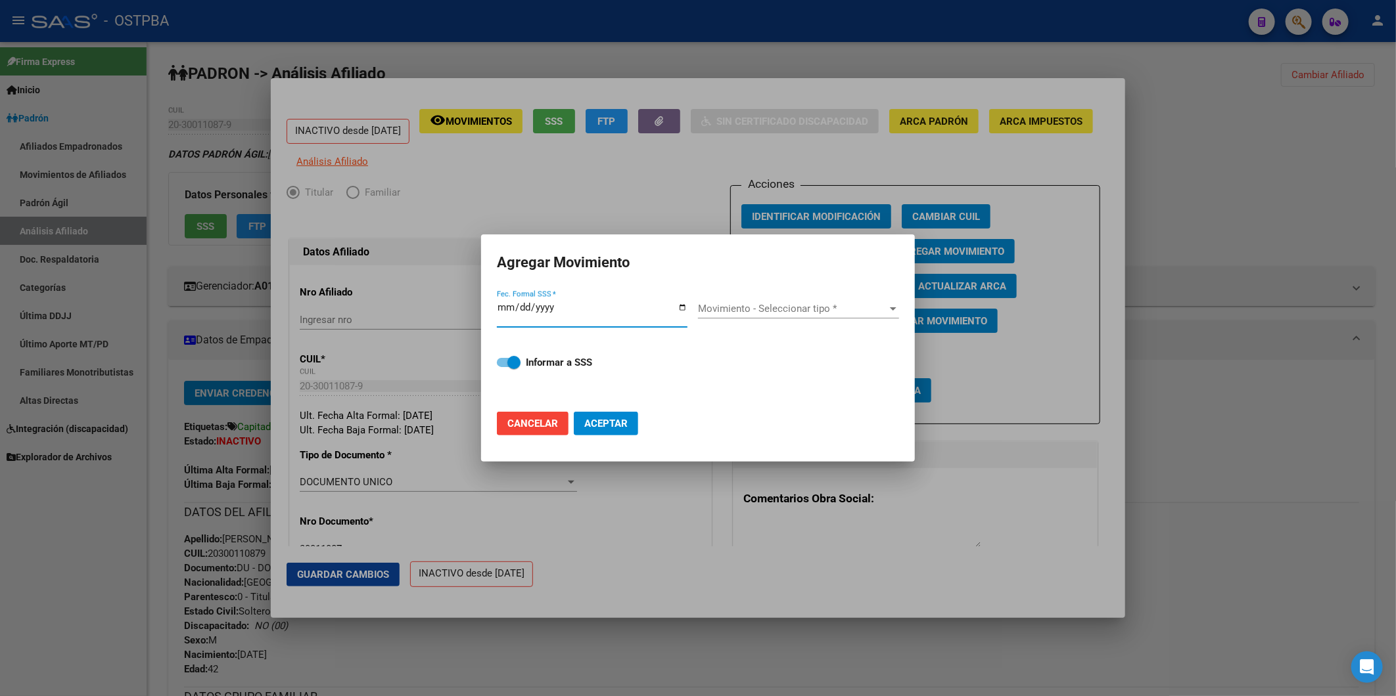
click at [503, 304] on input "Fec. Formal SSS *" at bounding box center [592, 312] width 191 height 21
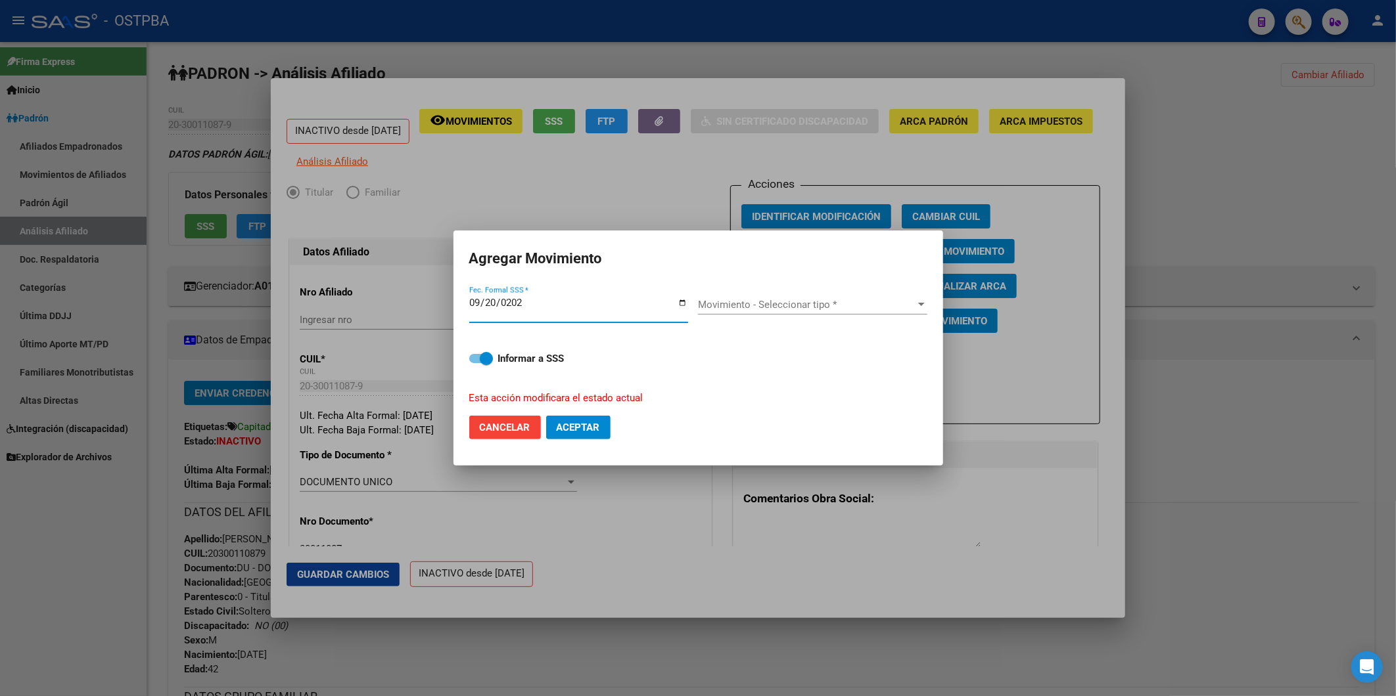
type input "[DATE]"
click at [923, 304] on div at bounding box center [921, 304] width 7 height 3
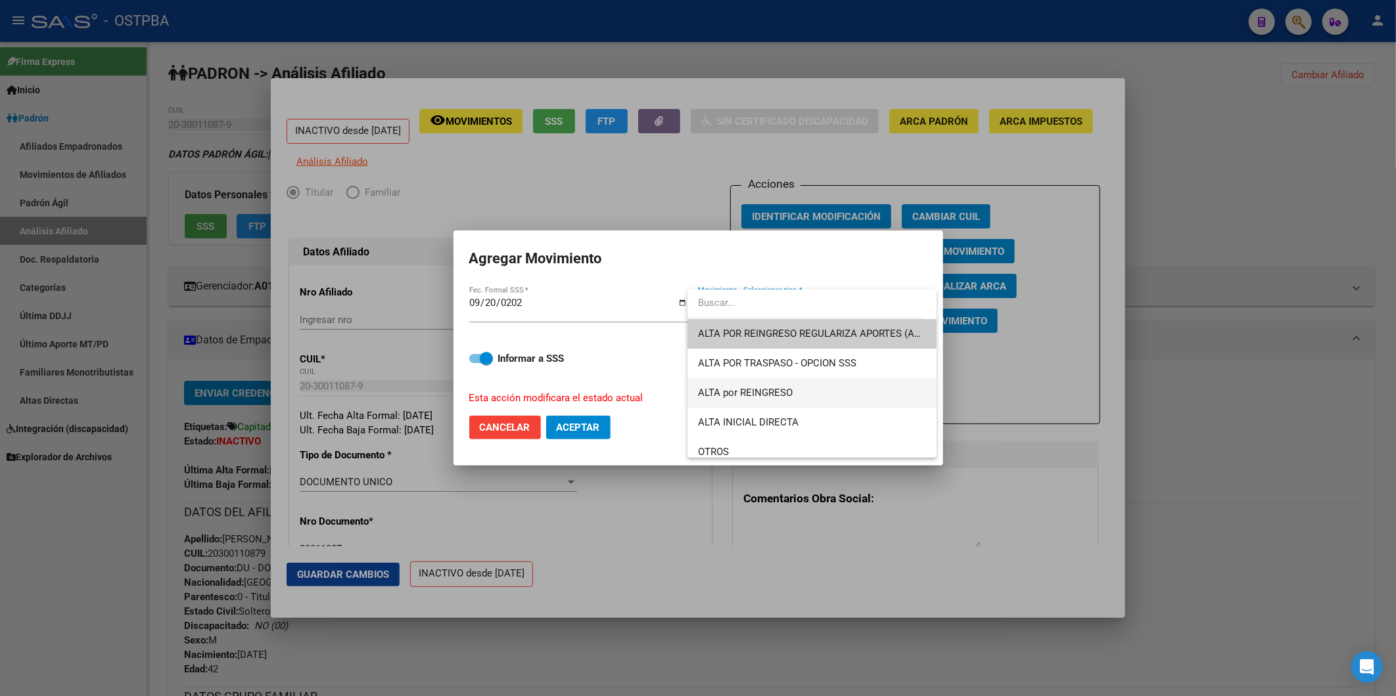
click at [815, 388] on span "ALTA por REINGRESO" at bounding box center [812, 393] width 228 height 30
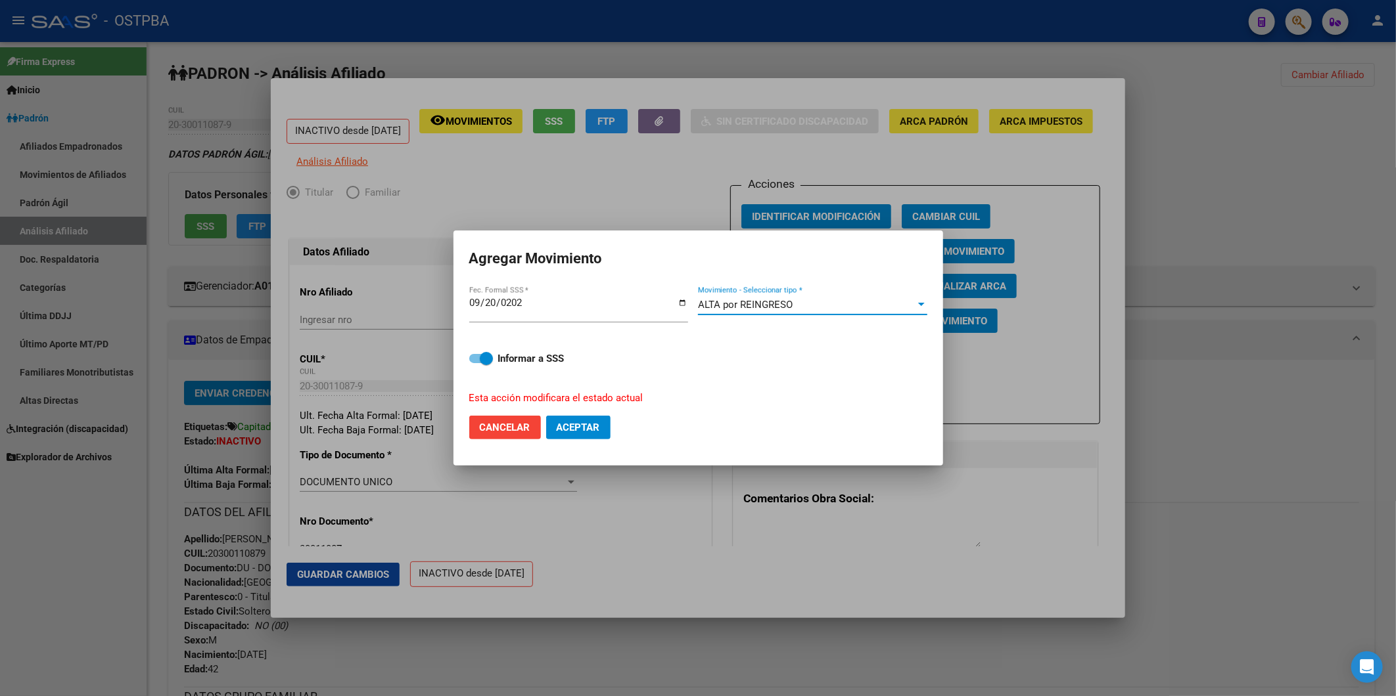
click at [572, 427] on span "Aceptar" at bounding box center [578, 428] width 43 height 12
checkbox input "false"
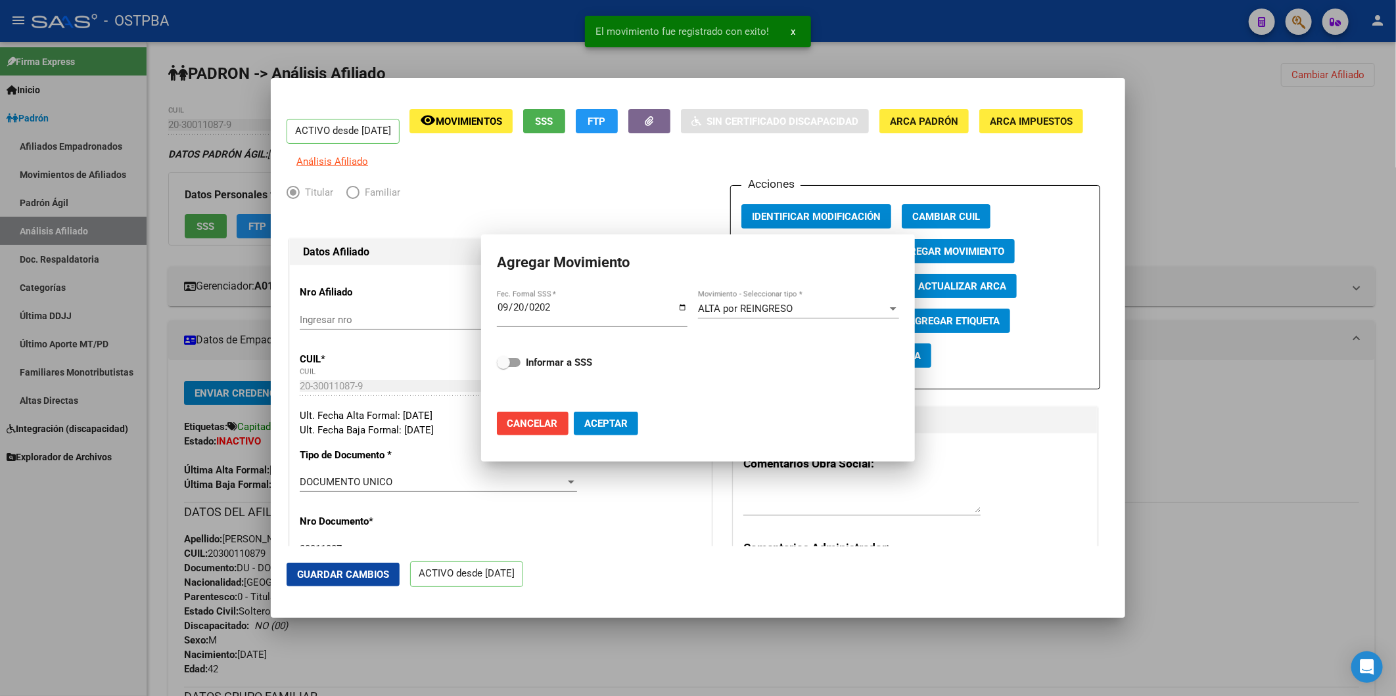
click at [1285, 206] on div "ACTIVO desde [DATE] remove_red_eye Movimientos SSS FTP Sin Certificado Discapac…" at bounding box center [698, 348] width 1396 height 696
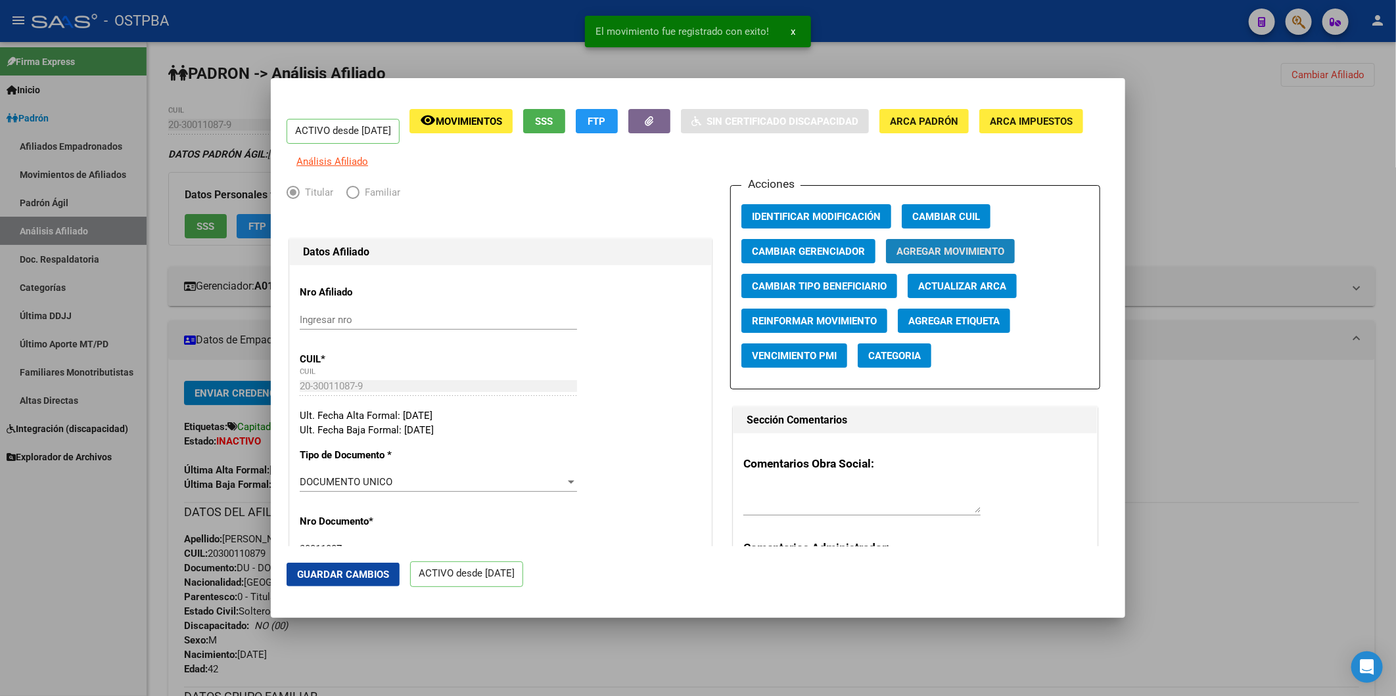
click at [950, 258] on span "Agregar Movimiento" at bounding box center [950, 252] width 108 height 12
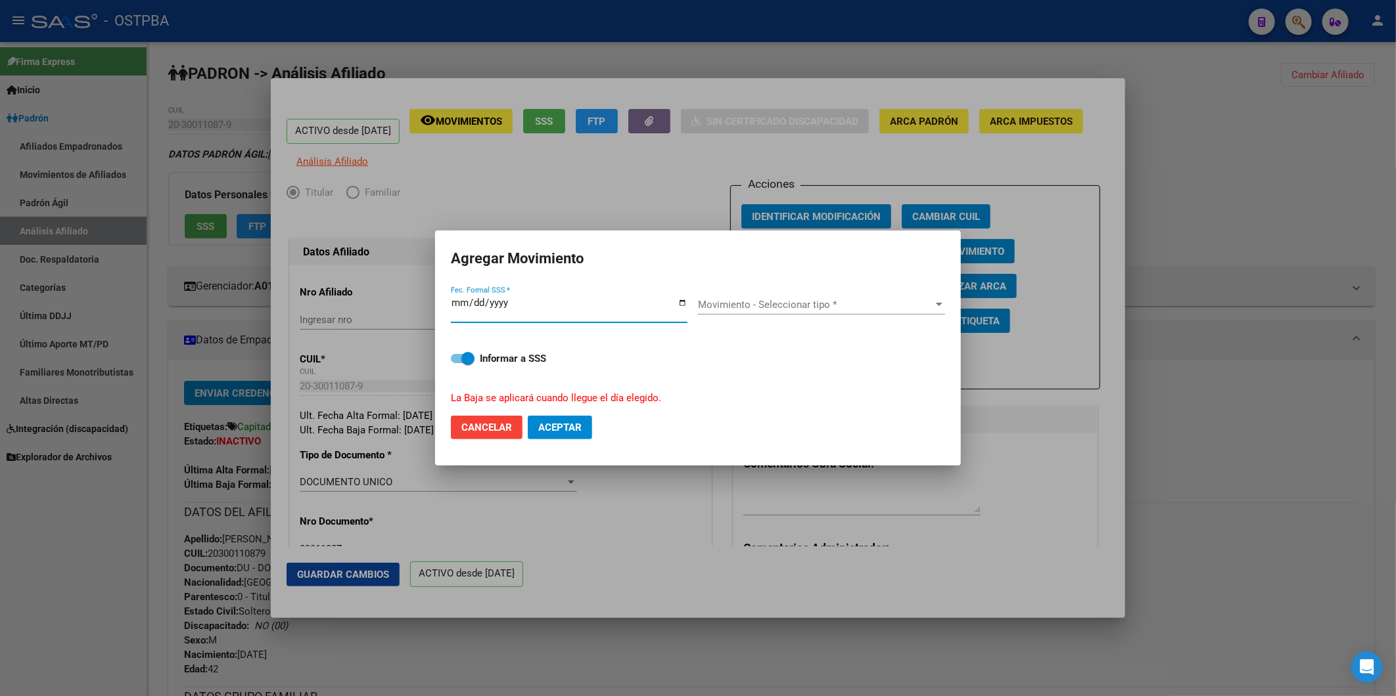
type input "[DATE]"
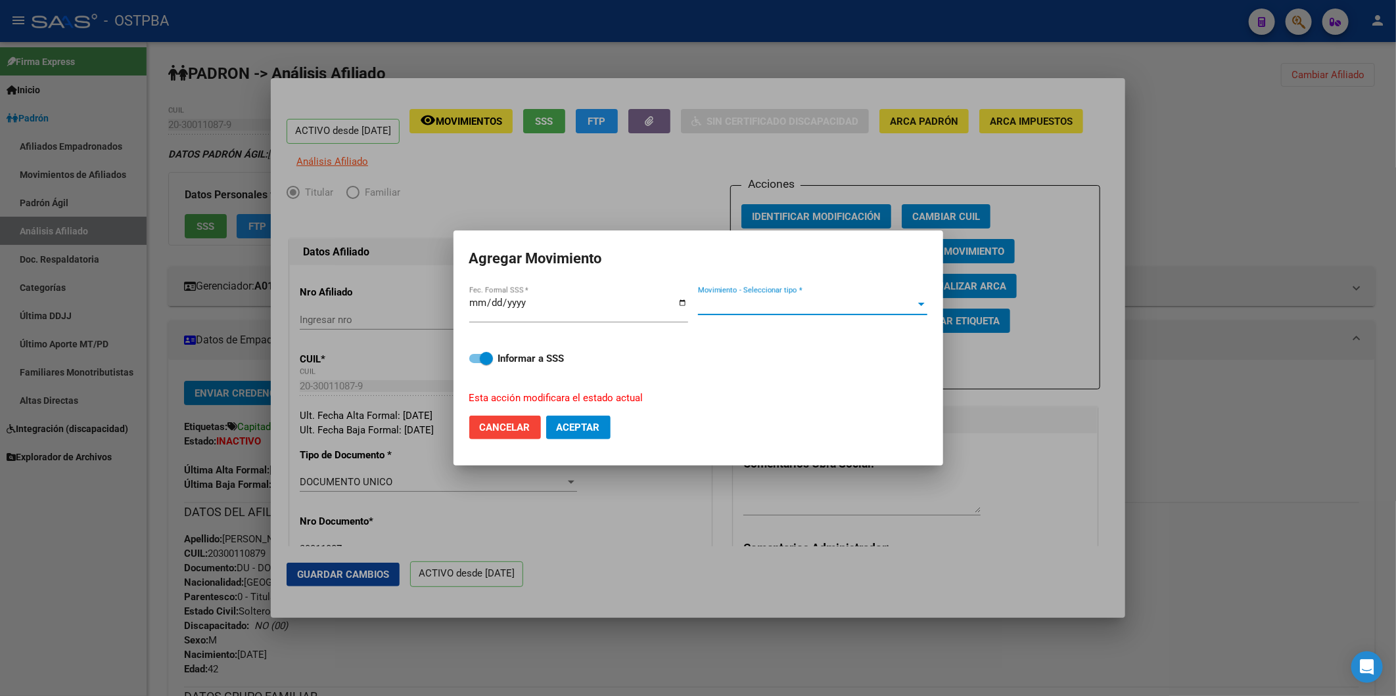
click at [918, 306] on div at bounding box center [921, 304] width 7 height 3
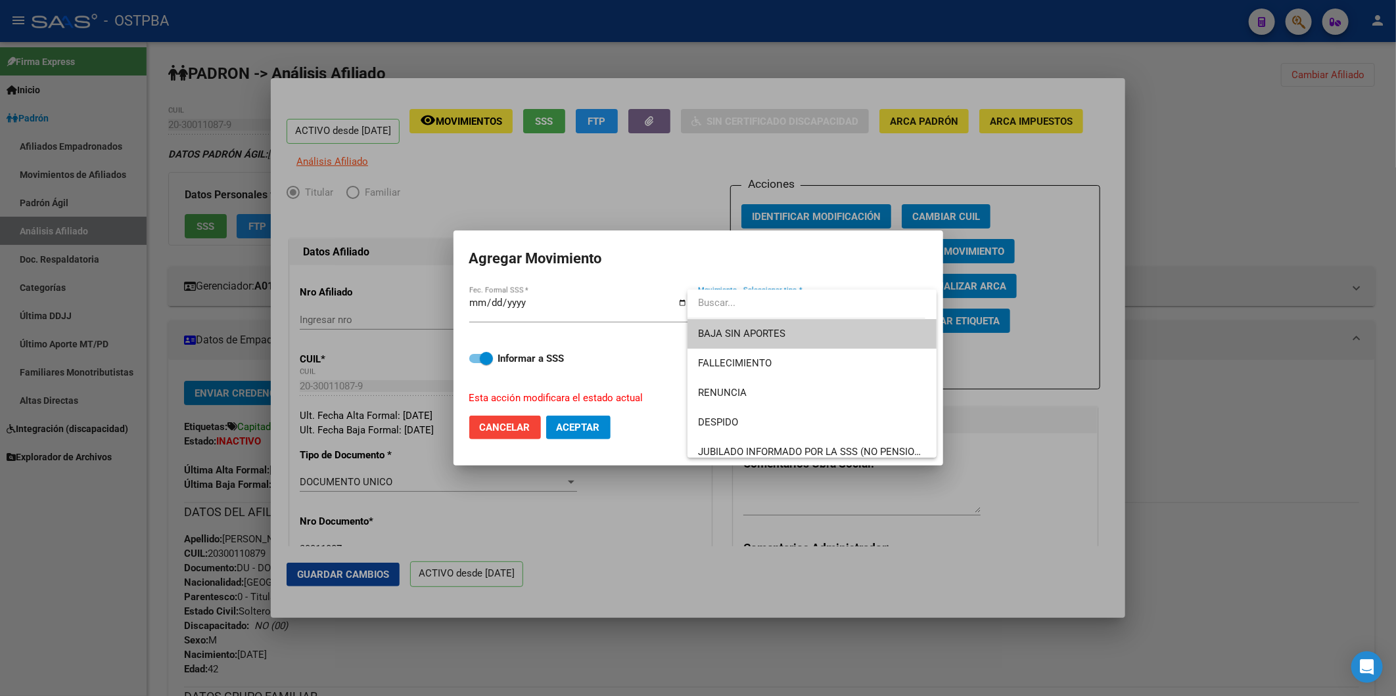
click at [589, 310] on div at bounding box center [698, 348] width 1396 height 696
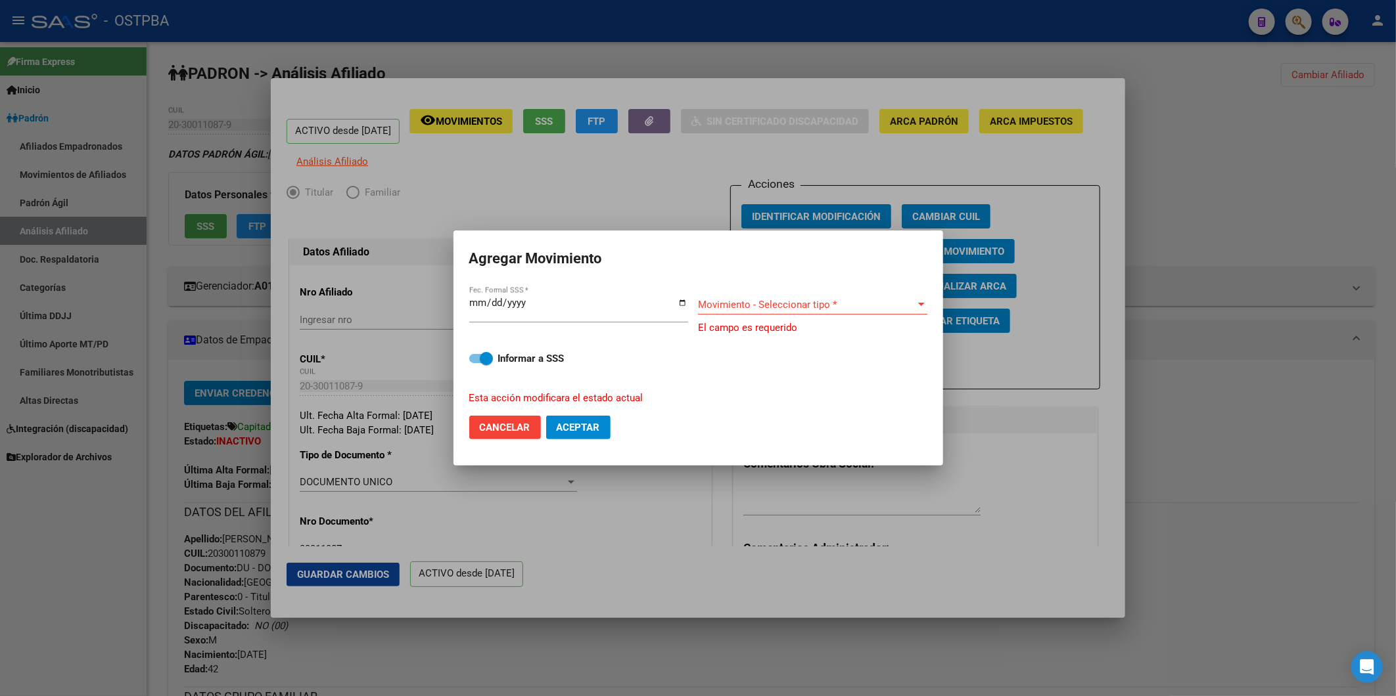
click at [1283, 329] on div at bounding box center [698, 348] width 1396 height 696
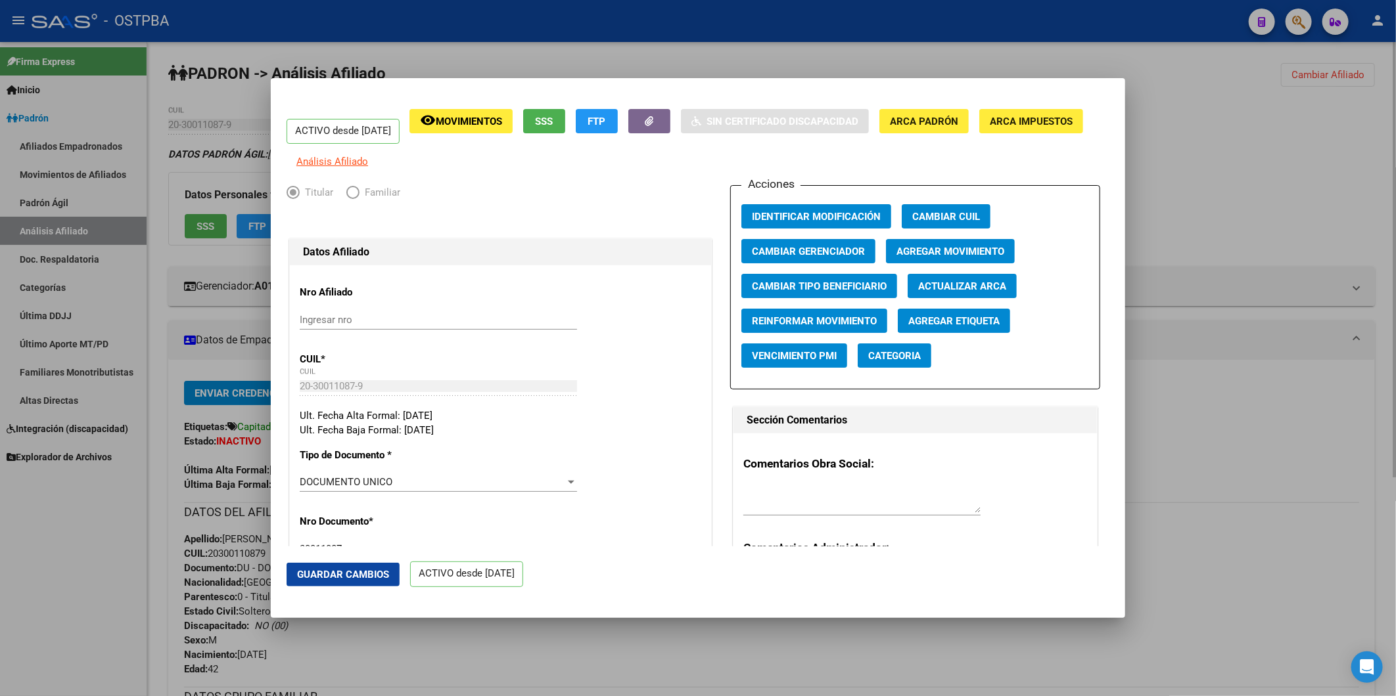
drag, startPoint x: 1283, startPoint y: 329, endPoint x: 1273, endPoint y: 334, distance: 10.6
click at [1285, 329] on div at bounding box center [698, 348] width 1396 height 696
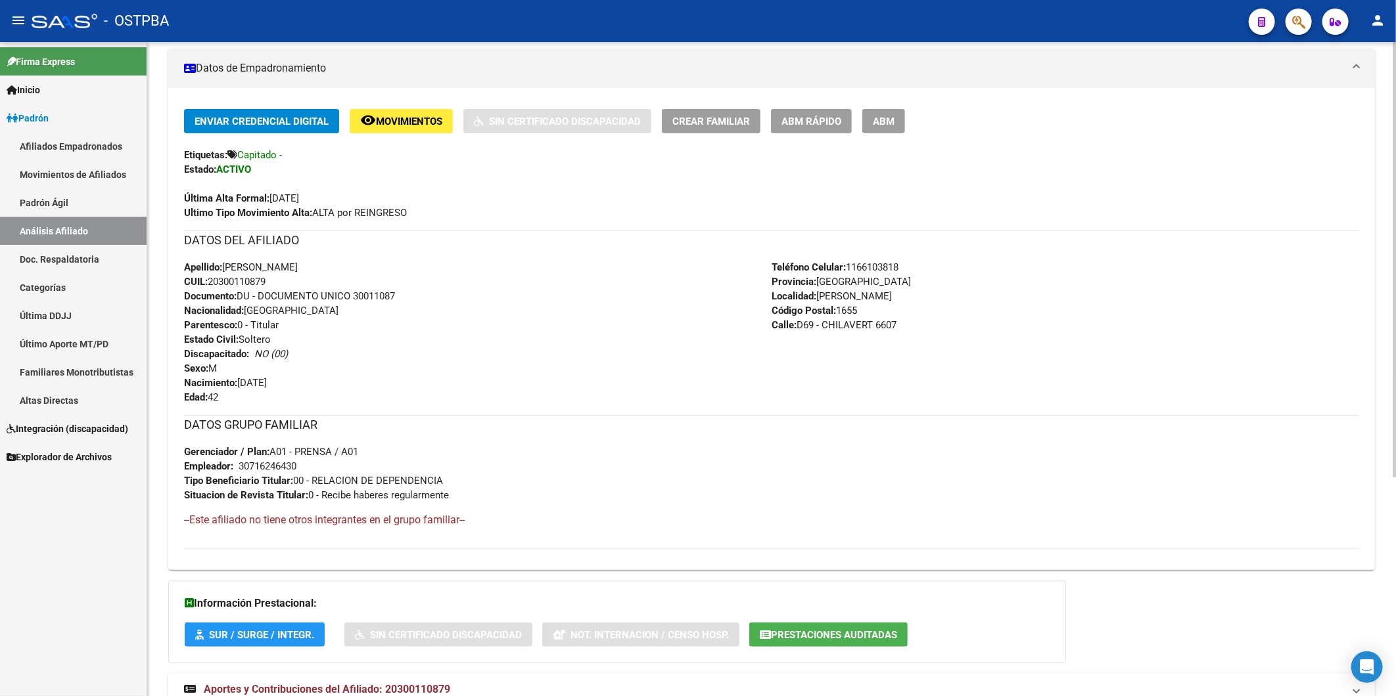
scroll to position [329, 0]
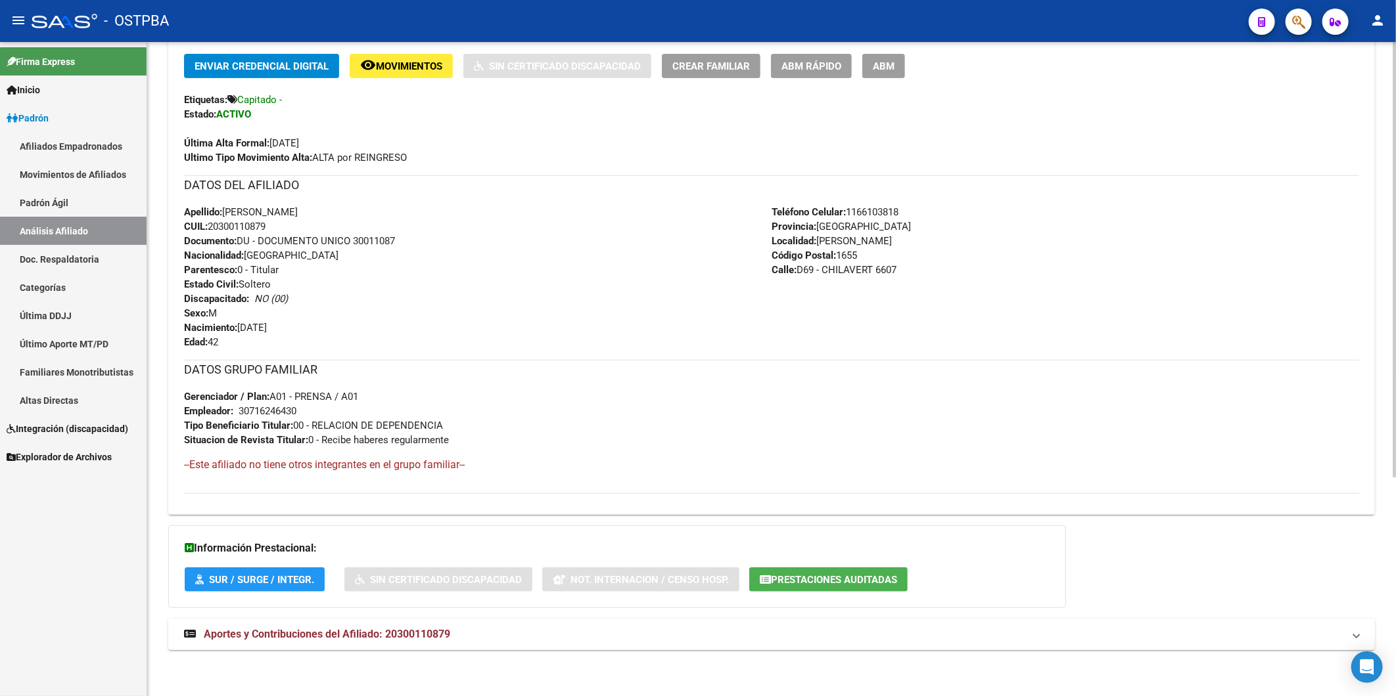
click at [426, 626] on mat-expansion-panel-header "Aportes y Contribuciones del Afiliado: 20300110879" at bounding box center [771, 635] width 1206 height 32
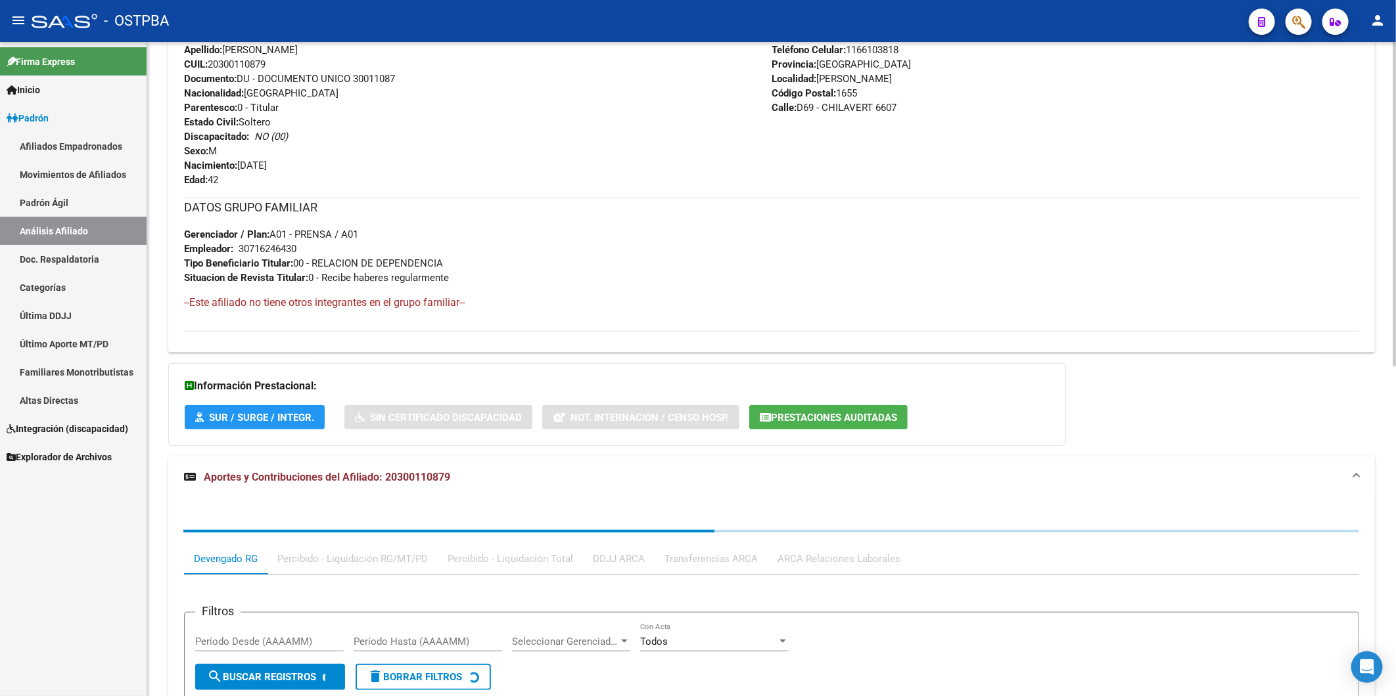
scroll to position [624, 0]
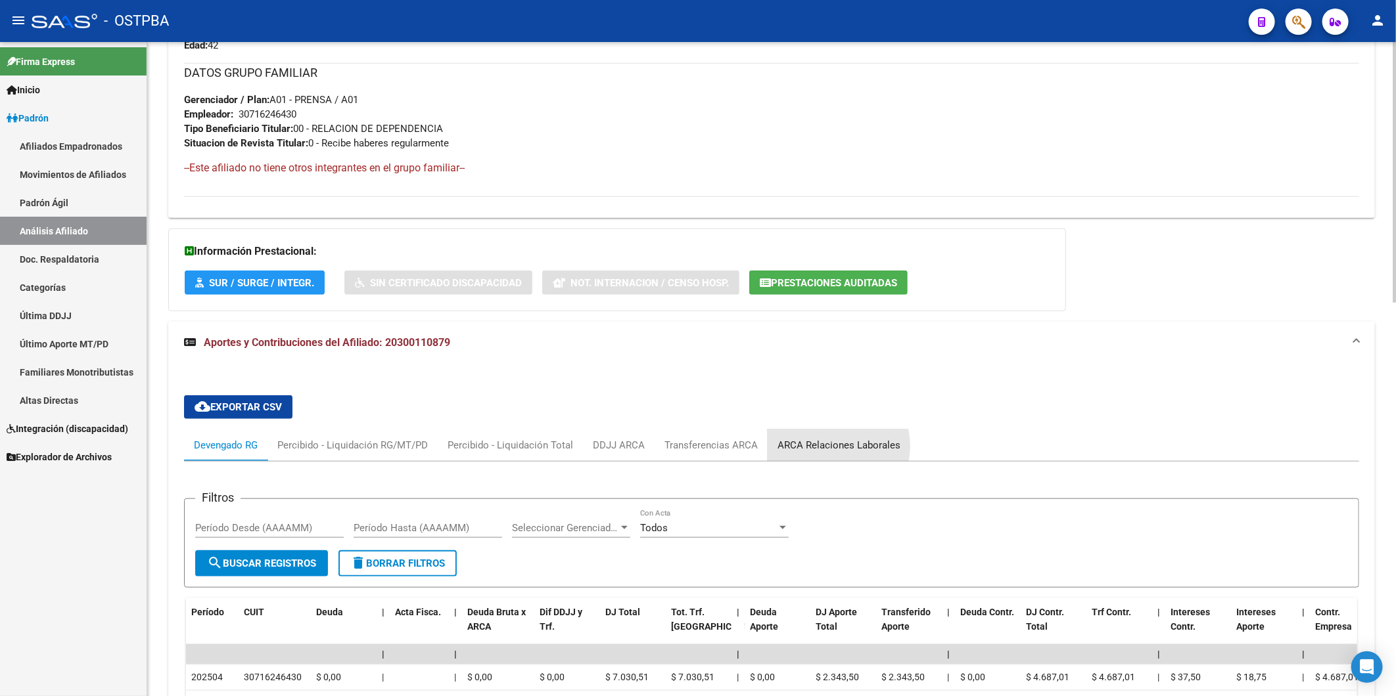
click at [821, 447] on div "ARCA Relaciones Laborales" at bounding box center [838, 445] width 123 height 14
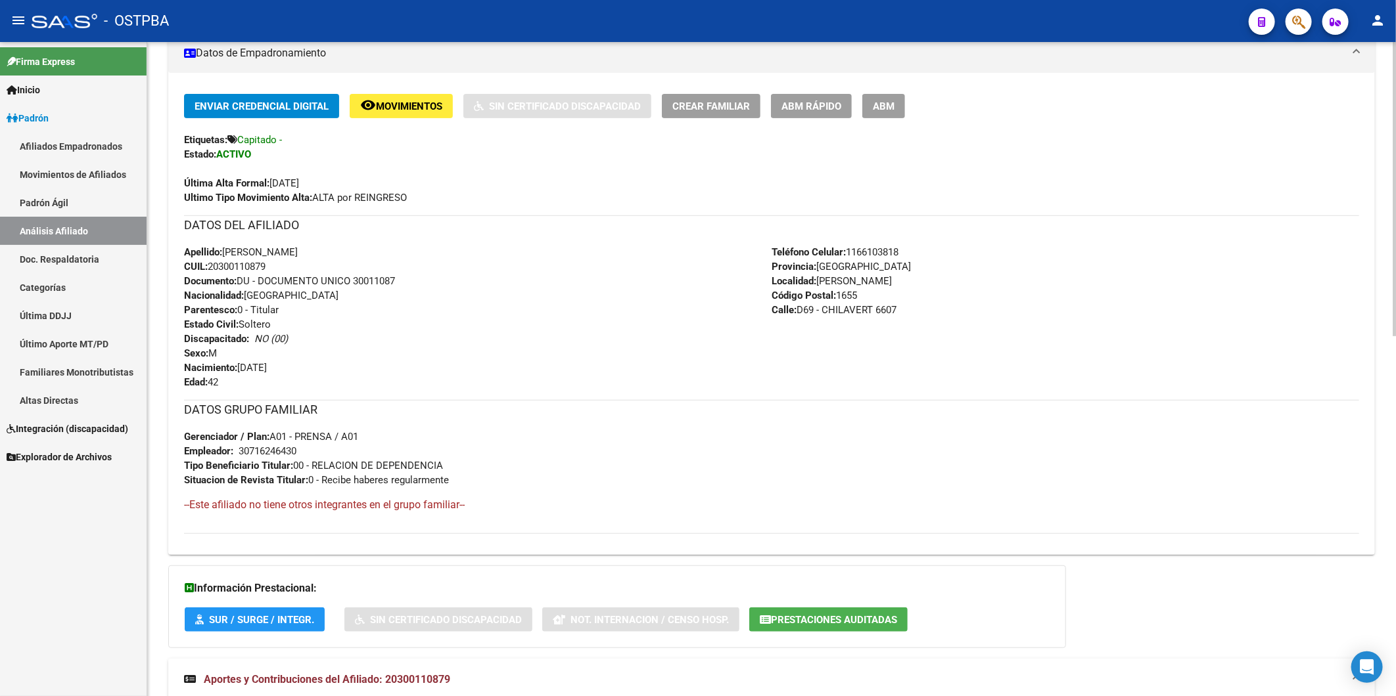
scroll to position [259, 0]
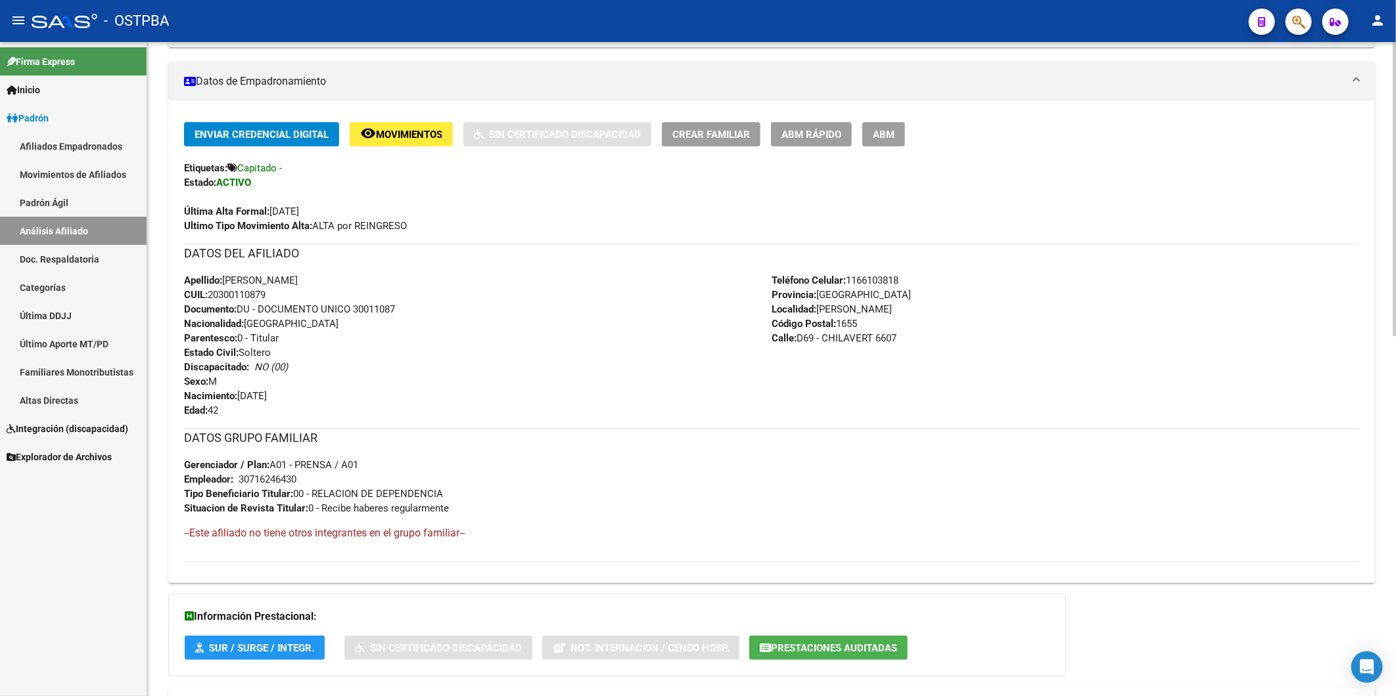
click at [912, 396] on div "Teléfono Celular: [PHONE_NUMBER] Provincia: [GEOGRAPHIC_DATA] Localidad: [PERSO…" at bounding box center [1064, 345] width 587 height 145
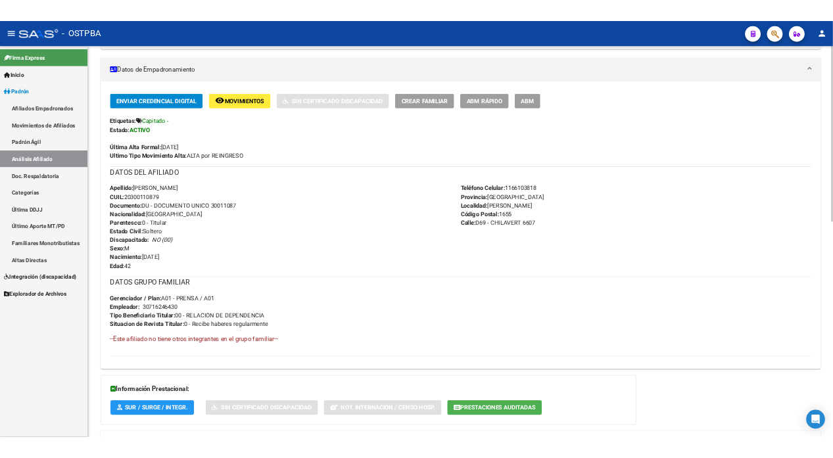
scroll to position [0, 0]
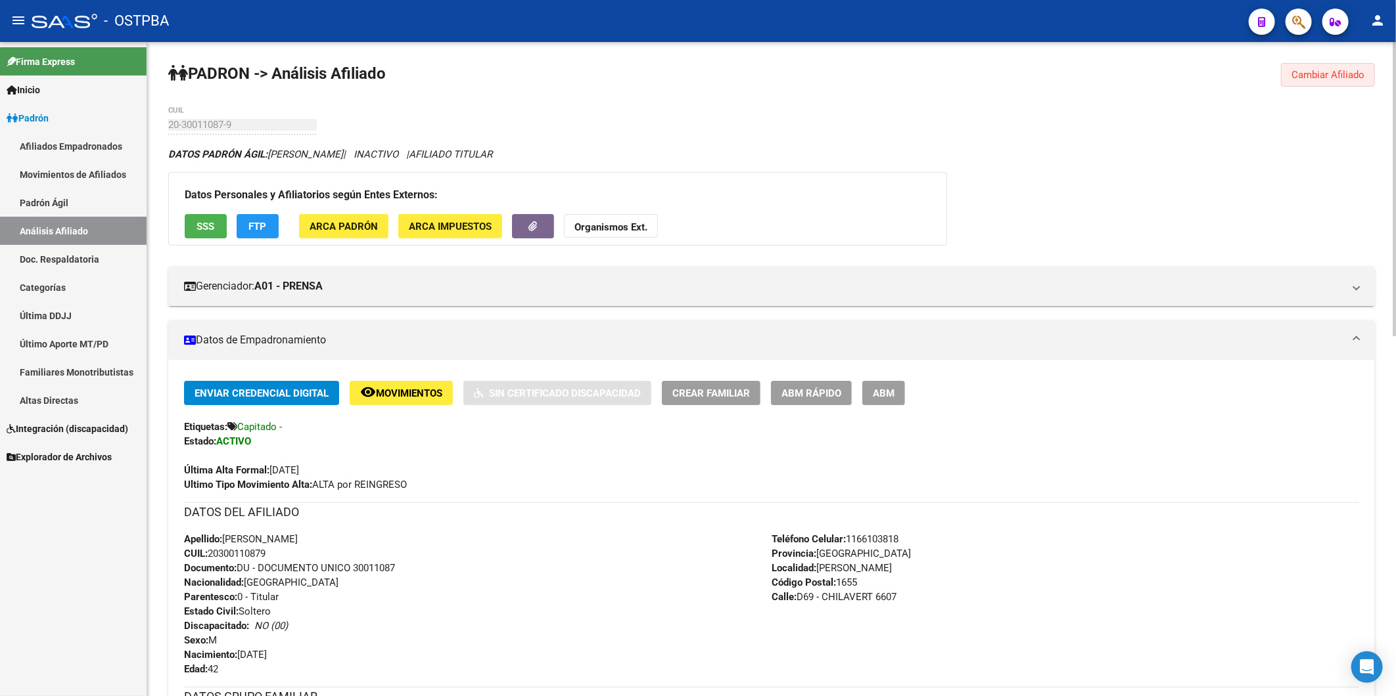
click at [1306, 71] on span "Cambiar Afiliado" at bounding box center [1327, 75] width 73 height 12
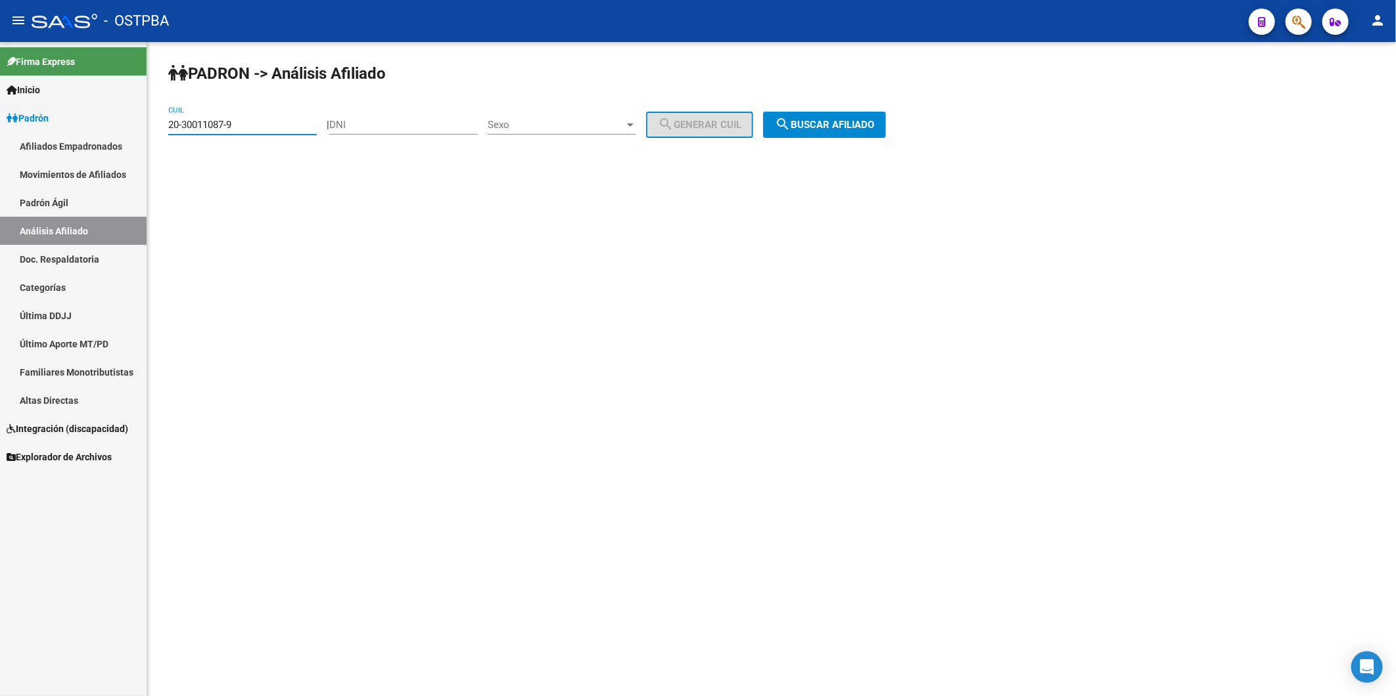
drag, startPoint x: 246, startPoint y: 123, endPoint x: 151, endPoint y: 131, distance: 95.7
click at [151, 131] on div "[PERSON_NAME] -> Análisis Afiliado 20-30011087-9 CUIL | DNI Sexo Sexo search Ge…" at bounding box center [771, 111] width 1248 height 138
click at [411, 116] on div "DNI" at bounding box center [403, 120] width 148 height 28
paste input "30505190"
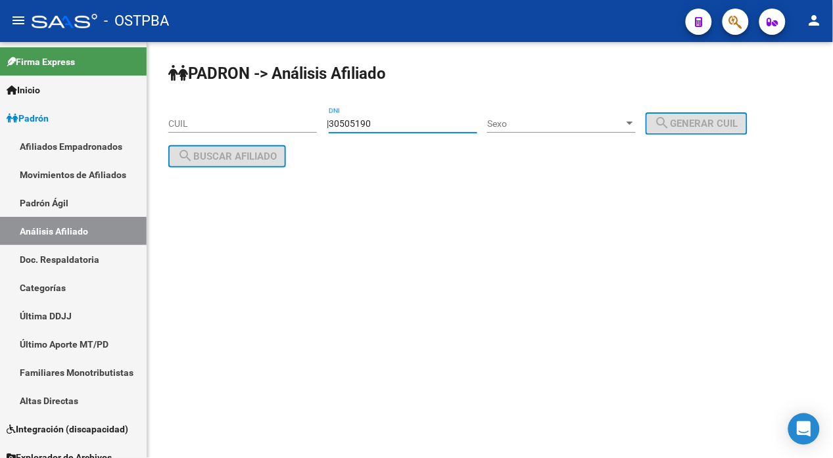
type input "30505190"
click at [635, 121] on div at bounding box center [630, 123] width 12 height 11
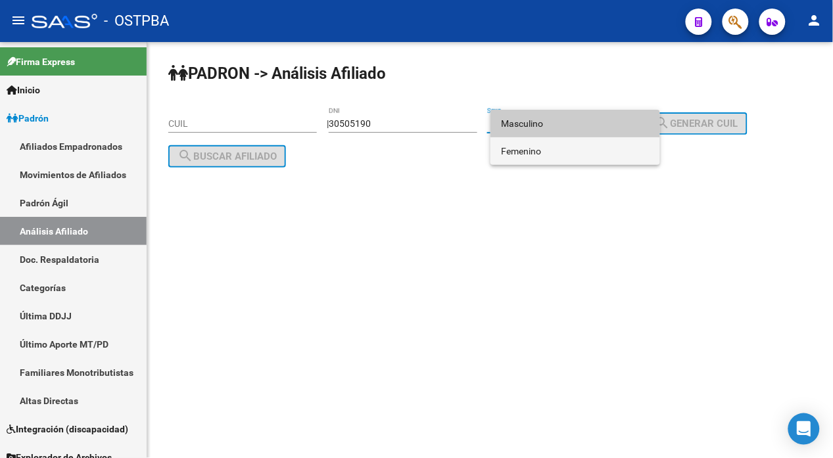
click at [612, 158] on span "Femenino" at bounding box center [575, 151] width 148 height 28
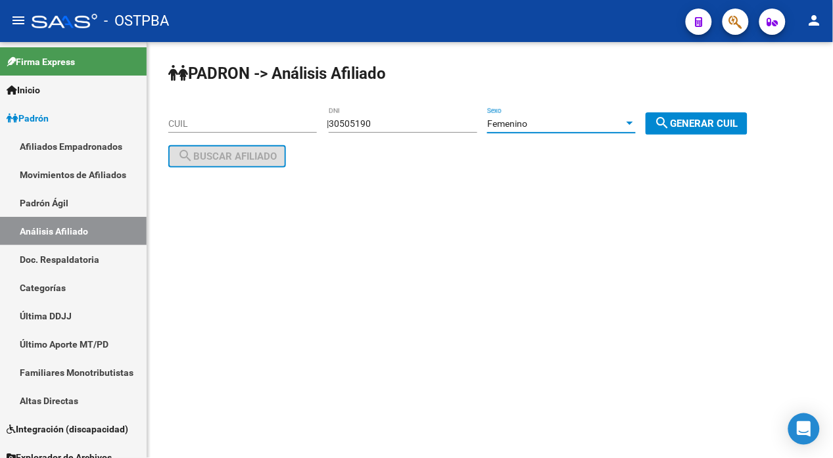
click at [708, 126] on span "search Generar CUIL" at bounding box center [695, 124] width 83 height 12
type input "27-30505190-5"
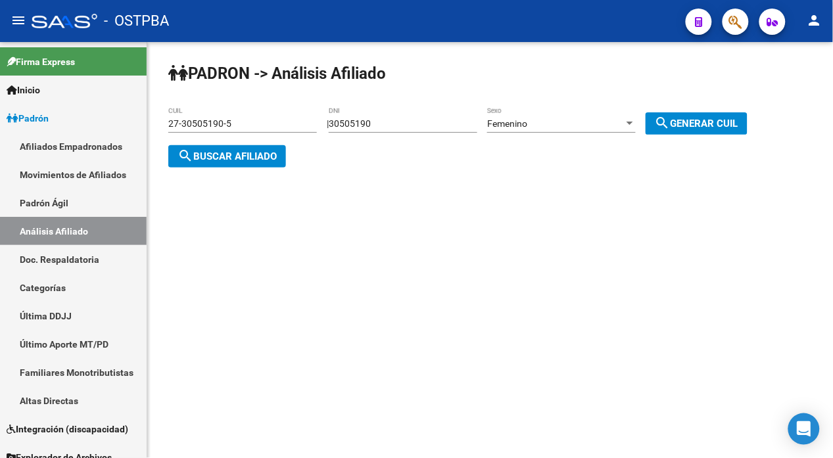
click at [265, 152] on span "search Buscar afiliado" at bounding box center [226, 156] width 99 height 12
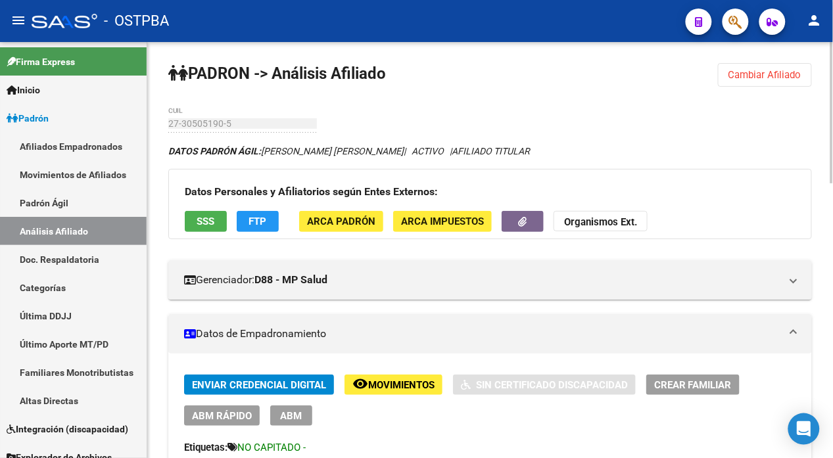
click at [750, 179] on div "Datos Personales y Afiliatorios según Entes Externos: SSS FTP ARCA Padrón ARCA …" at bounding box center [489, 204] width 643 height 70
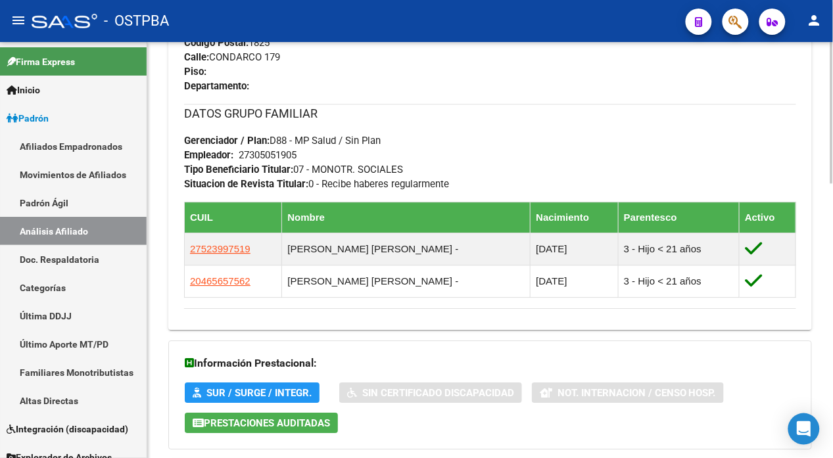
scroll to position [810, 0]
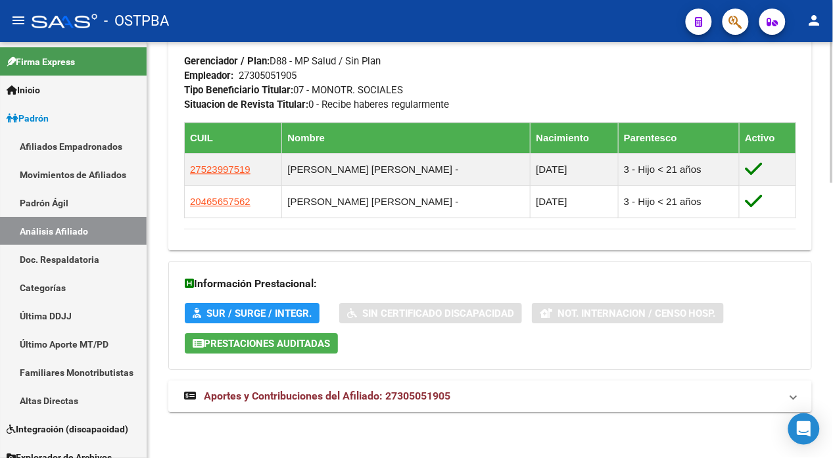
click at [389, 396] on span "Aportes y Contribuciones del Afiliado: 27305051905" at bounding box center [327, 396] width 246 height 12
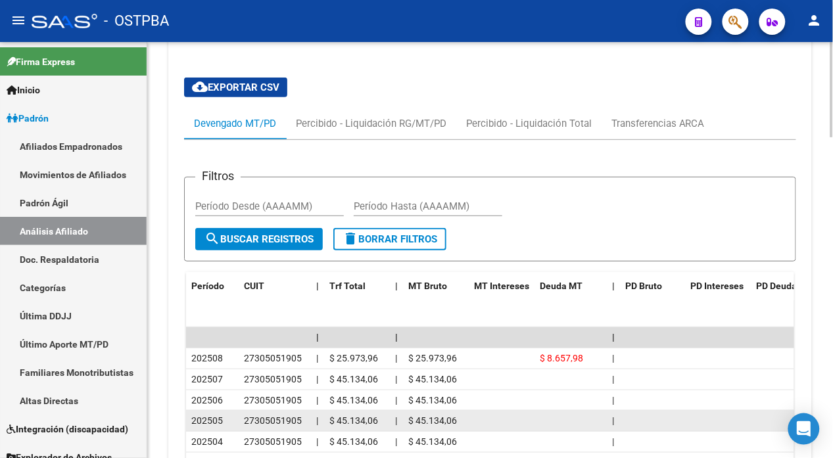
scroll to position [1394, 0]
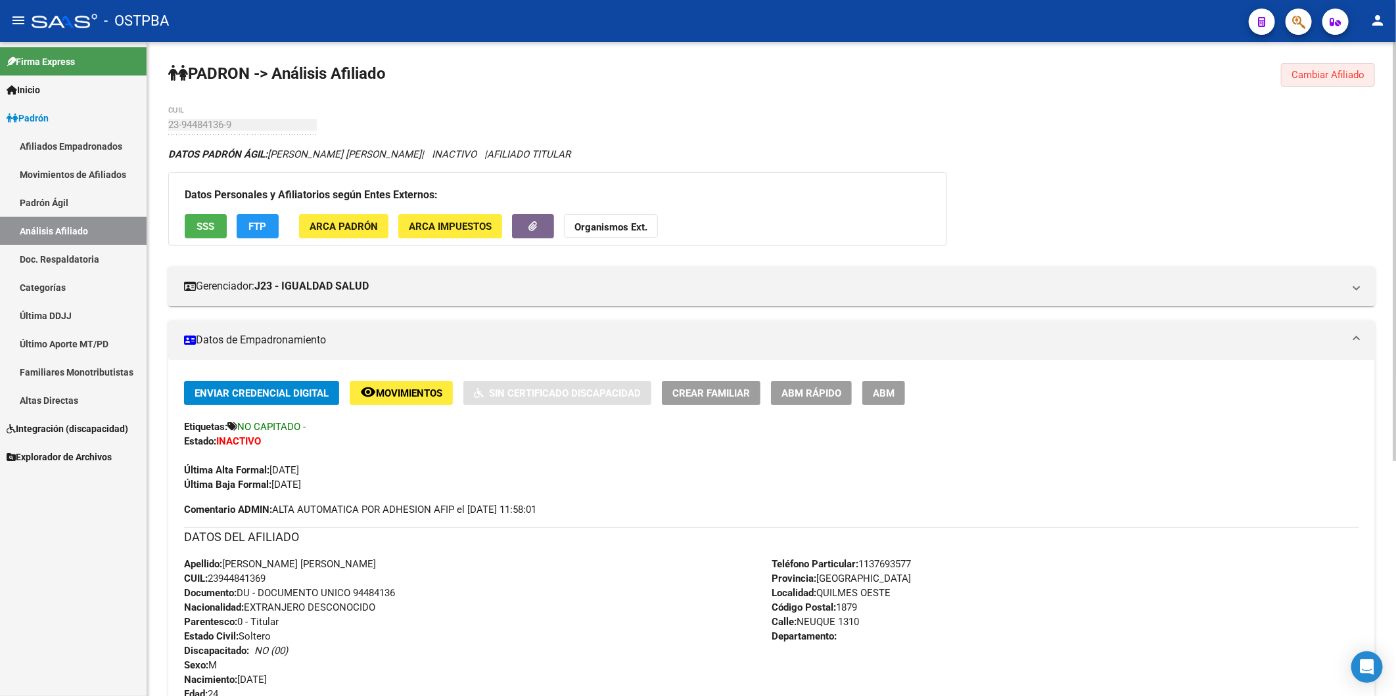
click at [1327, 74] on span "Cambiar Afiliado" at bounding box center [1327, 75] width 73 height 12
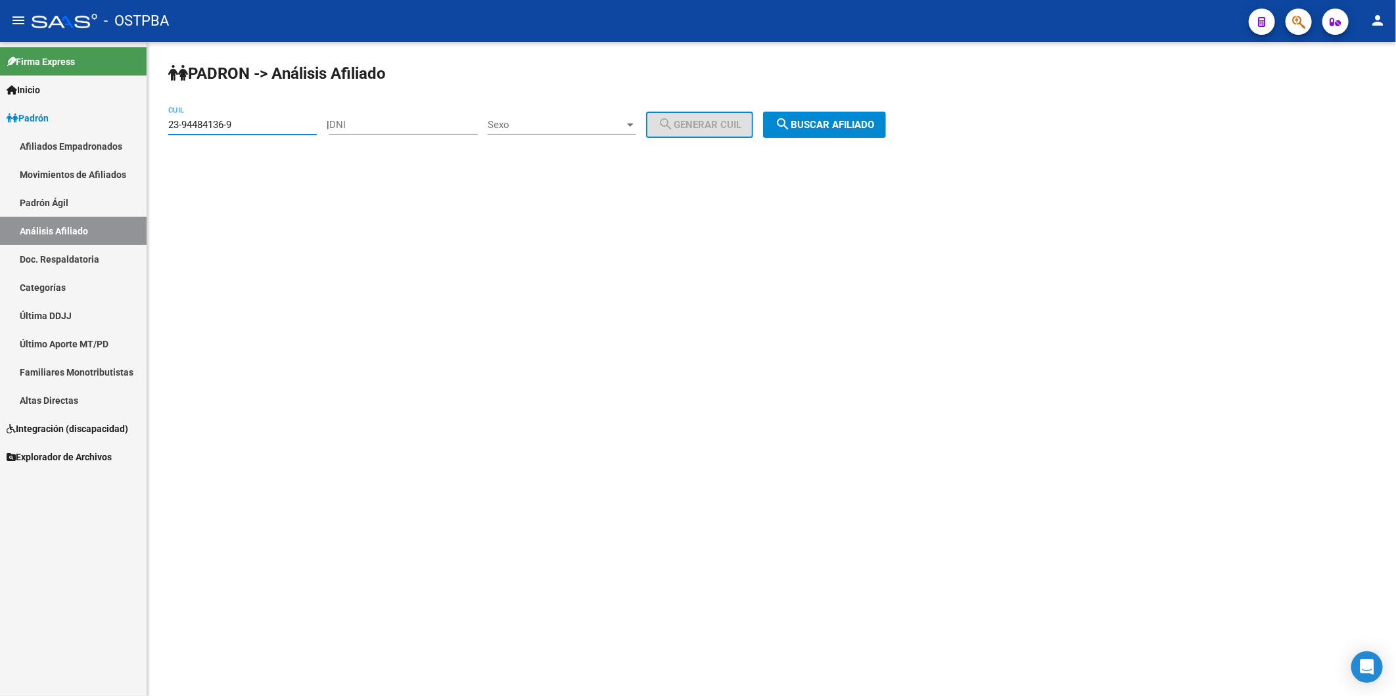
drag, startPoint x: 231, startPoint y: 125, endPoint x: 239, endPoint y: 125, distance: 7.9
click at [239, 125] on input "23-94484136-9" at bounding box center [242, 125] width 148 height 12
click at [271, 127] on input "23-94484136-9" at bounding box center [242, 125] width 148 height 12
drag, startPoint x: 270, startPoint y: 127, endPoint x: -3, endPoint y: 115, distance: 273.6
click at [0, 115] on html "menu - OSTPBA person Firma Express Inicio Calendario SSS Instructivos Contacto …" at bounding box center [698, 348] width 1396 height 696
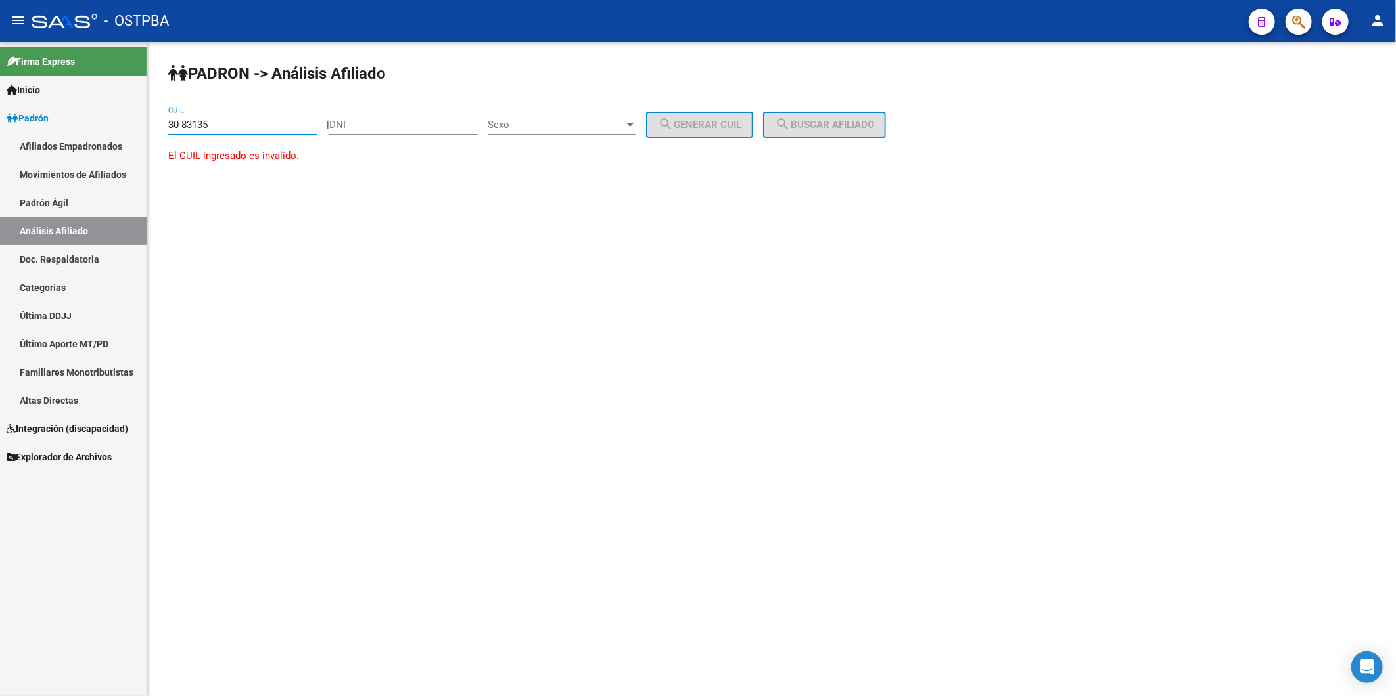
type input "30-831354"
drag, startPoint x: 242, startPoint y: 125, endPoint x: 99, endPoint y: 81, distance: 149.9
click at [130, 120] on mat-sidenav-container "Firma Express Inicio Calendario SSS Instructivos Contacto OS Padrón Afiliados E…" at bounding box center [698, 369] width 1396 height 654
click at [437, 122] on input "DNI" at bounding box center [403, 125] width 148 height 12
type input "30831354"
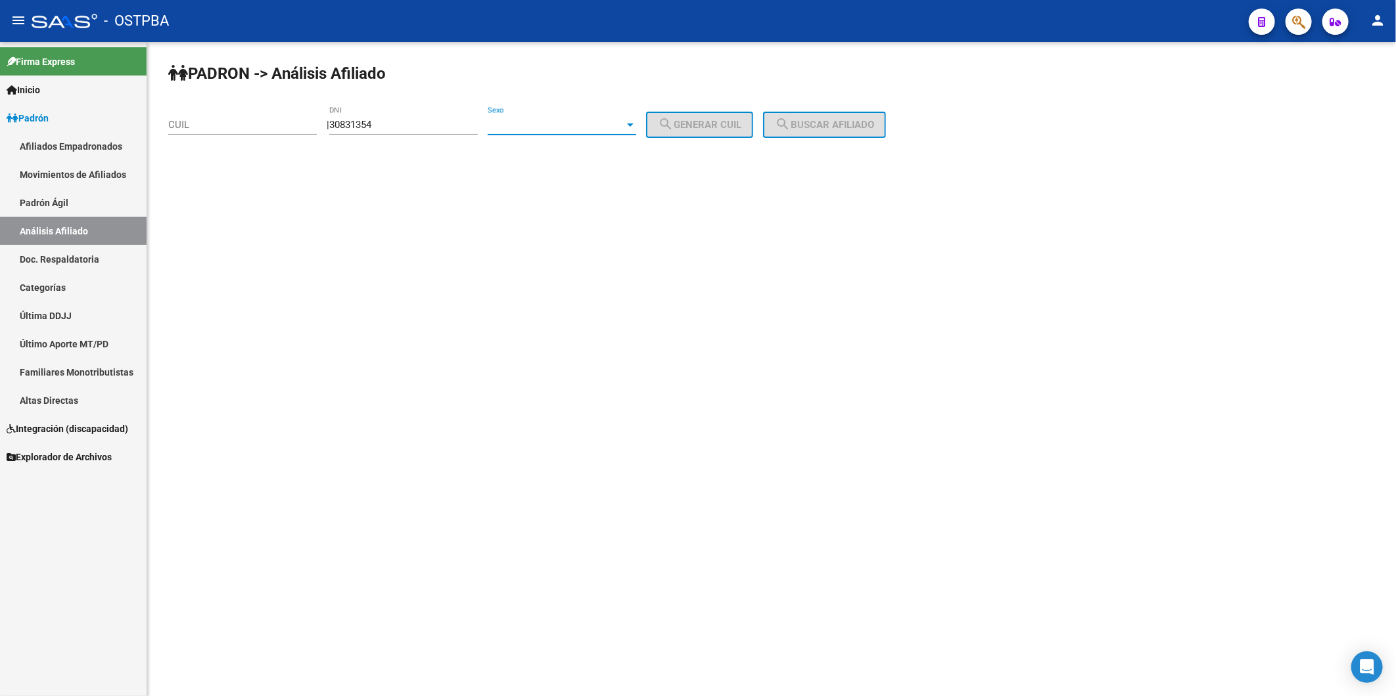
click at [636, 125] on div at bounding box center [630, 125] width 12 height 11
click at [622, 148] on span "Femenino" at bounding box center [576, 154] width 148 height 30
drag, startPoint x: 686, startPoint y: 133, endPoint x: 779, endPoint y: 122, distance: 93.9
click at [702, 133] on button "search Generar CUIL" at bounding box center [699, 125] width 107 height 26
type input "27-30831354-4"
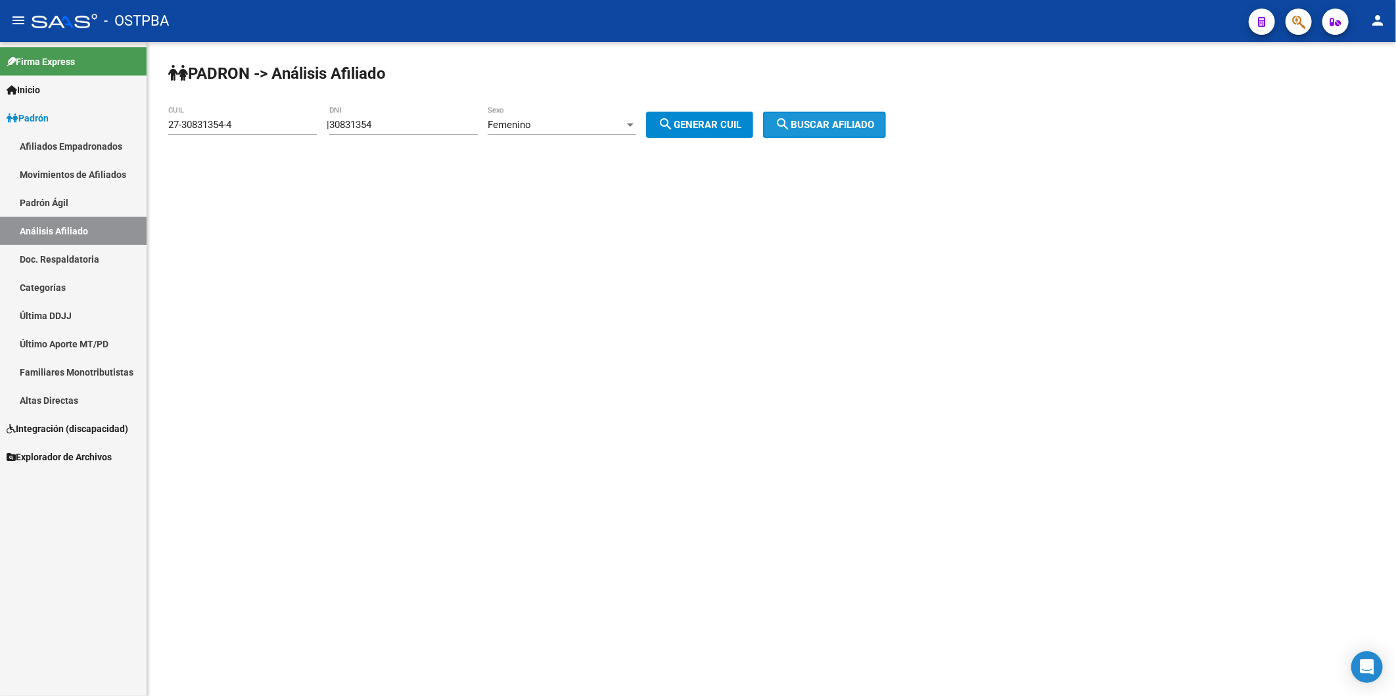
click at [790, 124] on mat-icon "search" at bounding box center [783, 124] width 16 height 16
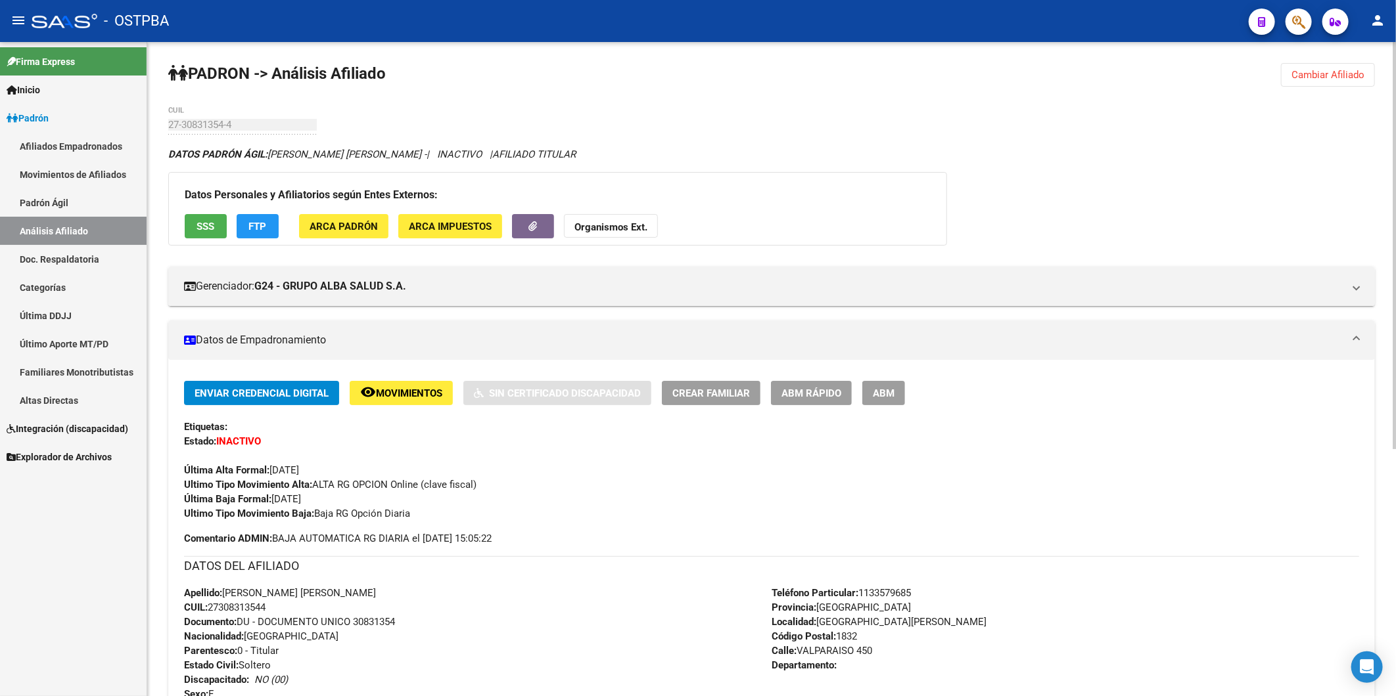
scroll to position [396, 0]
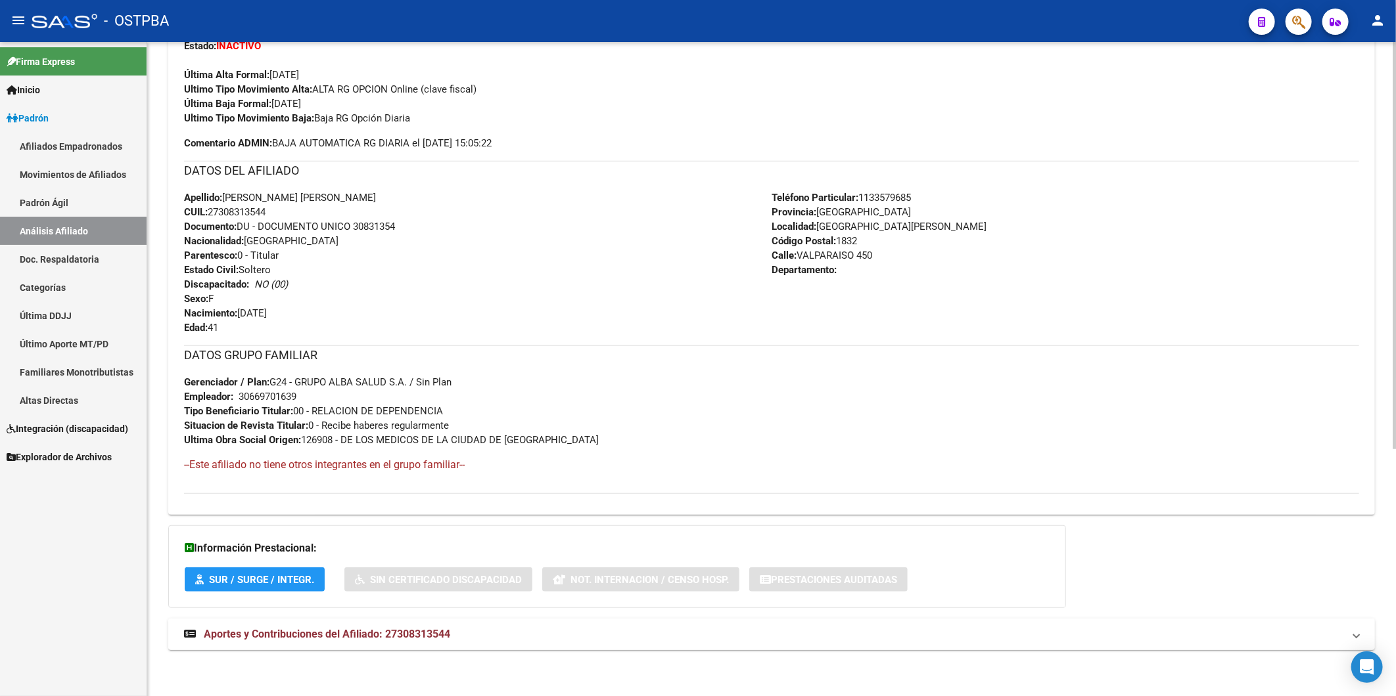
click at [427, 629] on span "Aportes y Contribuciones del Afiliado: 27308313544" at bounding box center [327, 634] width 246 height 12
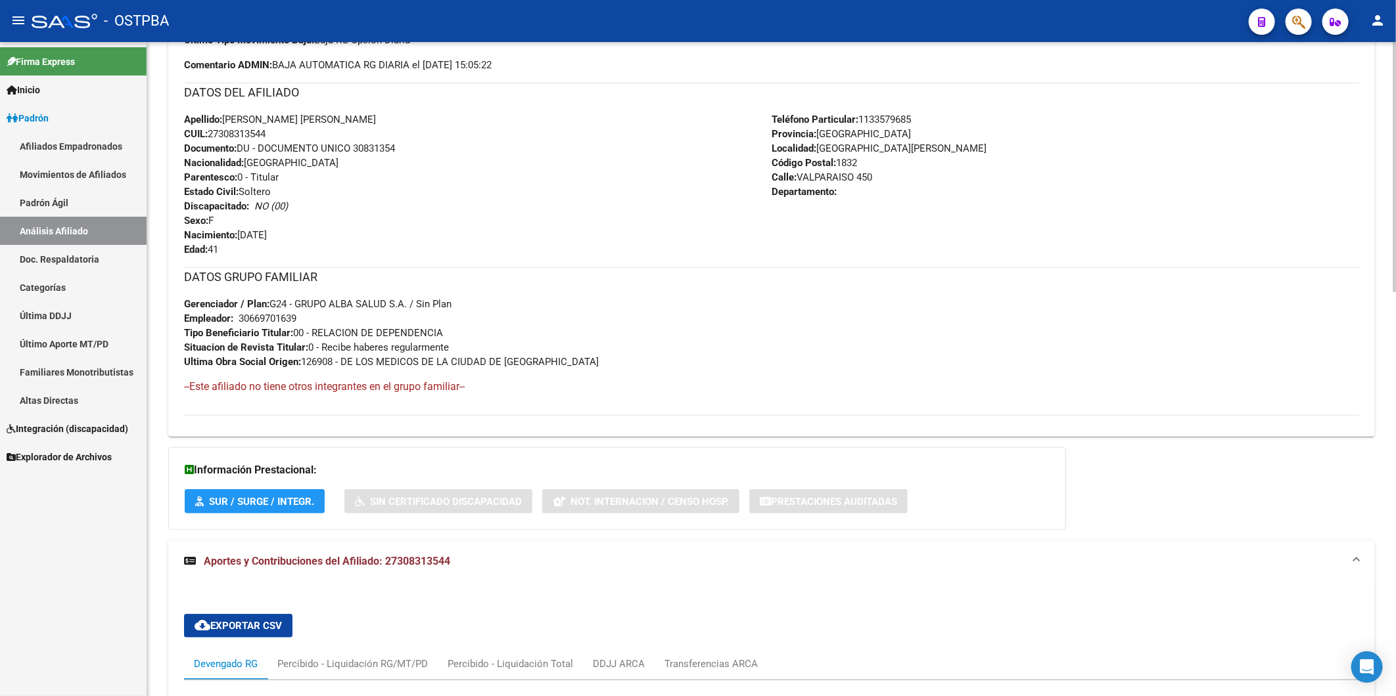
scroll to position [734, 0]
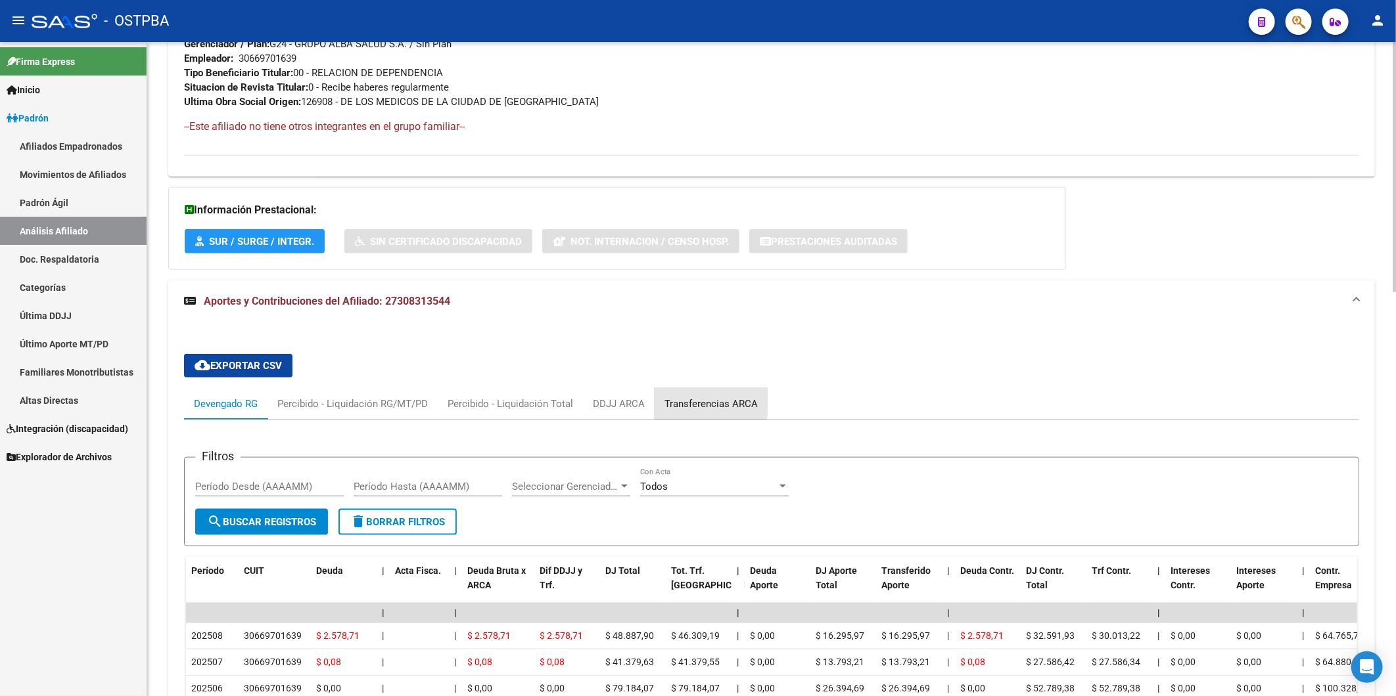
click at [685, 401] on div "Transferencias ARCA" at bounding box center [710, 404] width 93 height 14
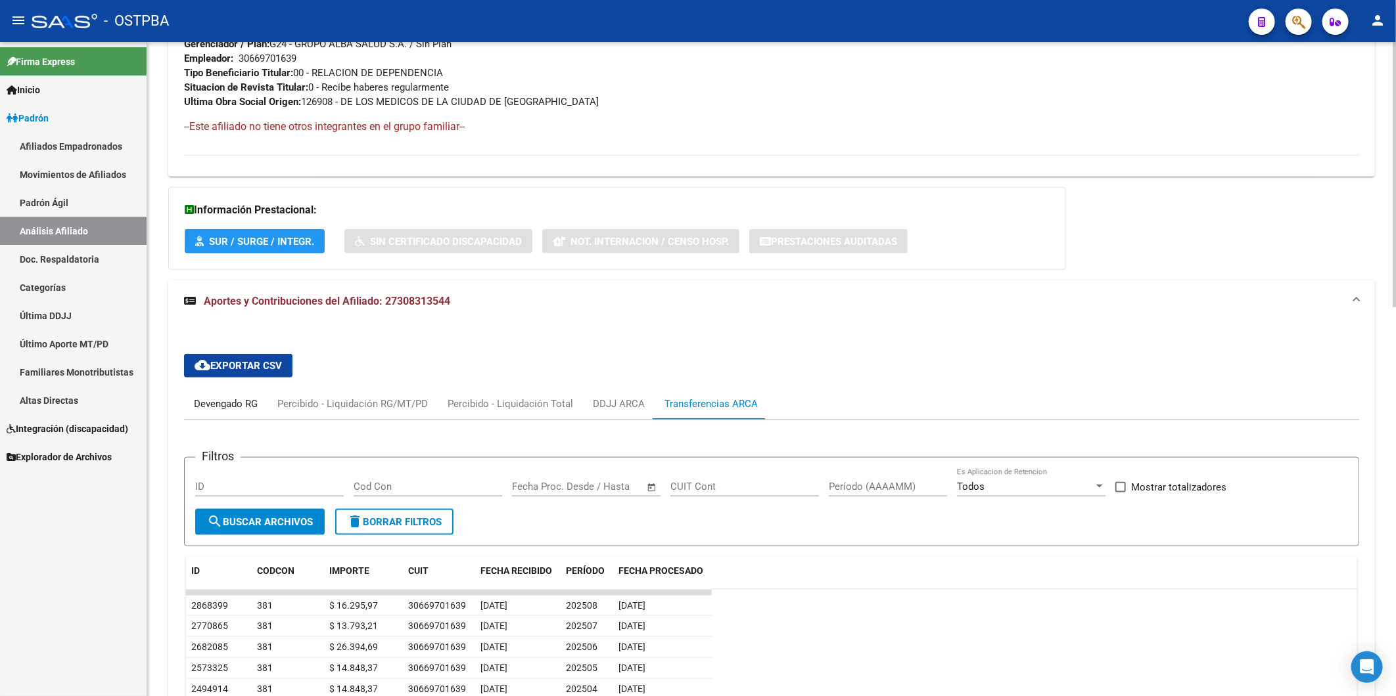
click at [214, 400] on div "Devengado RG" at bounding box center [226, 404] width 64 height 14
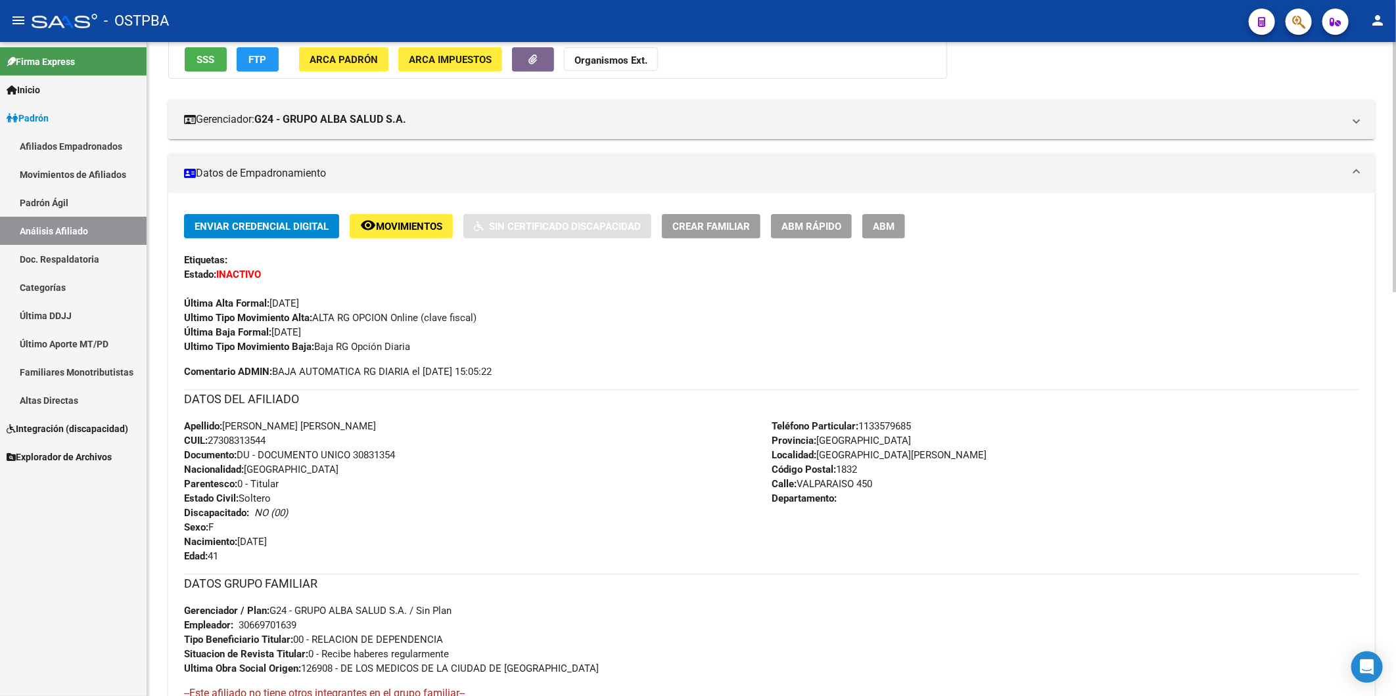
scroll to position [0, 0]
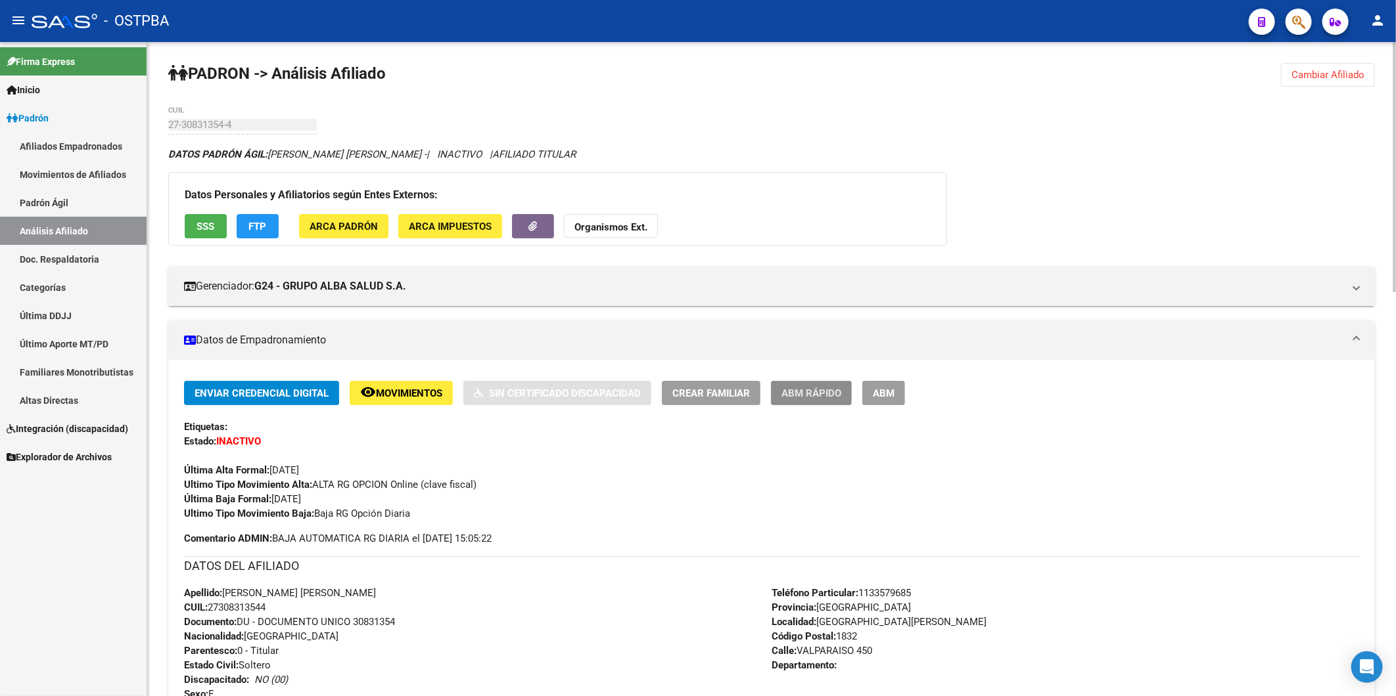
click at [819, 396] on span "ABM Rápido" at bounding box center [811, 394] width 60 height 12
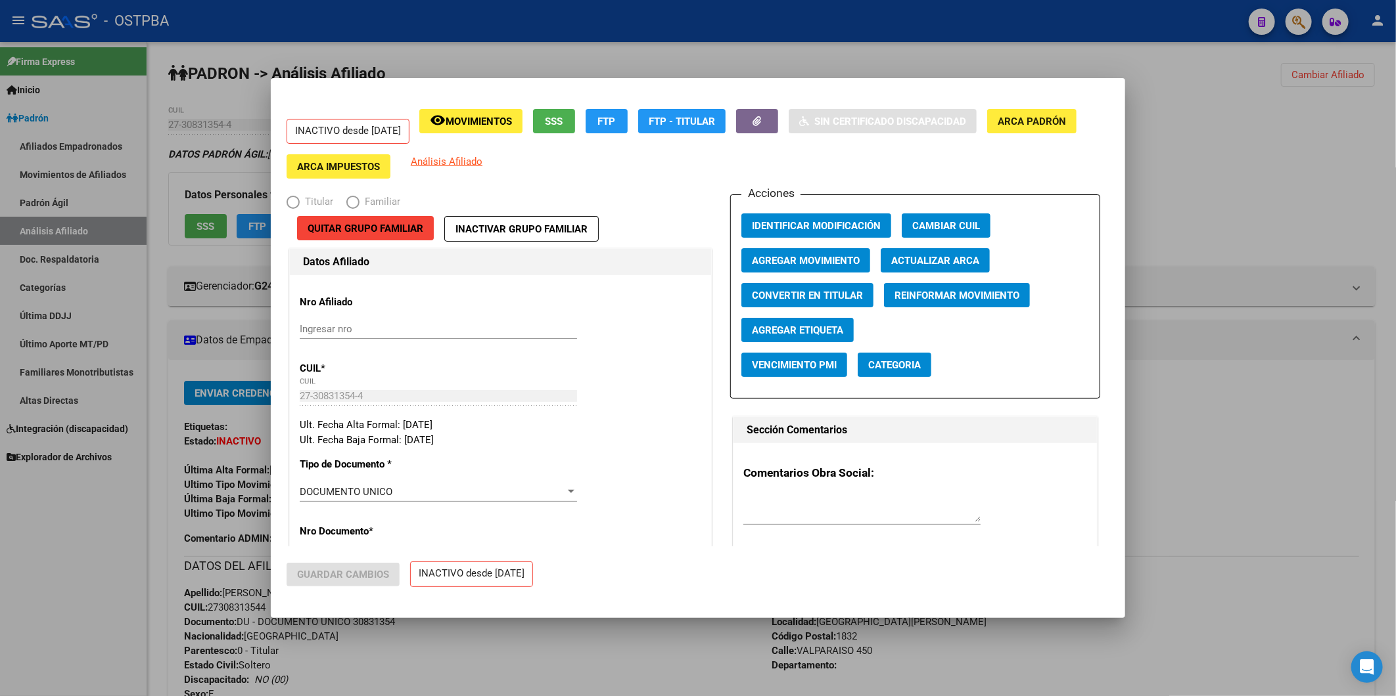
radio input "true"
type input "30-66970163-9"
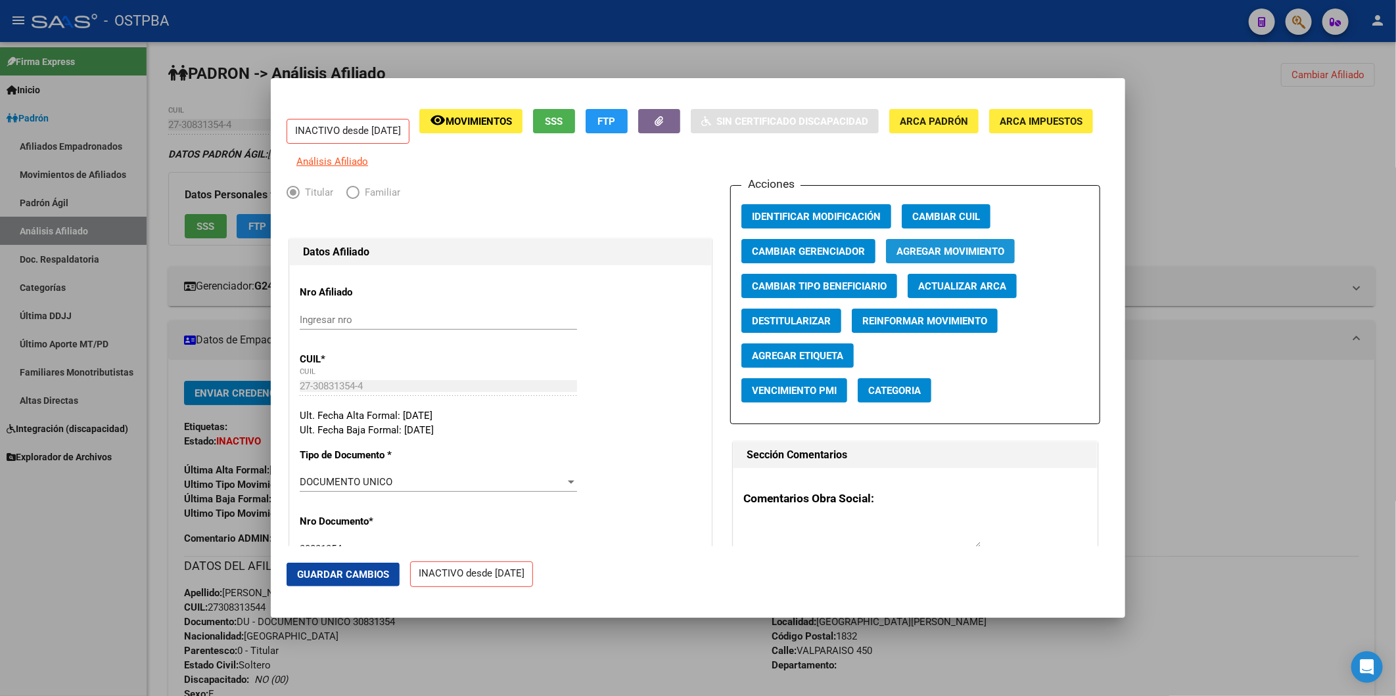
click at [942, 258] on span "Agregar Movimiento" at bounding box center [950, 252] width 108 height 12
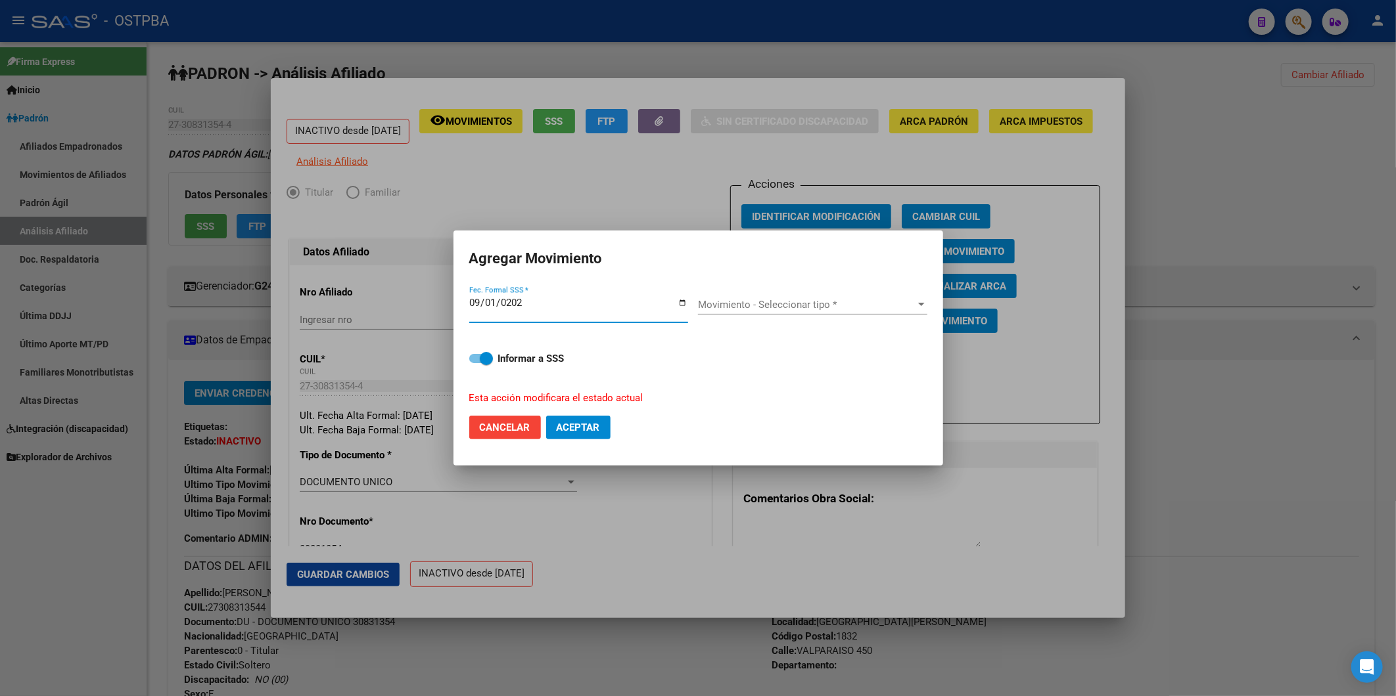
type input "[DATE]"
click at [918, 300] on div at bounding box center [921, 305] width 12 height 11
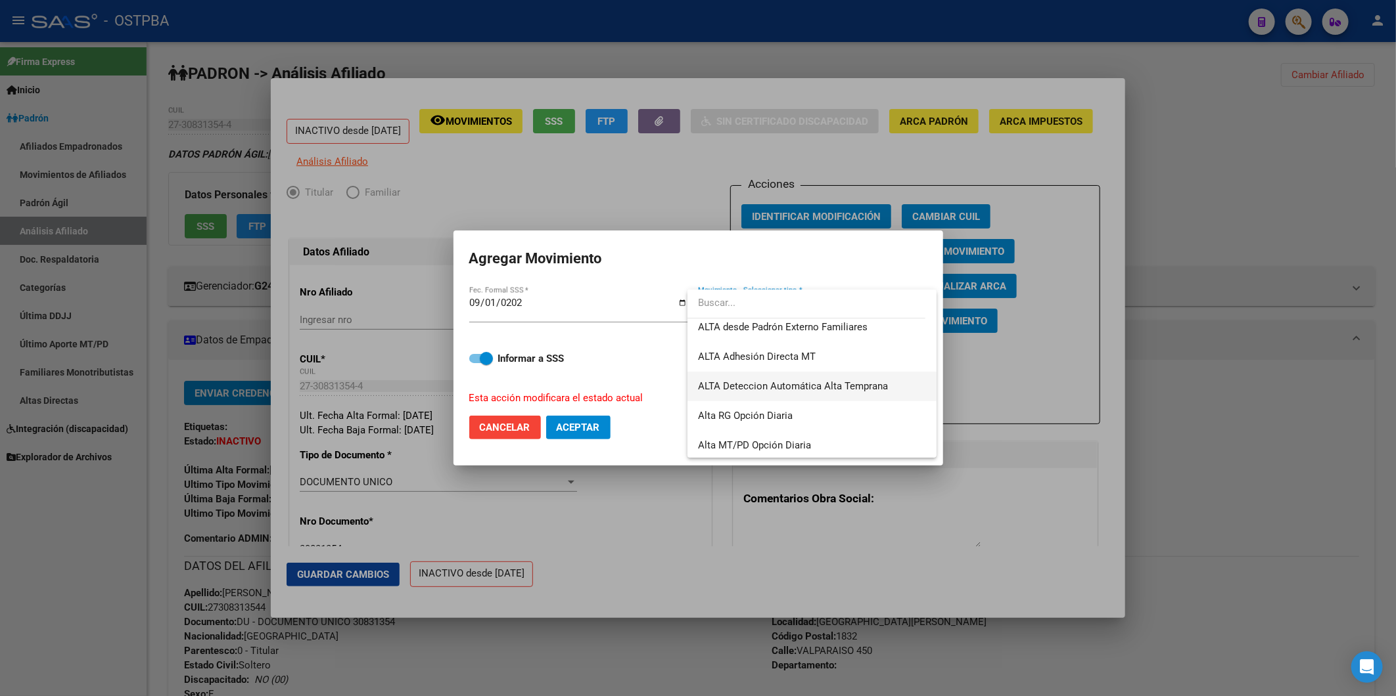
scroll to position [452, 0]
click at [783, 416] on span "Alta RG Opción Diaria" at bounding box center [745, 414] width 95 height 12
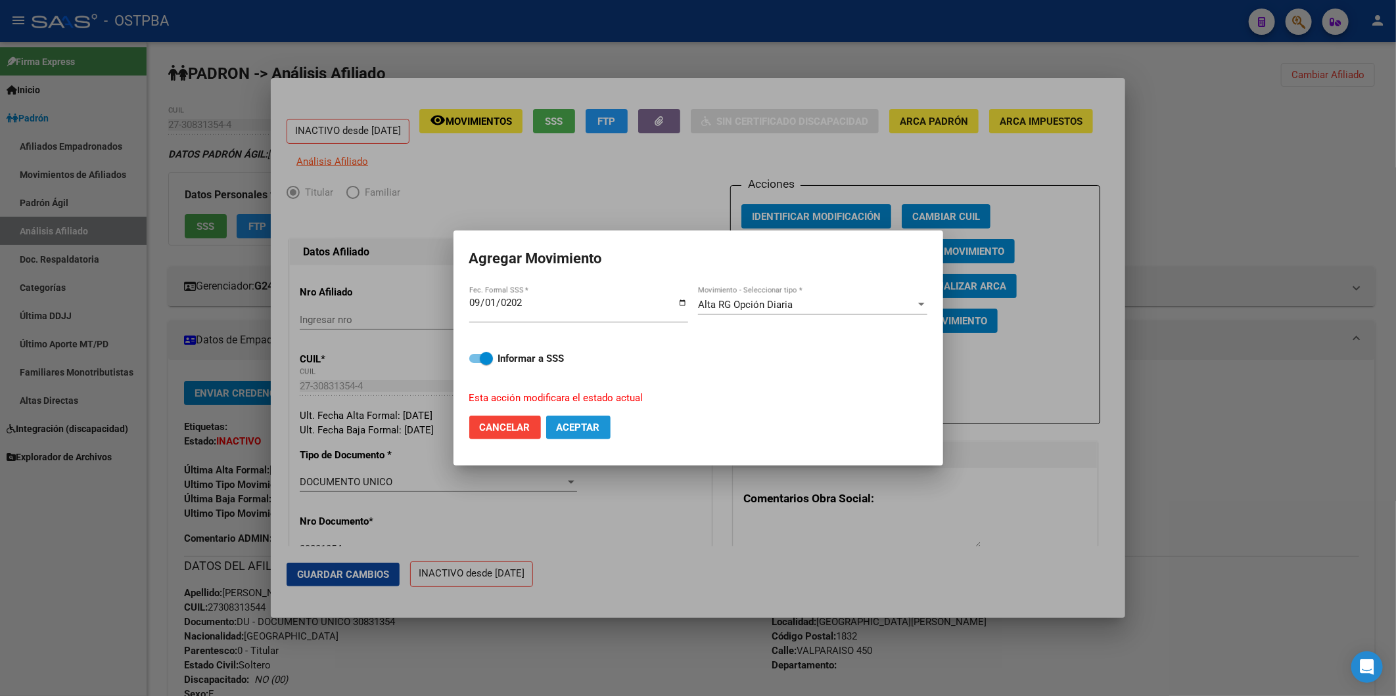
click at [562, 430] on span "Aceptar" at bounding box center [578, 428] width 43 height 12
checkbox input "false"
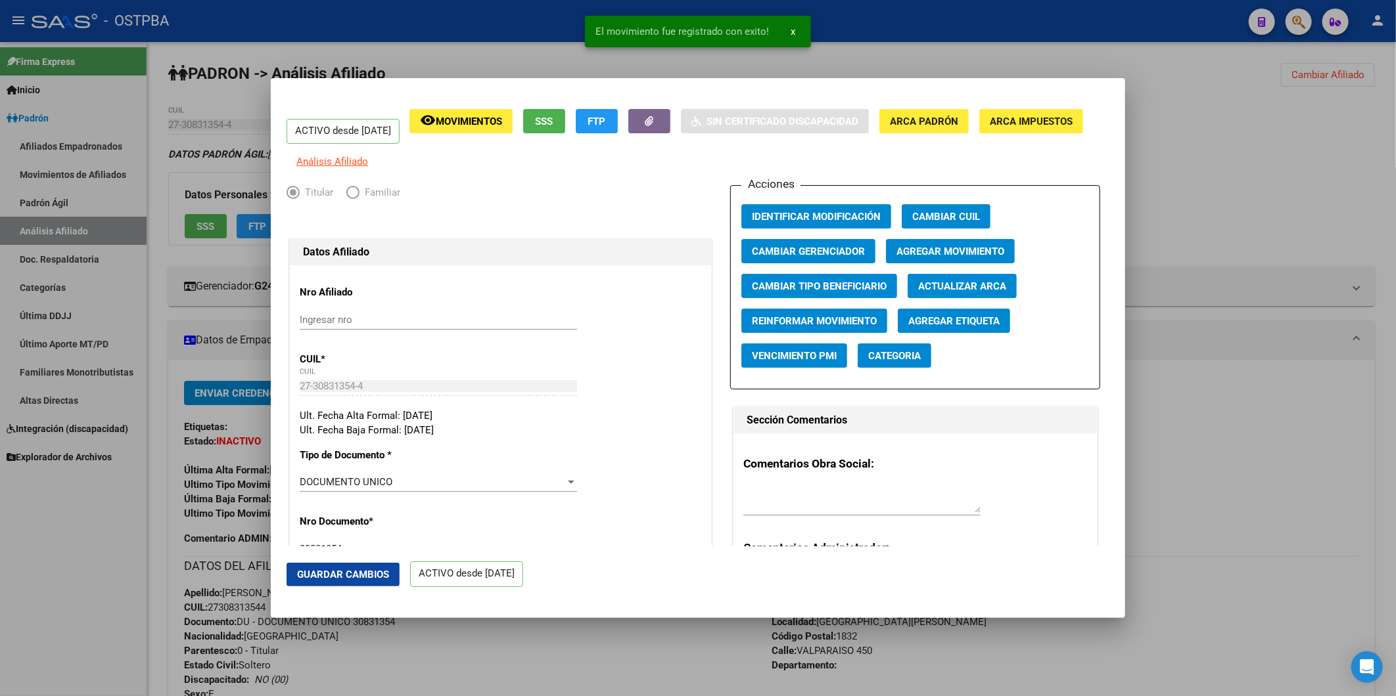
click at [1266, 279] on div at bounding box center [698, 348] width 1396 height 696
